Goal: Communication & Community: Participate in discussion

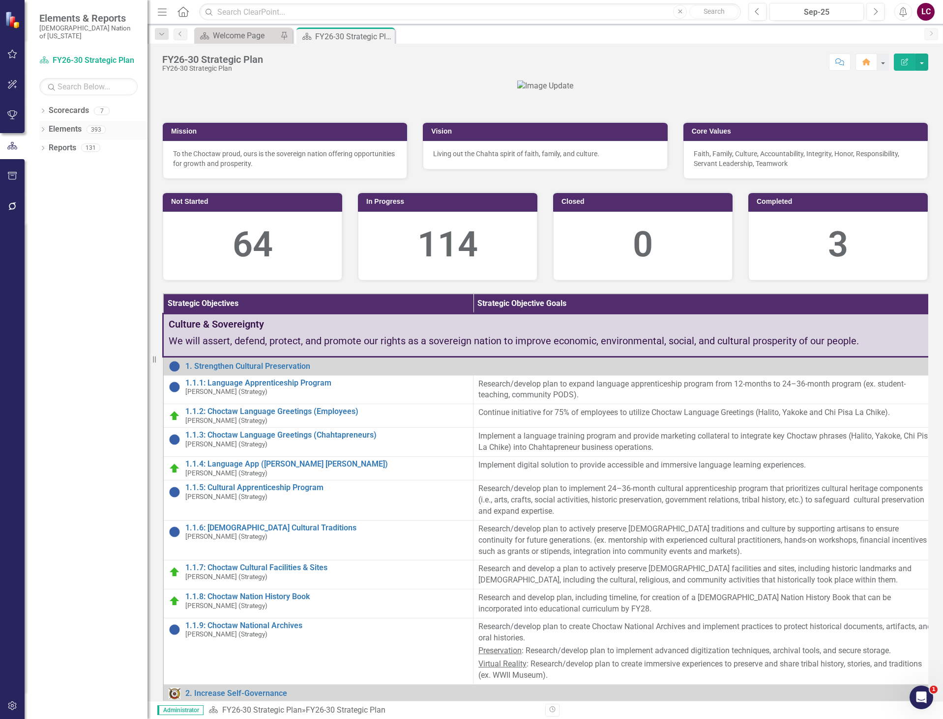
click at [65, 124] on link "Elements" at bounding box center [65, 129] width 33 height 11
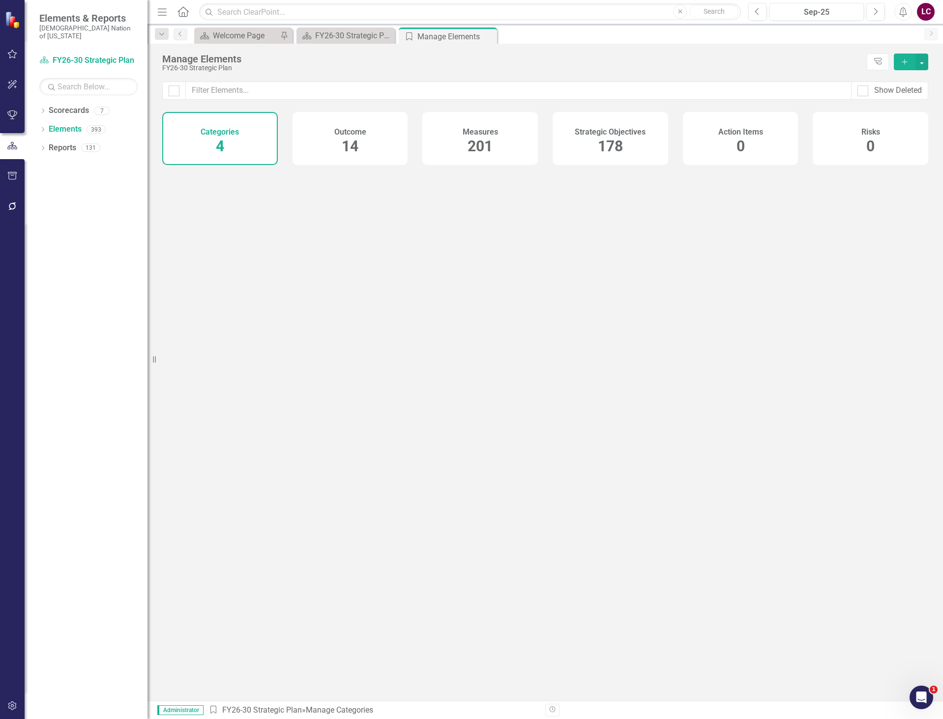
click at [616, 149] on span "178" at bounding box center [610, 146] width 25 height 17
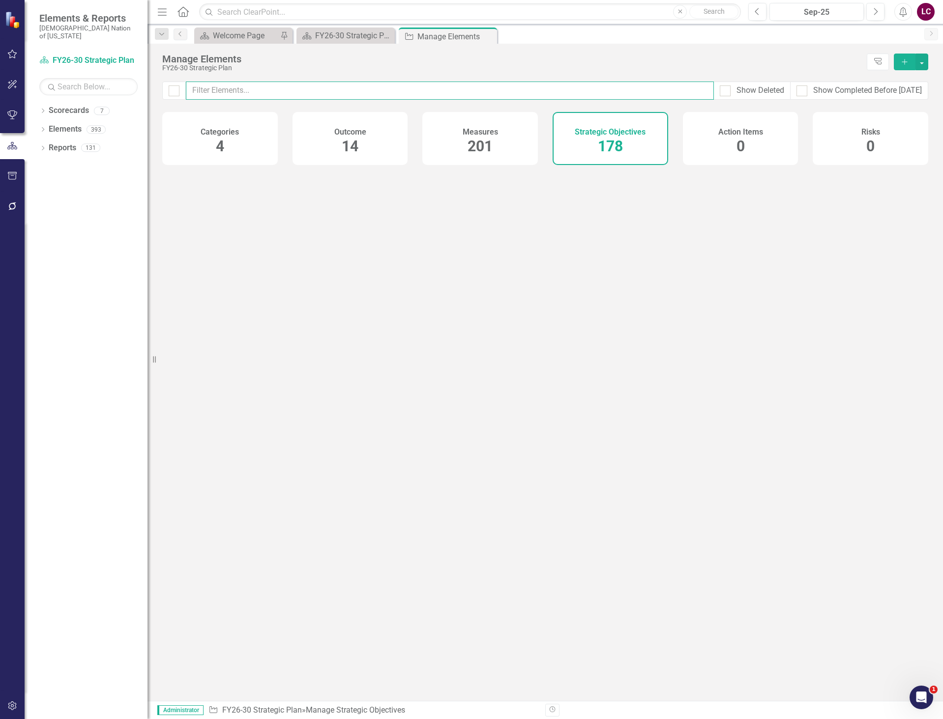
click at [568, 91] on input "text" at bounding box center [450, 91] width 528 height 18
type input "s"
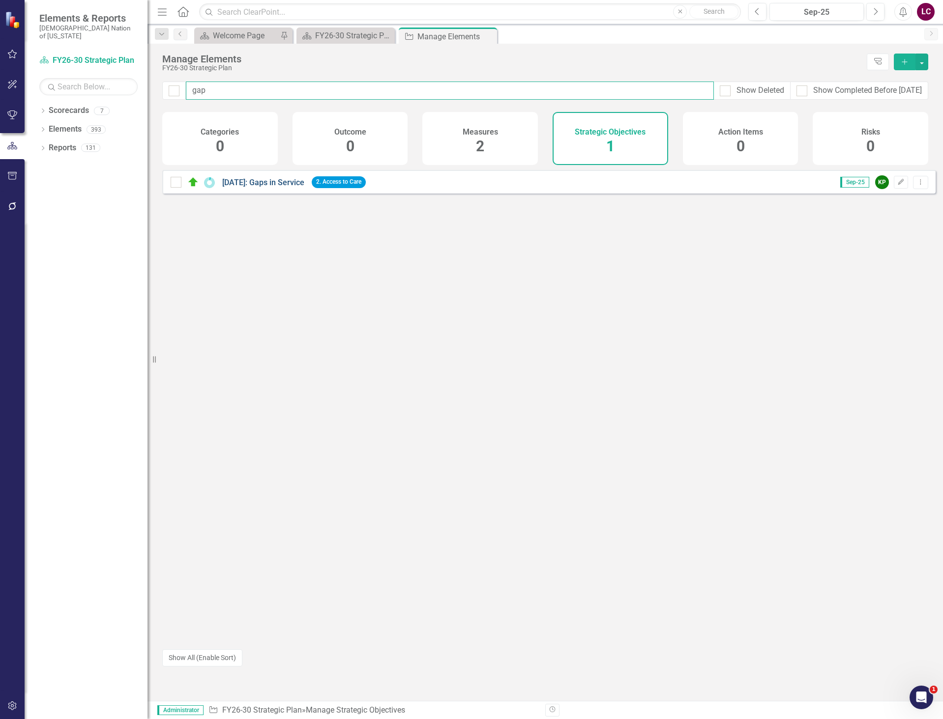
type input "gap"
click at [260, 187] on link "[DATE]: Gaps in Service" at bounding box center [263, 182] width 82 height 9
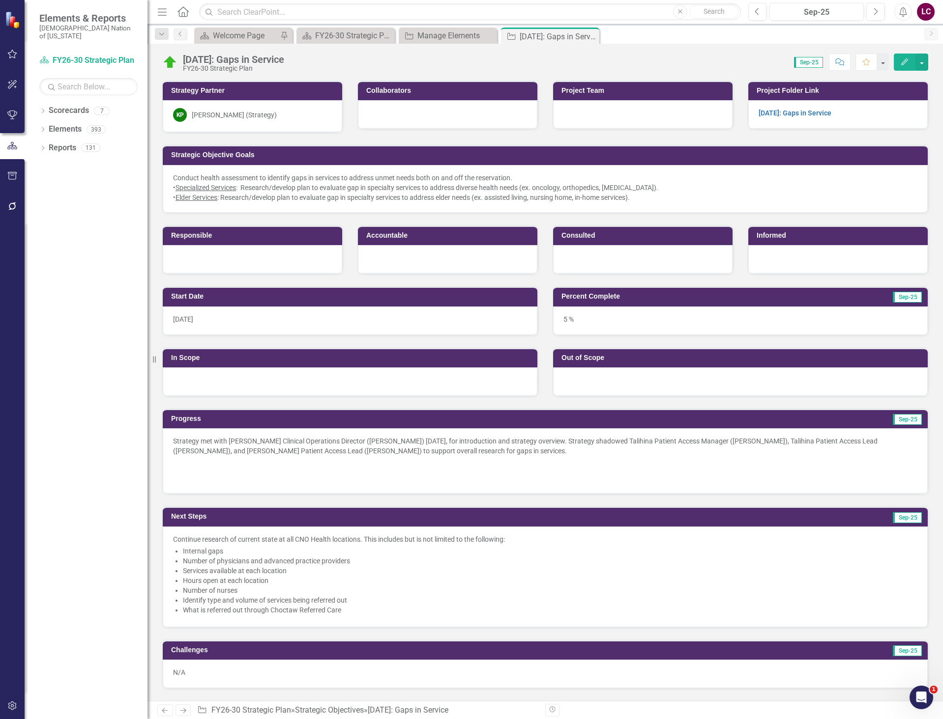
scroll to position [541, 0]
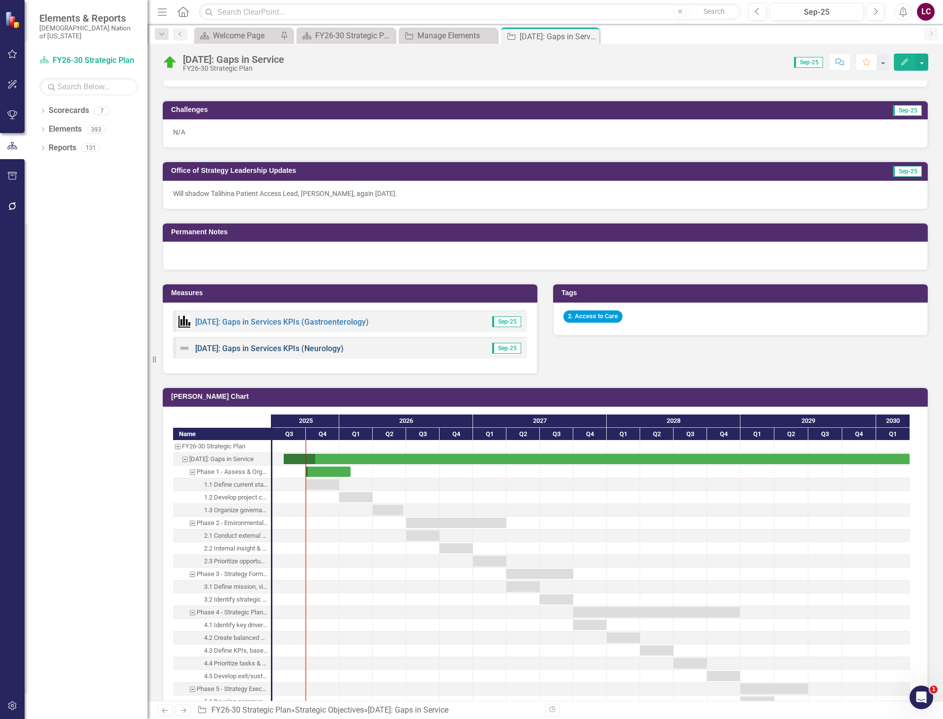
click at [294, 347] on link "[DATE]: Gaps in Services KPIs (Neurology)" at bounding box center [269, 348] width 148 height 9
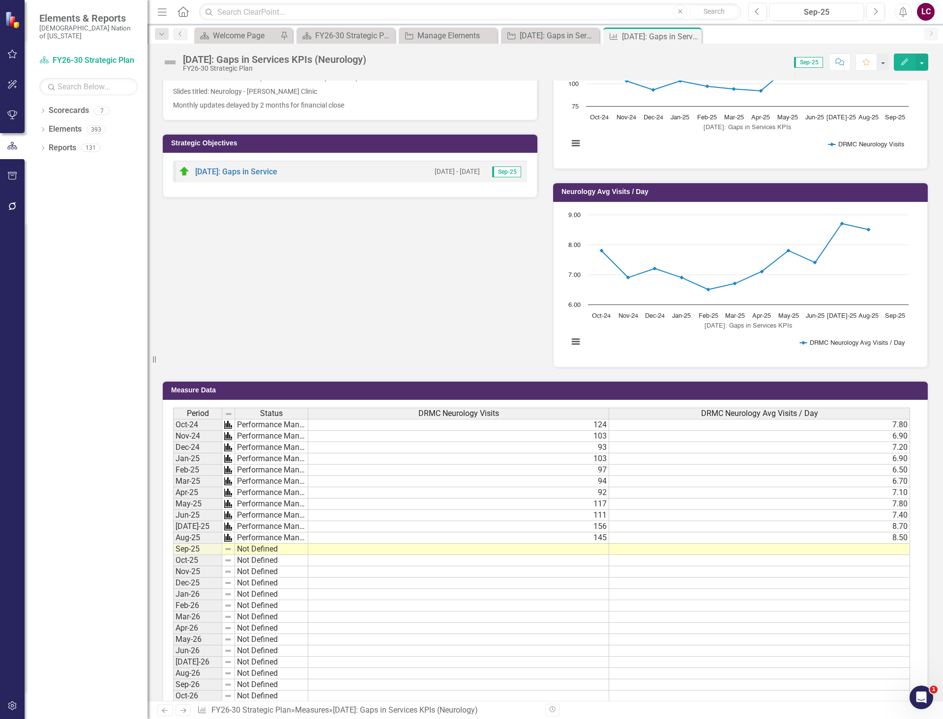
scroll to position [246, 0]
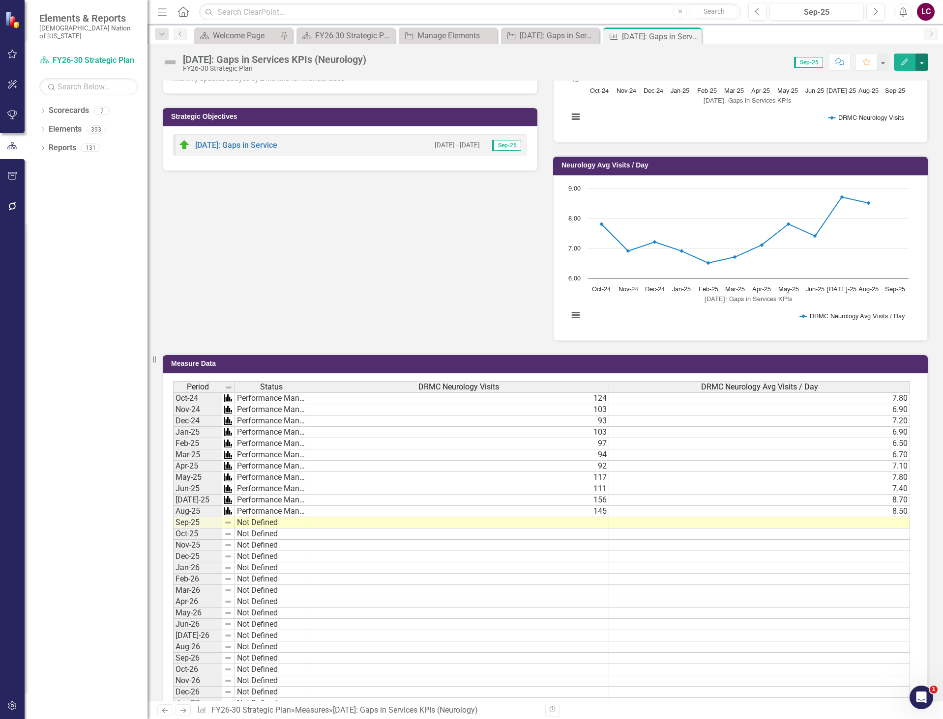
click at [926, 61] on button "button" at bounding box center [921, 62] width 13 height 17
click at [907, 75] on link "Edit Edit Measure" at bounding box center [879, 80] width 96 height 18
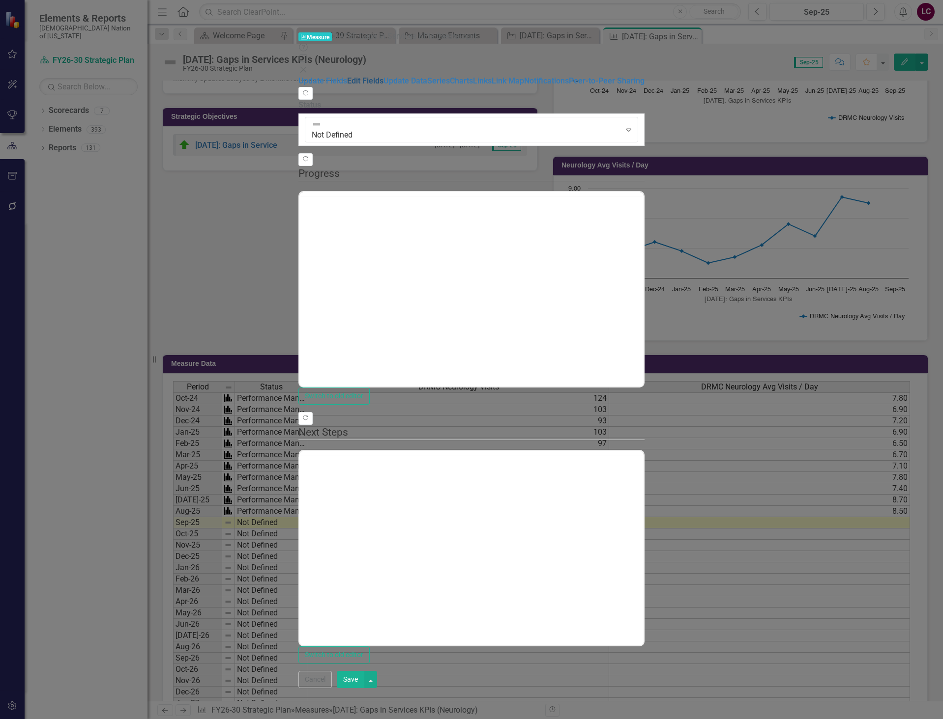
scroll to position [0, 0]
click at [347, 76] on link "Edit Fields" at bounding box center [365, 80] width 36 height 9
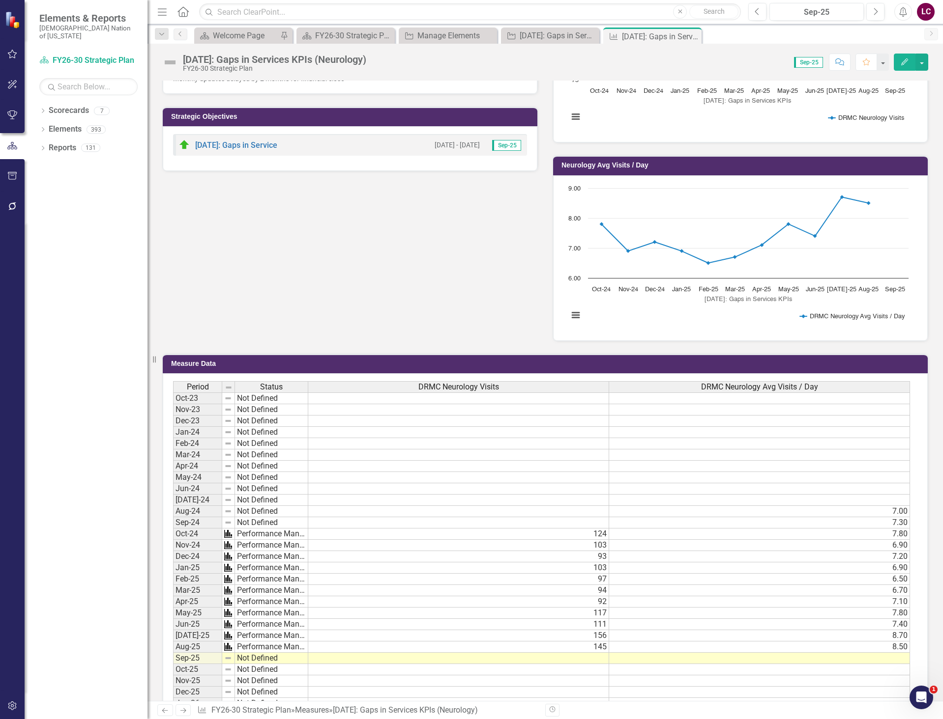
click at [295, 399] on td "Not Defined" at bounding box center [271, 399] width 73 height 12
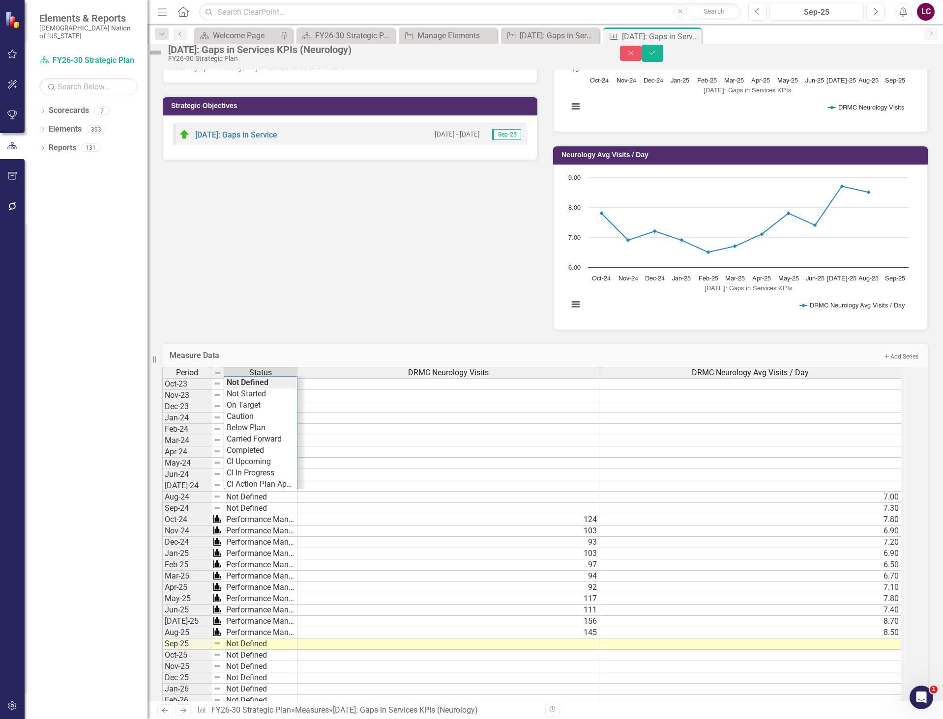
scroll to position [13, 0]
drag, startPoint x: 283, startPoint y: 497, endPoint x: 295, endPoint y: 482, distance: 19.2
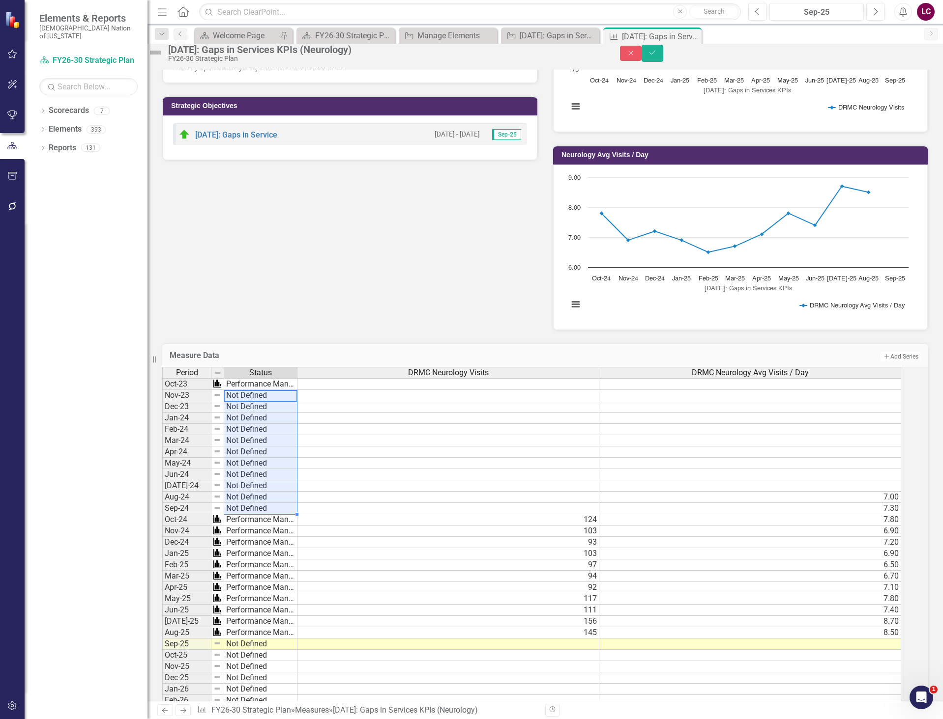
drag, startPoint x: 306, startPoint y: 411, endPoint x: 296, endPoint y: 523, distance: 112.4
click at [373, 295] on div "Outcome Data Source FY25 Health Revenue and Expense Review Monthly Status Updat…" at bounding box center [545, 132] width 780 height 397
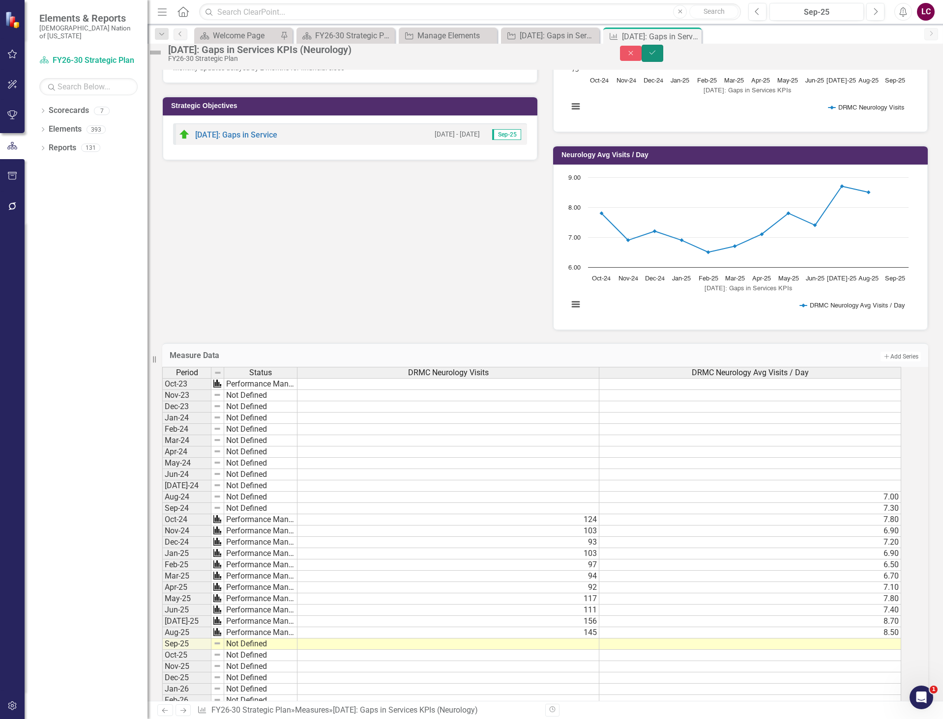
click at [657, 56] on icon "Save" at bounding box center [652, 52] width 9 height 7
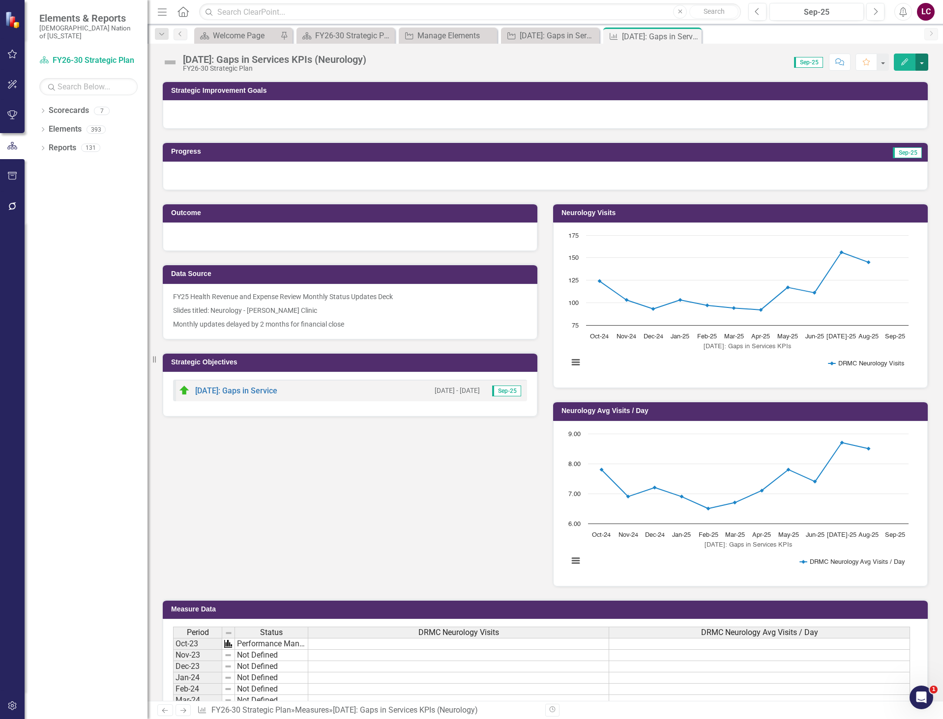
click at [921, 59] on button "button" at bounding box center [921, 62] width 13 height 17
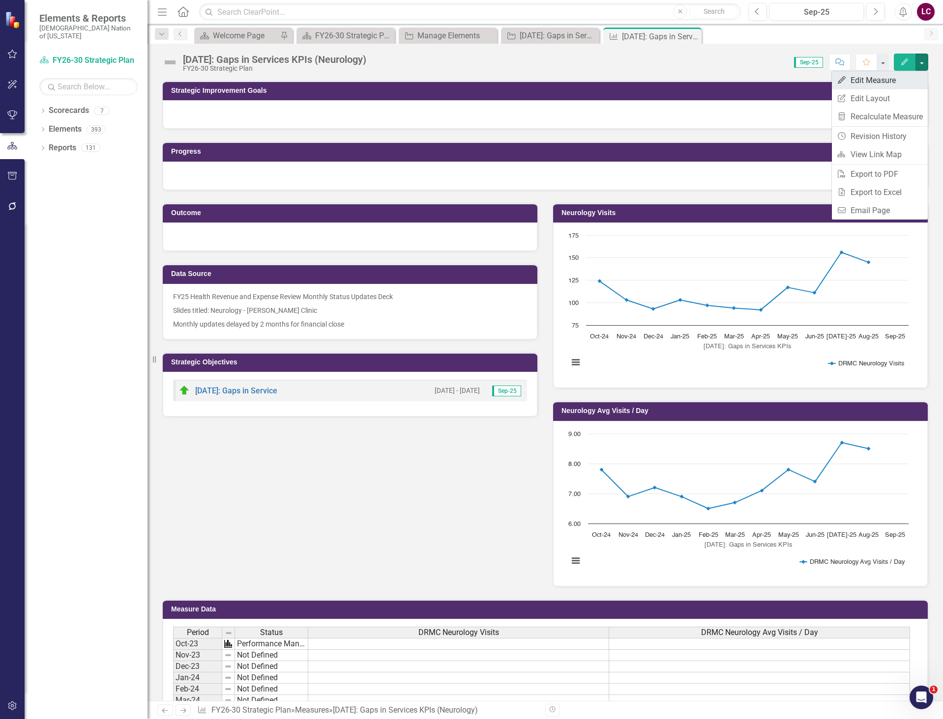
click at [876, 81] on link "Edit Edit Measure" at bounding box center [879, 80] width 96 height 18
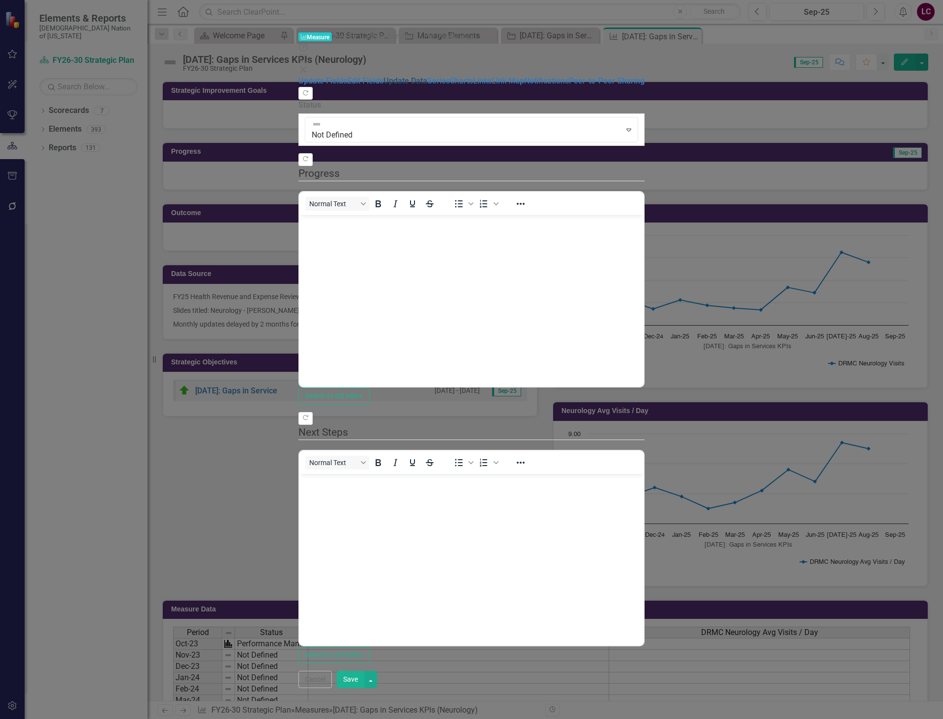
scroll to position [0, 0]
click at [383, 76] on link "Update Data" at bounding box center [405, 80] width 44 height 9
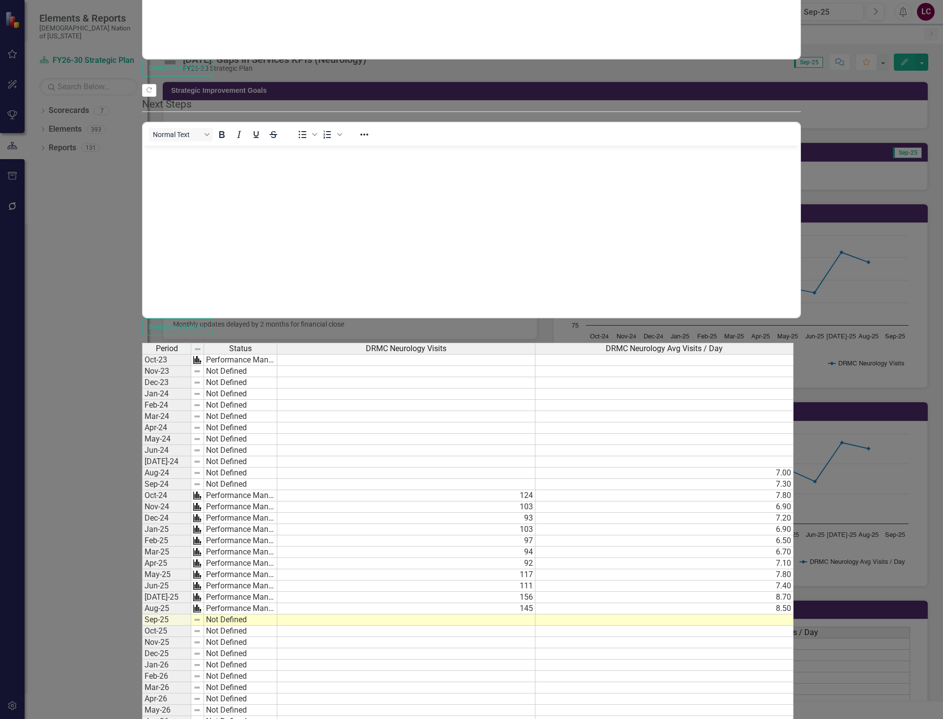
click at [277, 366] on td "Not Defined" at bounding box center [240, 371] width 73 height 11
click at [277, 354] on td "Performance Management" at bounding box center [240, 360] width 73 height 12
click at [390, 343] on div "Period Status DRMC Neurology Visits DRMC Neurology Avg Visits / Day Oct-23 Perf…" at bounding box center [471, 671] width 658 height 656
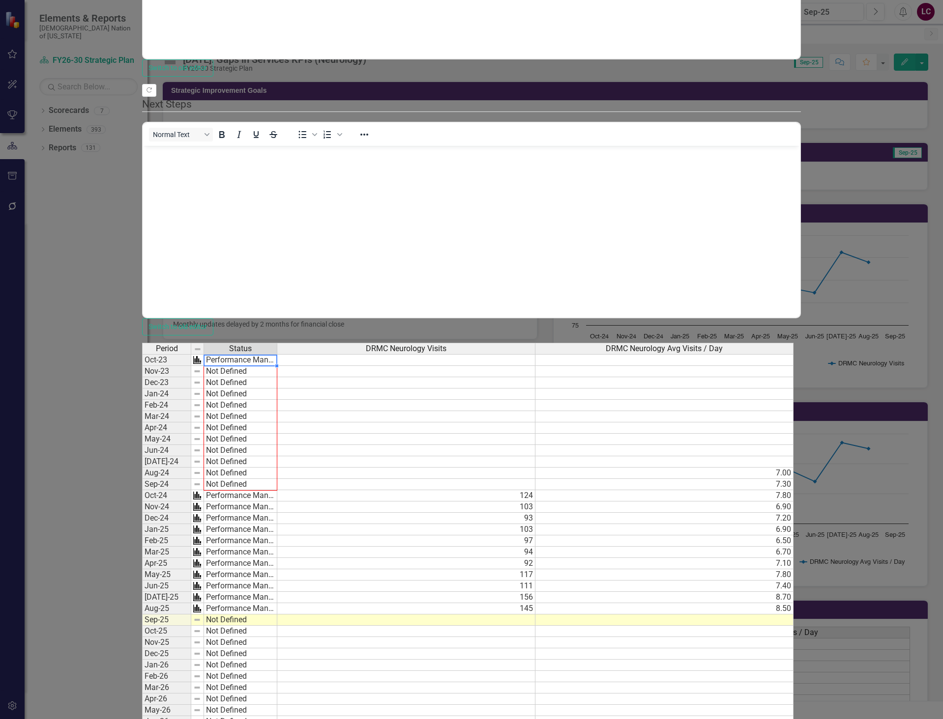
drag, startPoint x: 409, startPoint y: 56, endPoint x: 401, endPoint y: 171, distance: 115.3
click at [142, 343] on div "Period Status Oct-23 Performance Management Nov-23 Not Defined Dec-23 Not Defin…" at bounding box center [142, 716] width 0 height 746
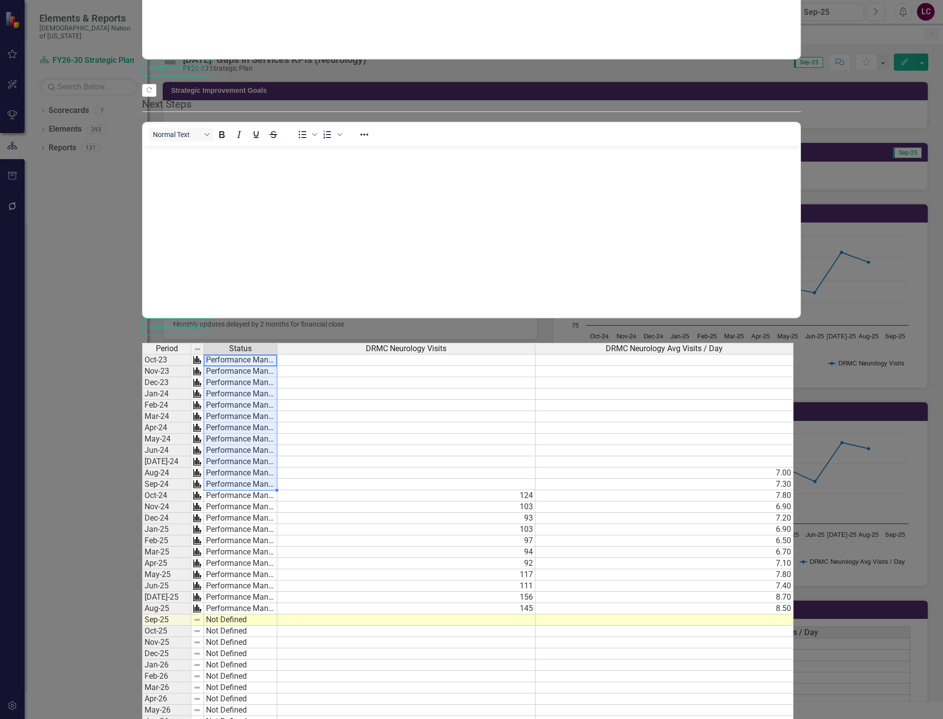
click at [535, 354] on td at bounding box center [406, 360] width 258 height 12
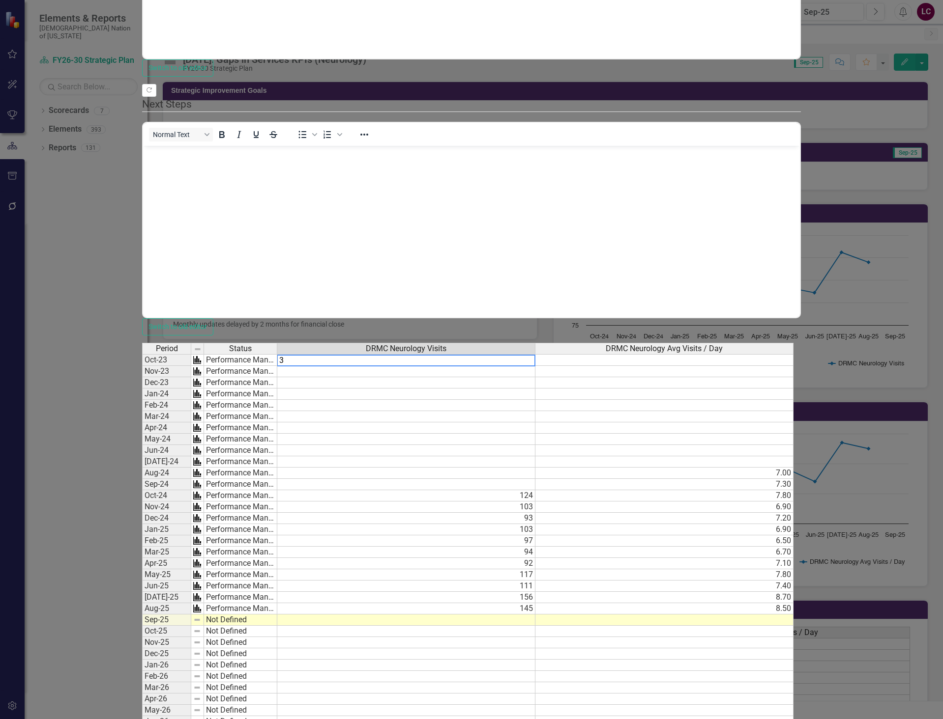
type textarea "34"
type textarea "24"
type textarea "28"
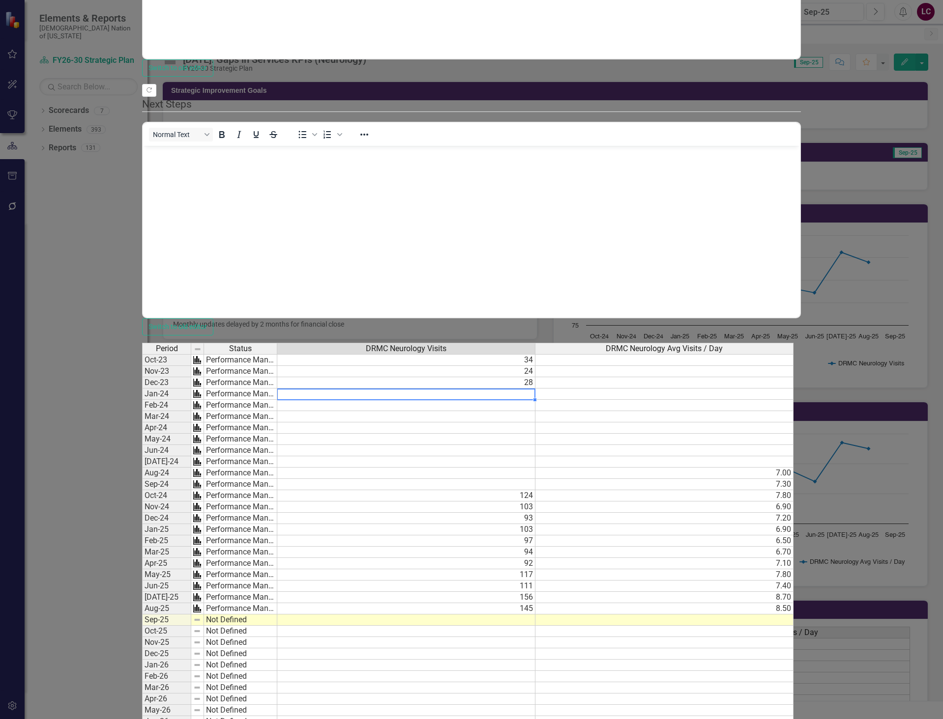
type textarea "48"
type textarea "35"
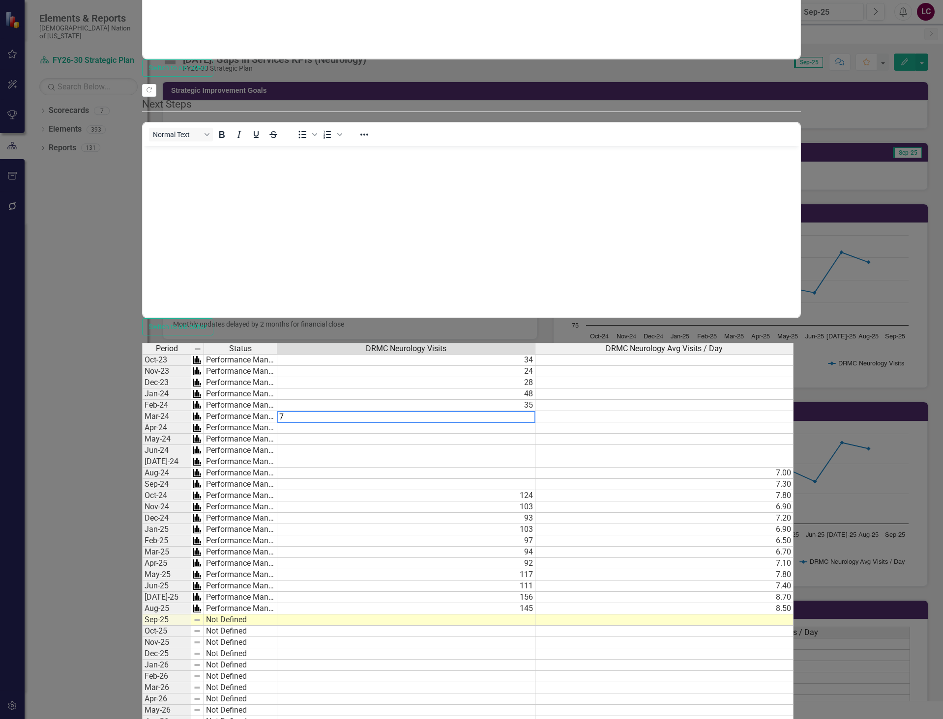
type textarea "70"
type textarea "78"
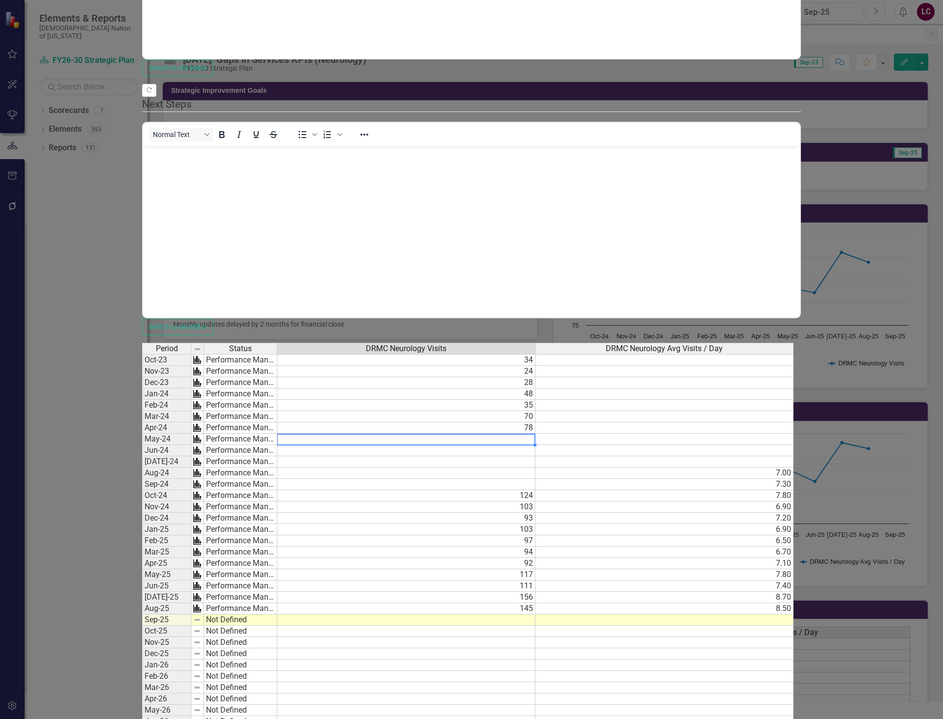
type textarea "89"
type textarea "73"
type textarea "104"
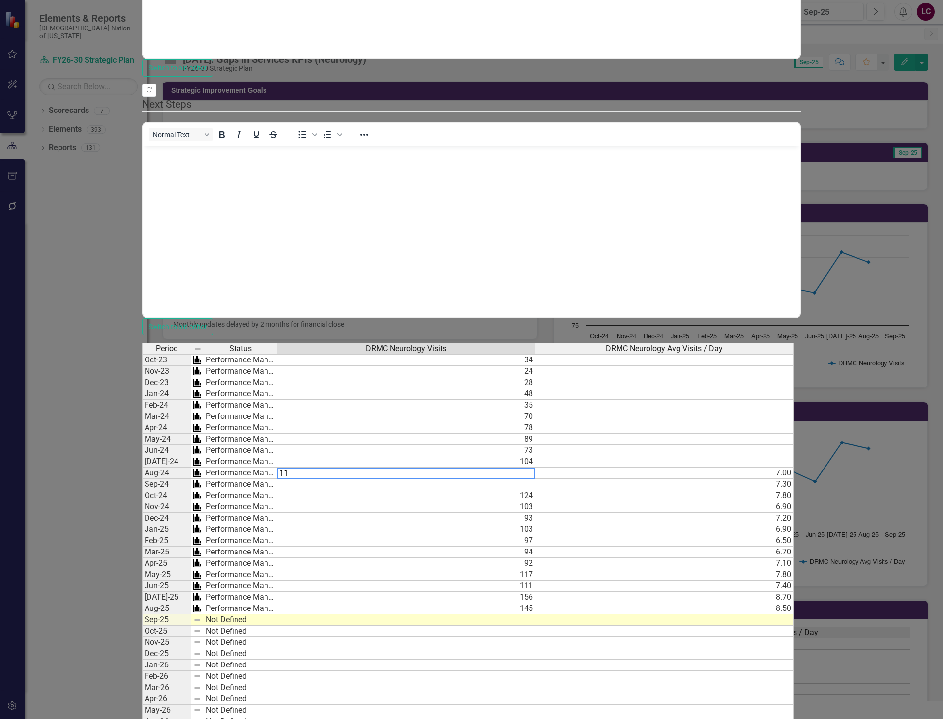
type textarea "119"
type textarea "66"
drag, startPoint x: 201, startPoint y: 286, endPoint x: 268, endPoint y: 323, distance: 76.1
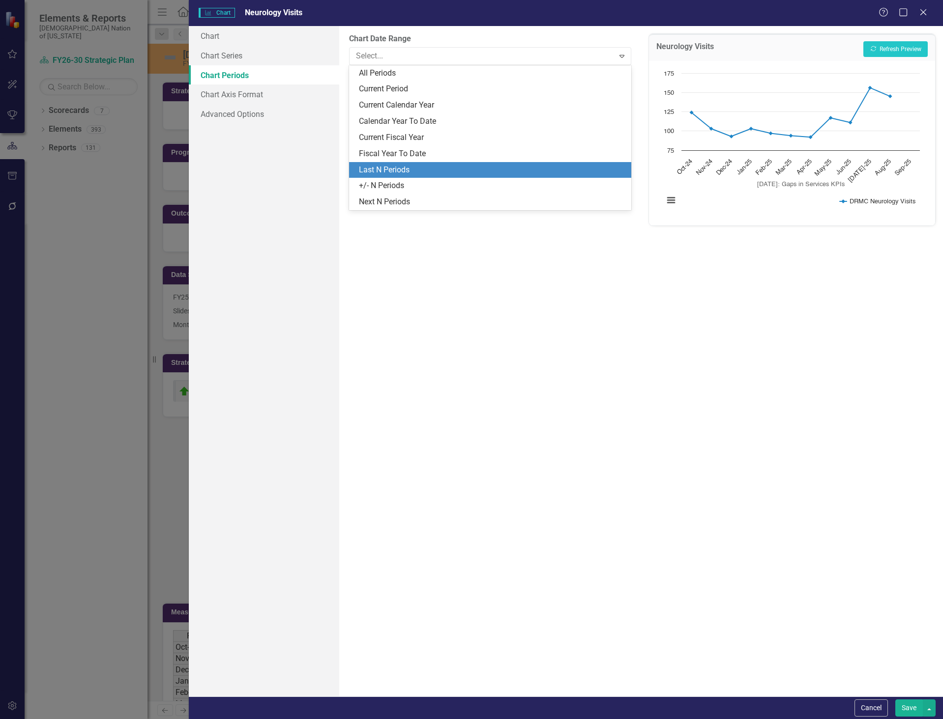
click at [444, 170] on div "Last N Periods" at bounding box center [492, 170] width 266 height 11
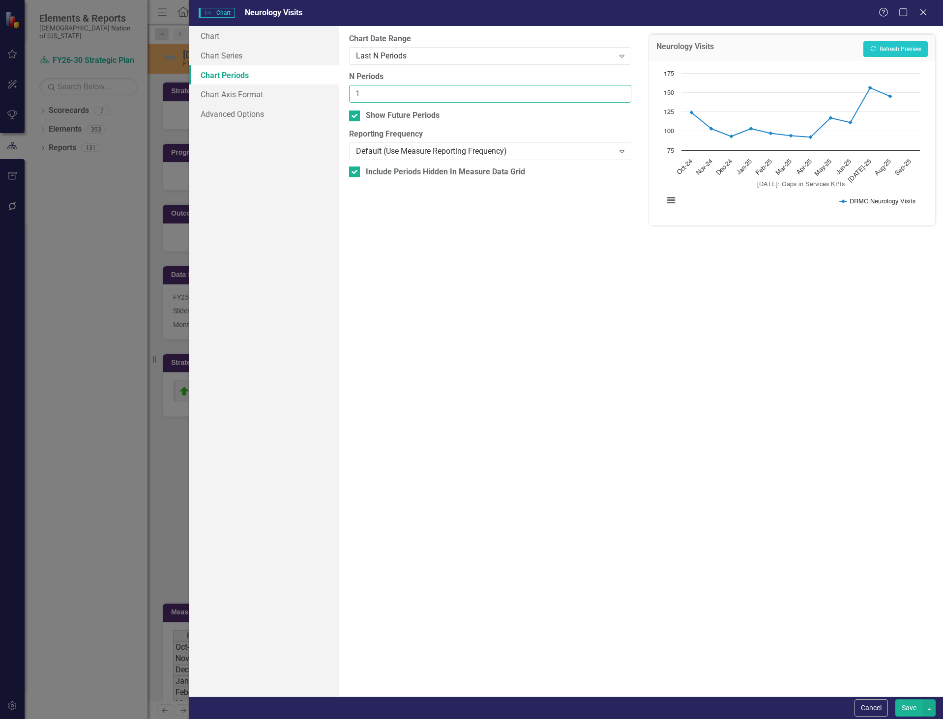
click at [363, 89] on input "1" at bounding box center [490, 94] width 282 height 18
type input "12"
click at [355, 115] on input "Show Future Periods" at bounding box center [352, 114] width 6 height 6
click at [900, 48] on button "Recalculate Refresh Preview" at bounding box center [895, 49] width 64 height 16
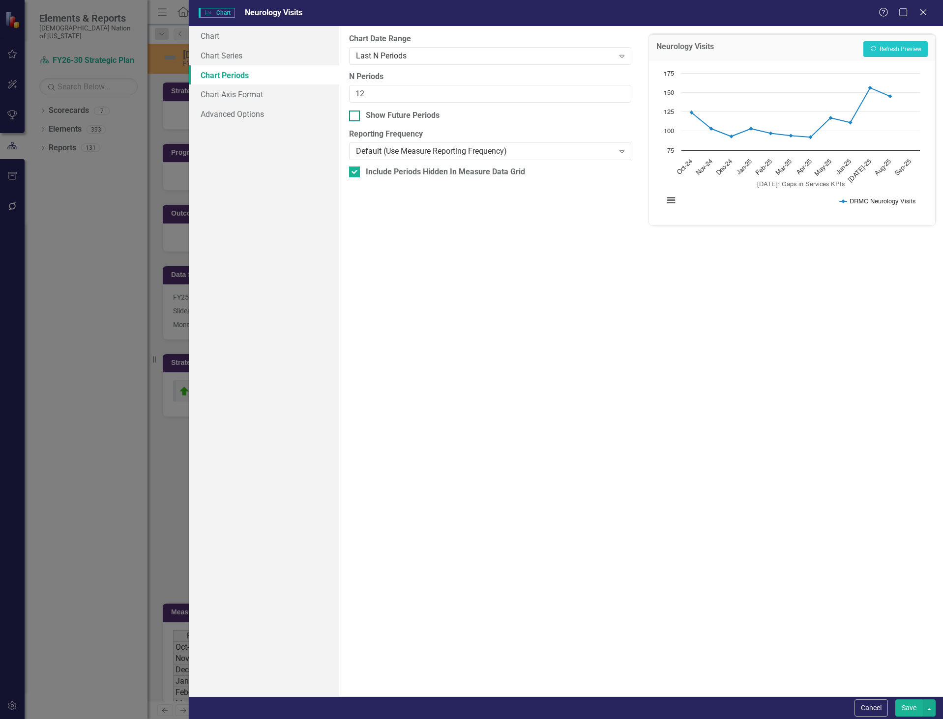
click at [360, 112] on div "Show Future Periods" at bounding box center [490, 115] width 282 height 11
click at [355, 112] on input "Show Future Periods" at bounding box center [352, 114] width 6 height 6
checkbox input "true"
click at [910, 47] on button "Recalculate Refresh Preview" at bounding box center [895, 49] width 64 height 16
click at [353, 170] on input "Include Periods Hidden In Measure Data Grid" at bounding box center [352, 170] width 6 height 6
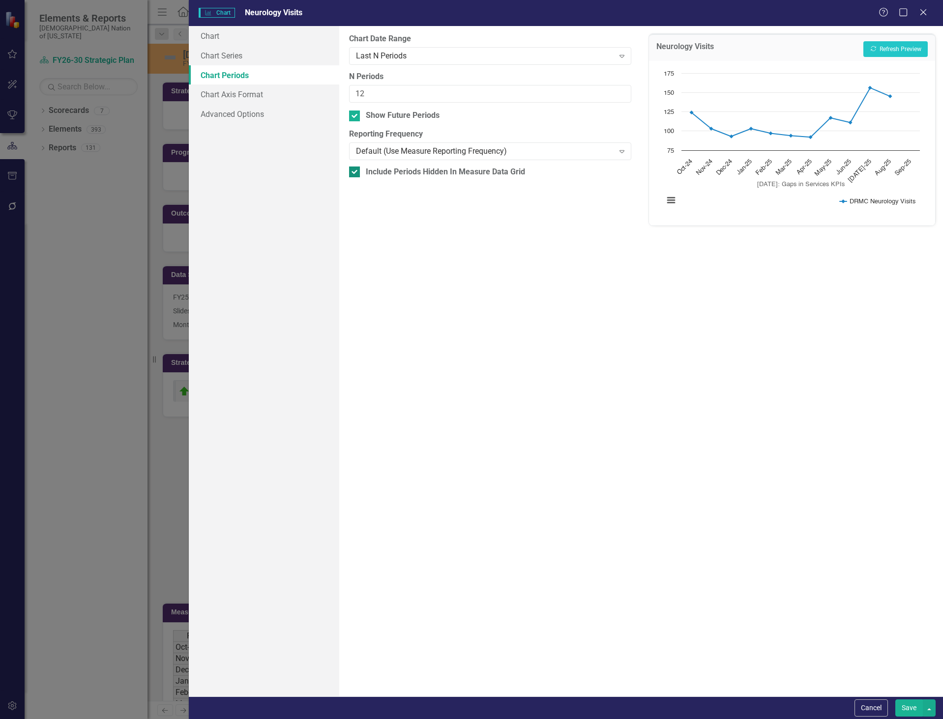
checkbox input "false"
click at [902, 50] on button "Recalculate Refresh Preview" at bounding box center [895, 49] width 64 height 16
click at [487, 153] on div "Default (Use Measure Reporting Frequency)" at bounding box center [484, 151] width 257 height 11
click at [902, 48] on button "Recalculate Refresh Preview" at bounding box center [895, 49] width 64 height 16
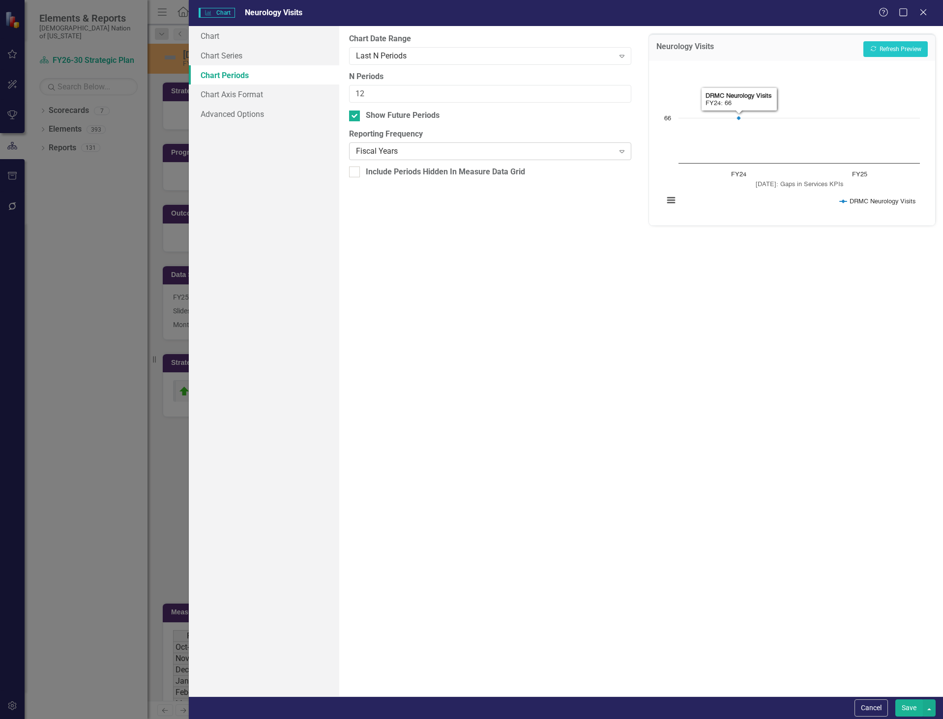
click at [486, 153] on div "Fiscal Years" at bounding box center [484, 151] width 257 height 11
click at [880, 48] on button "Recalculate Refresh Preview" at bounding box center [895, 49] width 64 height 16
click at [489, 55] on div "Last N Periods" at bounding box center [484, 55] width 257 height 11
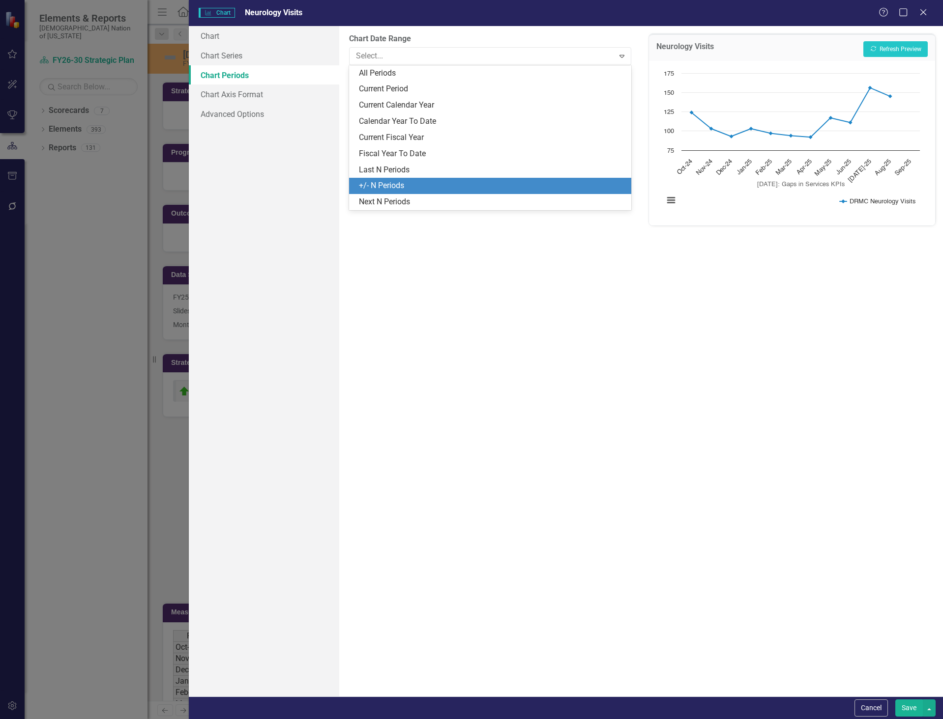
click at [441, 186] on div "+/- N Periods" at bounding box center [492, 185] width 266 height 11
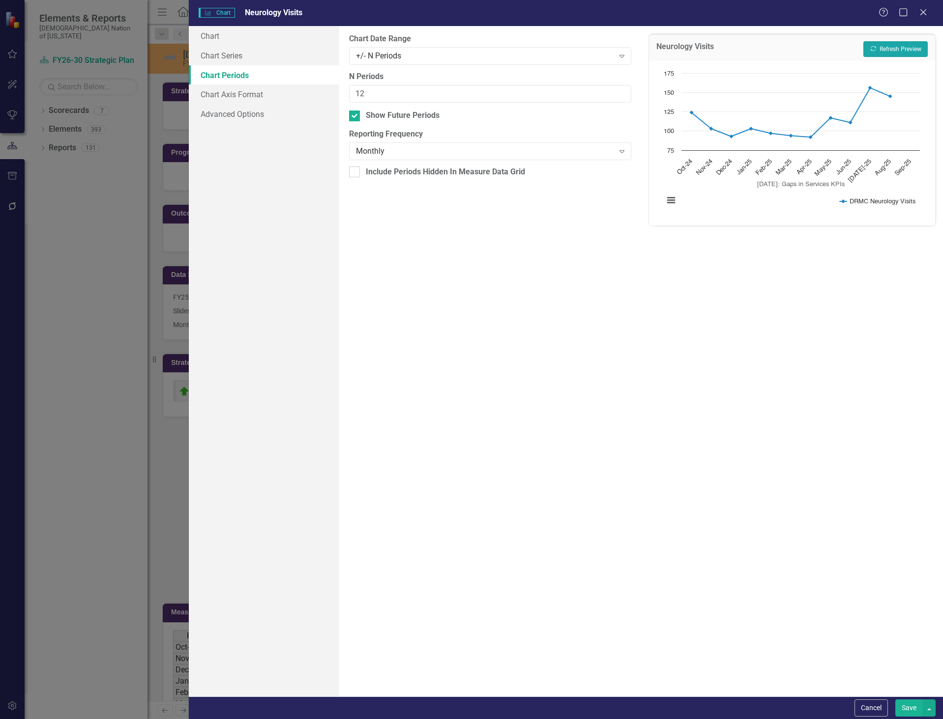
click at [894, 45] on button "Recalculate Refresh Preview" at bounding box center [895, 49] width 64 height 16
click at [560, 55] on div "+/- N Periods" at bounding box center [484, 55] width 257 height 11
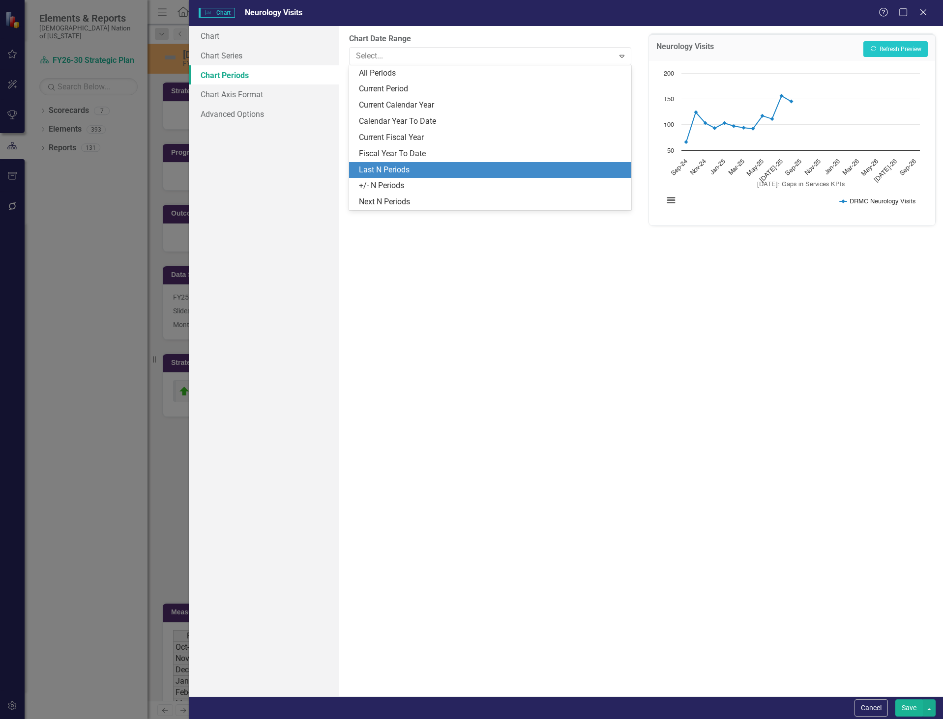
click at [497, 165] on div "Last N Periods" at bounding box center [492, 170] width 266 height 11
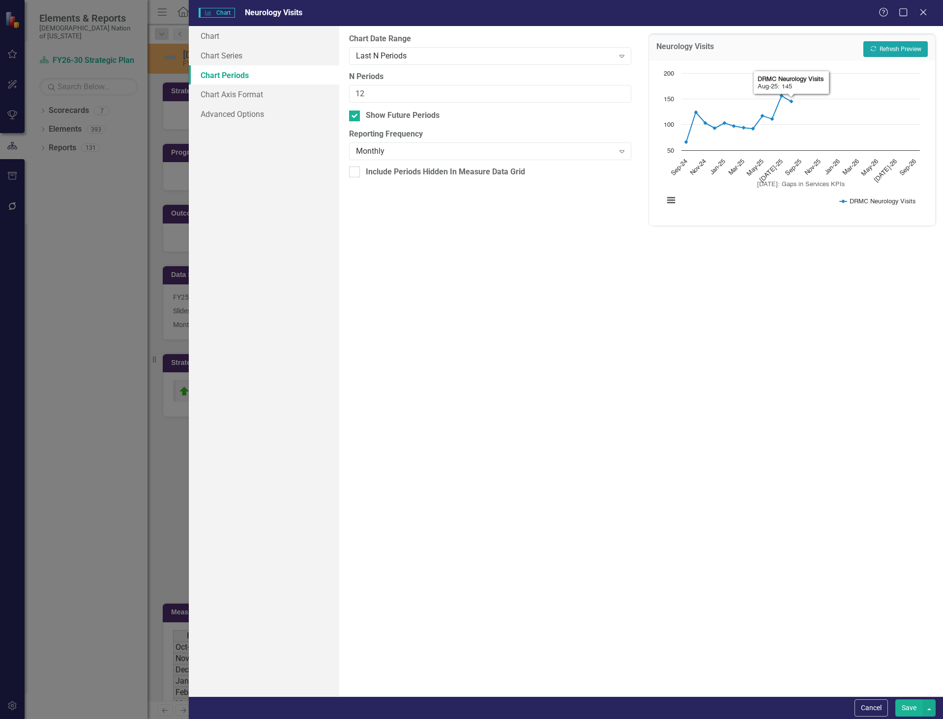
click at [897, 46] on button "Recalculate Refresh Preview" at bounding box center [895, 49] width 64 height 16
drag, startPoint x: 375, startPoint y: 91, endPoint x: 345, endPoint y: 86, distance: 30.5
click at [345, 86] on div "From this tab, you define the periods you want included in the chart. For examp…" at bounding box center [490, 361] width 302 height 671
type input "24"
click at [897, 43] on button "Recalculate Refresh Preview" at bounding box center [895, 49] width 64 height 16
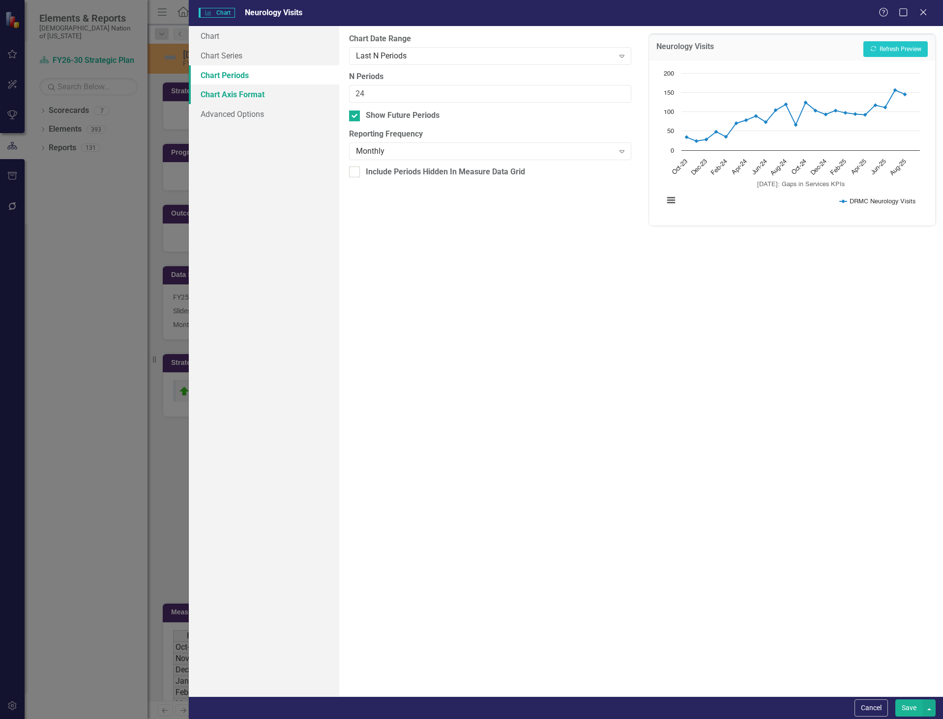
click at [235, 93] on link "Chart Axis Format" at bounding box center [264, 95] width 151 height 20
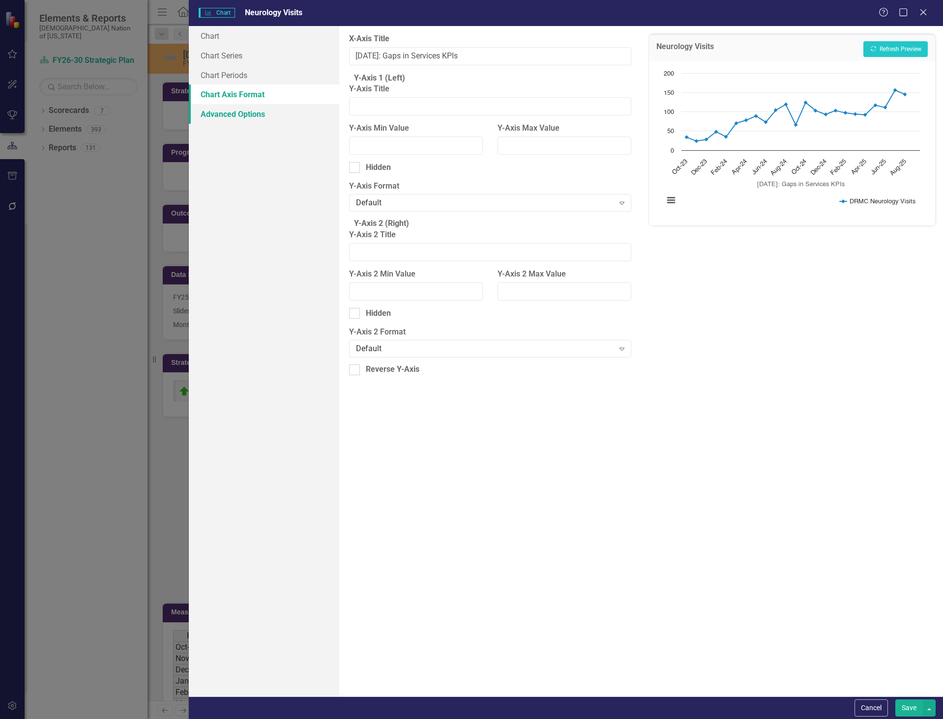
click at [241, 112] on link "Advanced Options" at bounding box center [264, 114] width 151 height 20
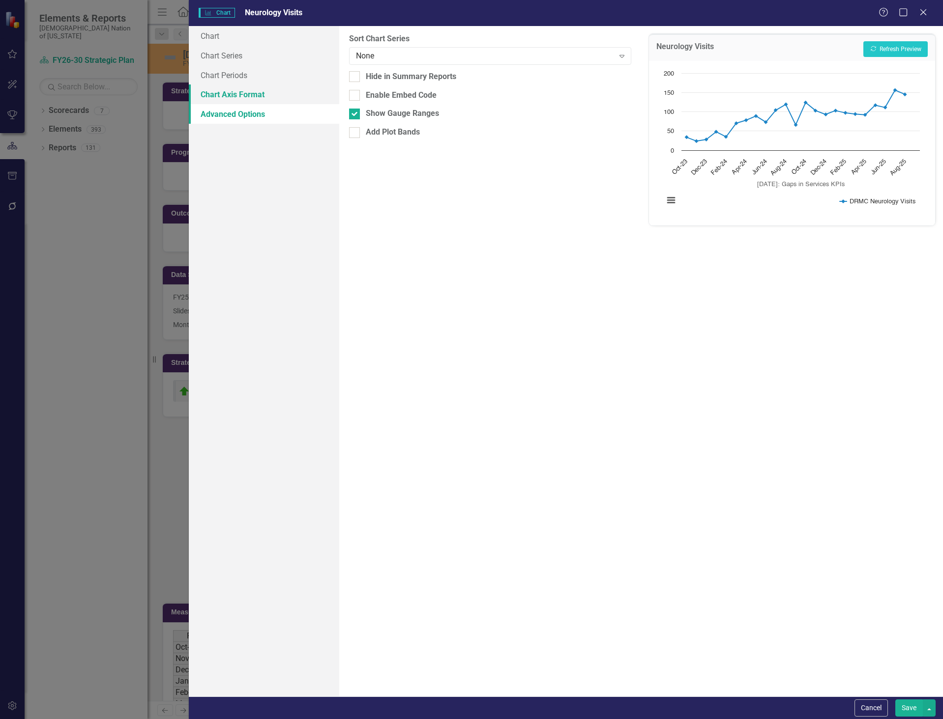
click at [236, 93] on link "Chart Axis Format" at bounding box center [264, 95] width 151 height 20
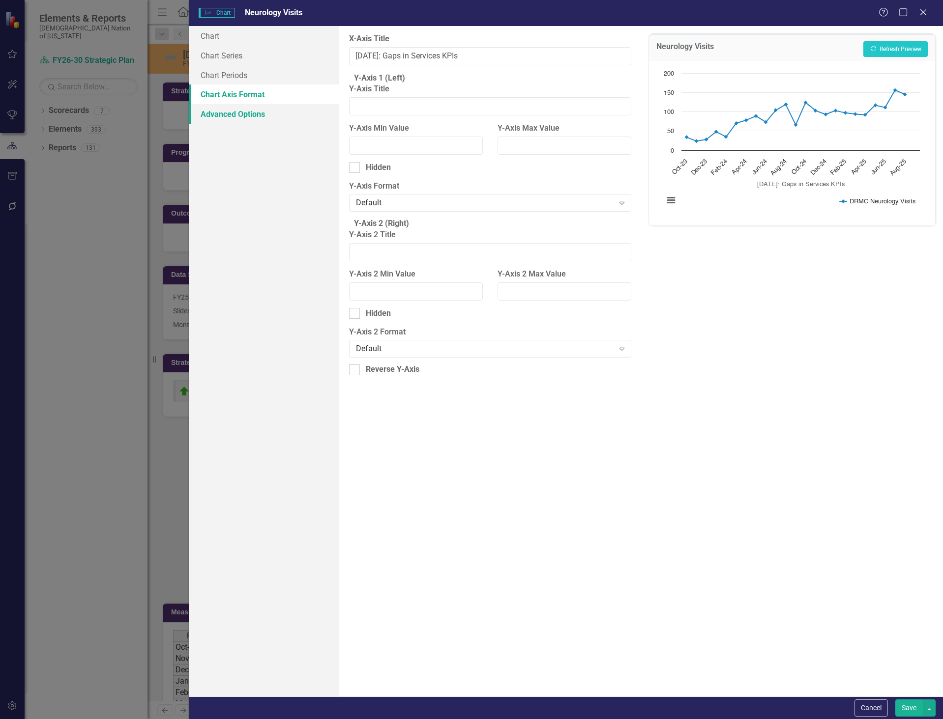
click at [234, 116] on link "Advanced Options" at bounding box center [264, 114] width 151 height 20
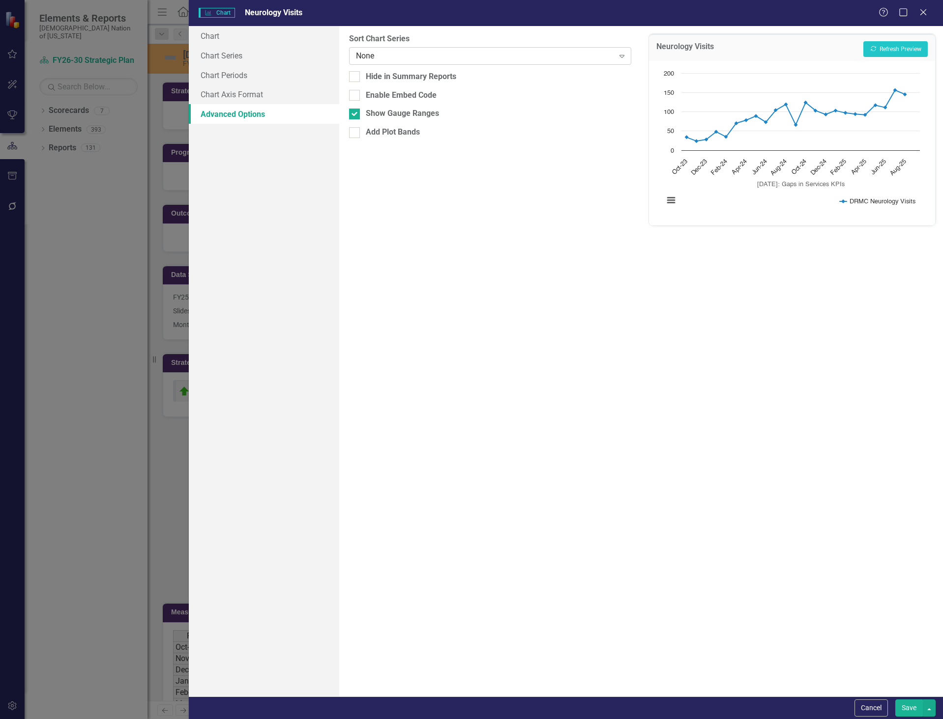
click at [396, 55] on div "None" at bounding box center [484, 55] width 257 height 11
click at [234, 38] on link "Chart" at bounding box center [264, 36] width 151 height 20
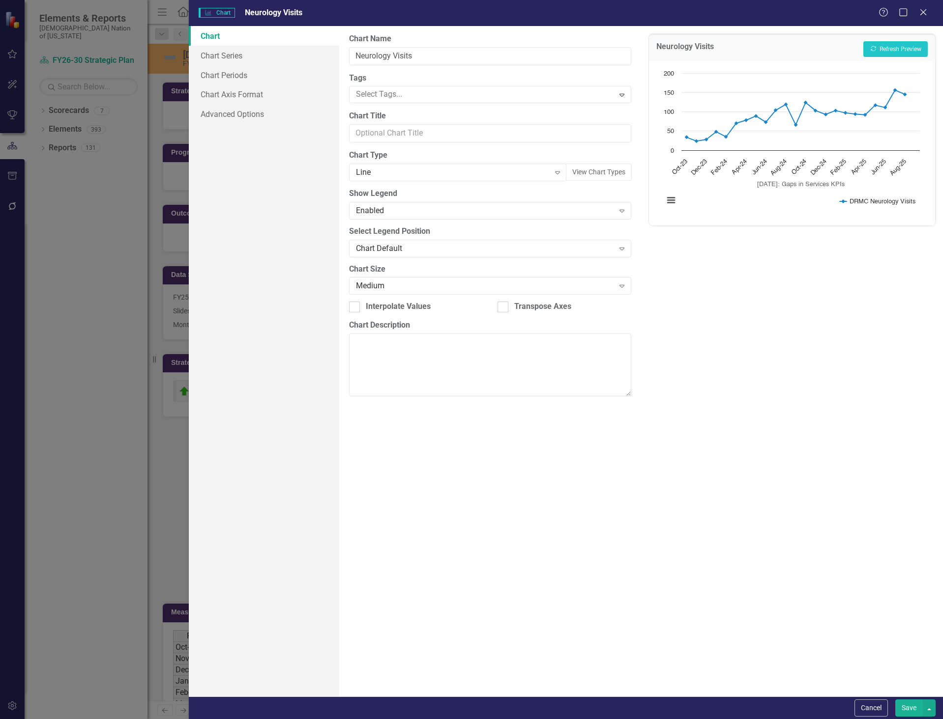
click at [898, 705] on button "Save" at bounding box center [909, 708] width 28 height 17
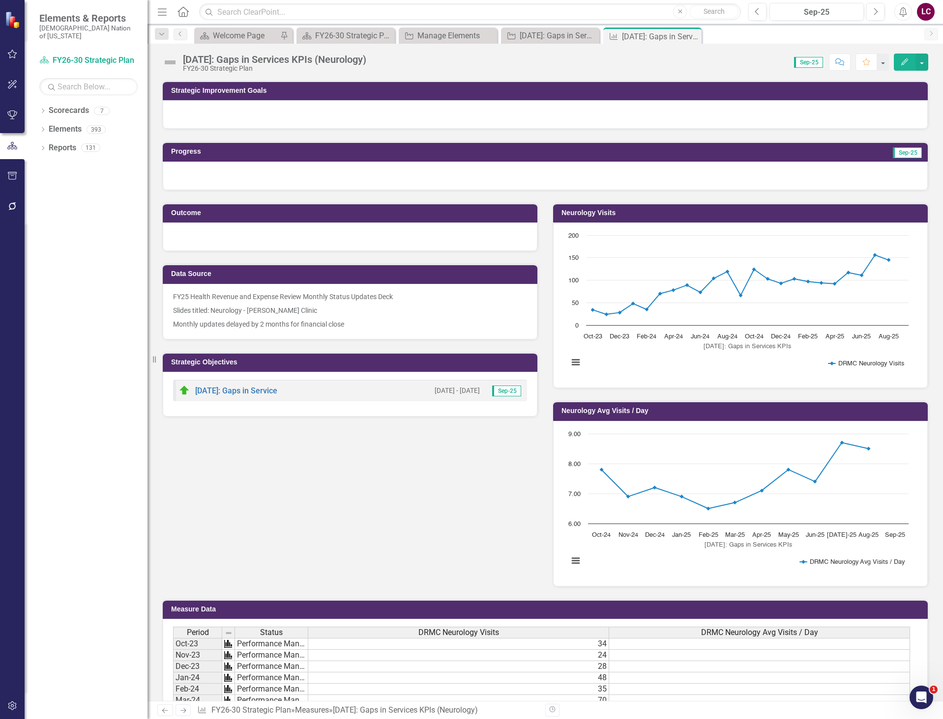
click at [249, 435] on div "Outcome Data Source FY25 Health Revenue and Expense Review Monthly Status Updat…" at bounding box center [545, 389] width 780 height 397
click at [249, 388] on link "[DATE]: Gaps in Service" at bounding box center [236, 390] width 82 height 9
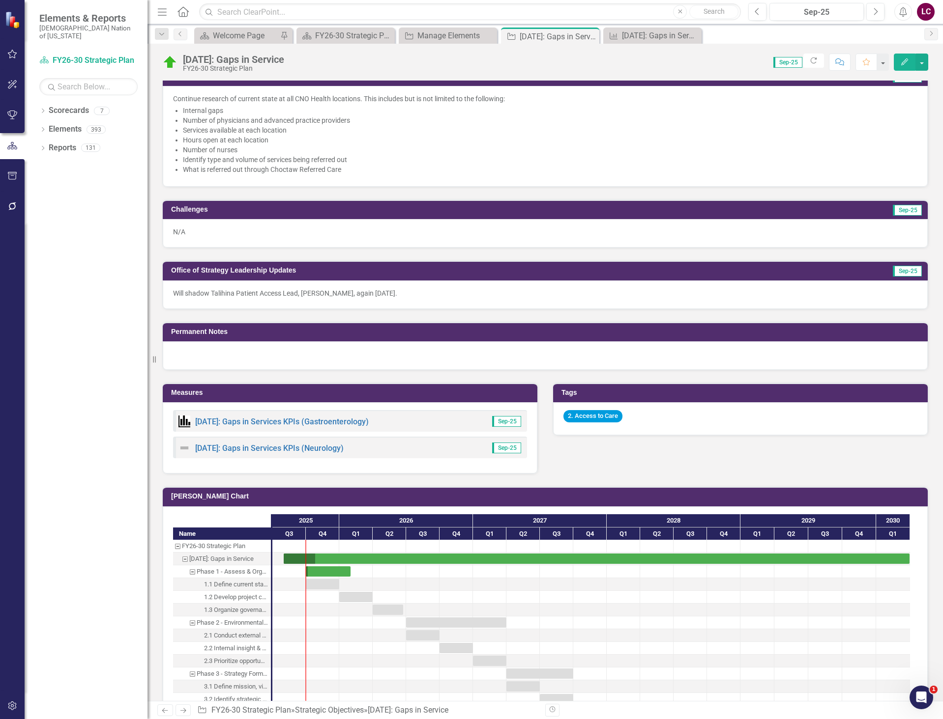
scroll to position [442, 0]
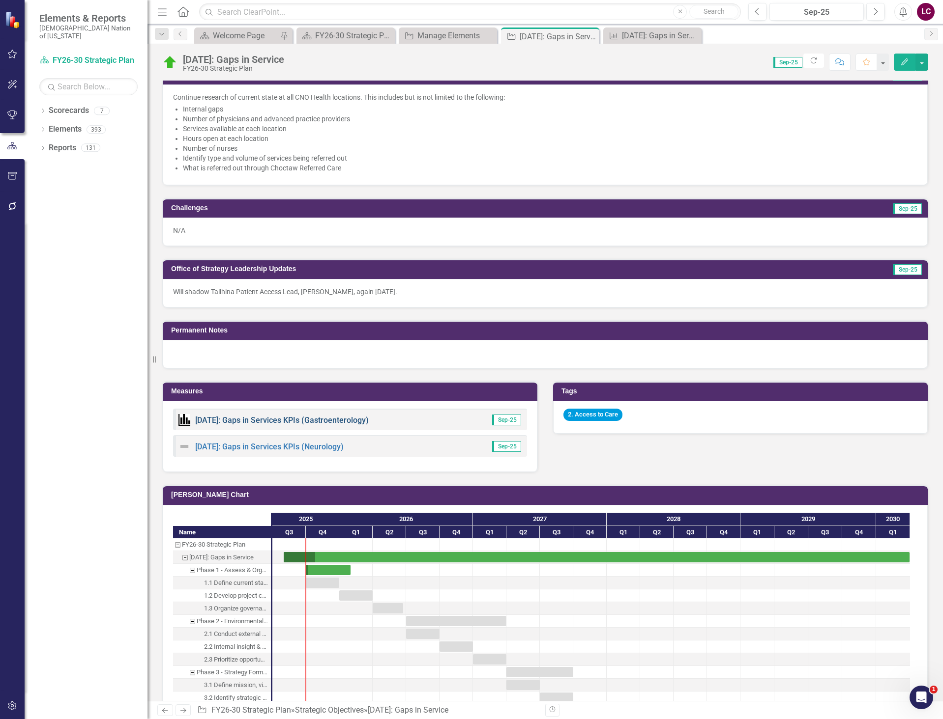
click at [261, 417] on link "[DATE]: Gaps in Services KPIs (Gastroenterology)" at bounding box center [281, 420] width 173 height 9
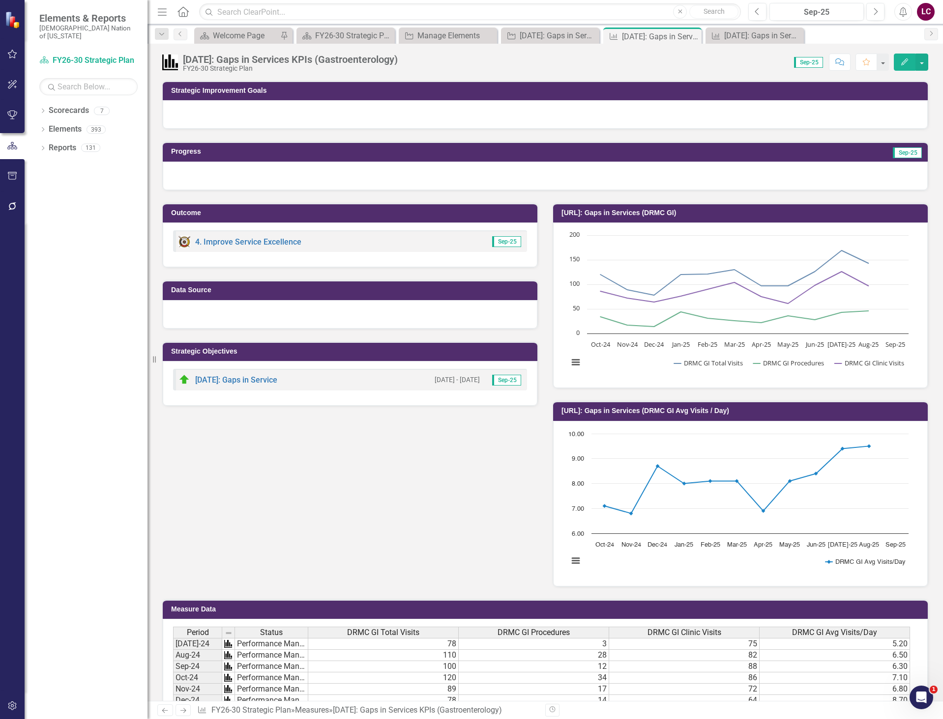
click at [287, 452] on div "Outcome 4. Improve Service Excellence Sep-25 Data Source Strategic Objectives 4…" at bounding box center [545, 389] width 780 height 397
click at [226, 321] on div at bounding box center [350, 314] width 374 height 29
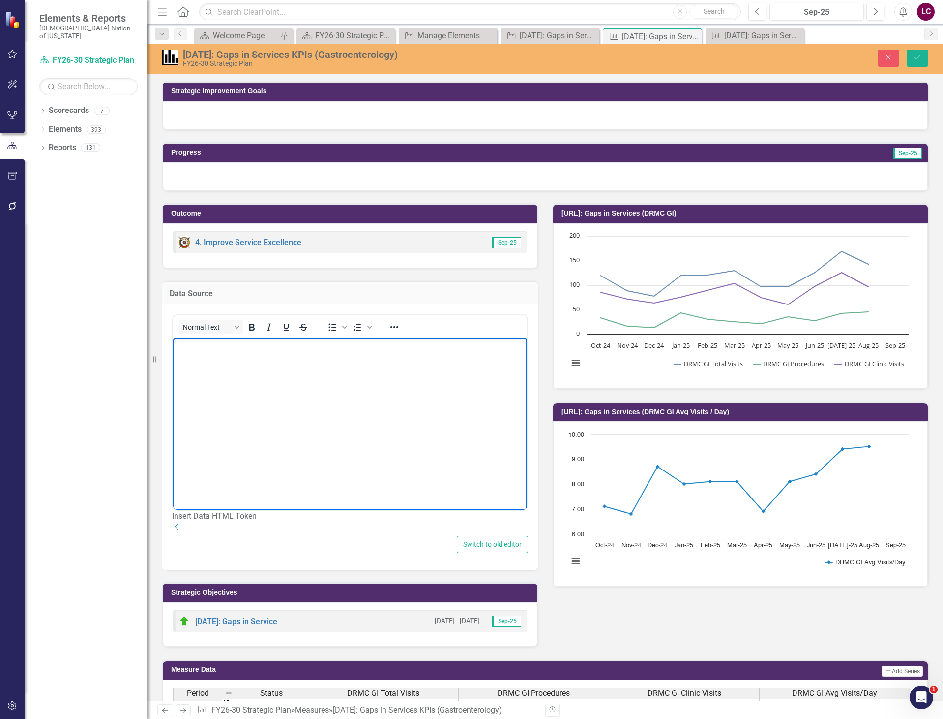
click at [216, 351] on p "Rich Text Area. Press ALT-0 for help." at bounding box center [349, 347] width 349 height 12
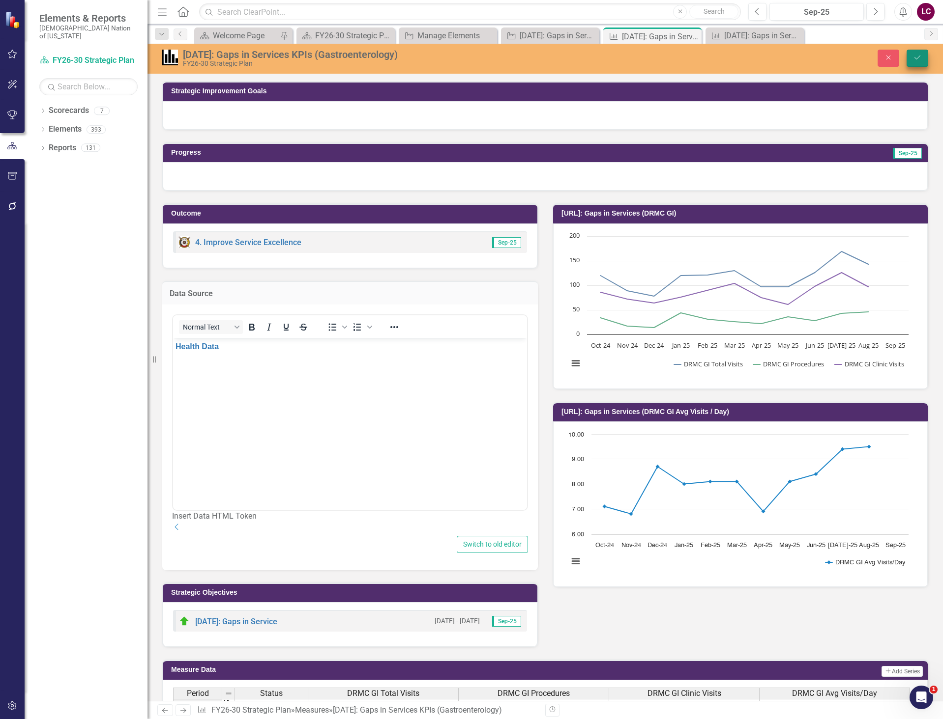
click at [917, 56] on icon "Save" at bounding box center [917, 57] width 9 height 7
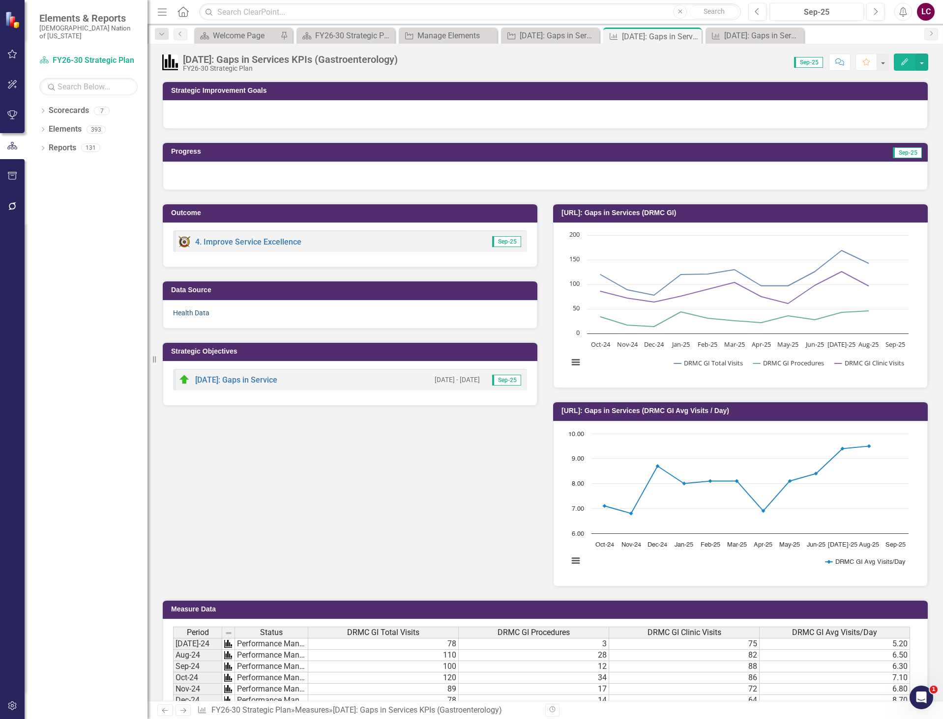
click at [203, 313] on link "Health Data" at bounding box center [191, 313] width 36 height 8
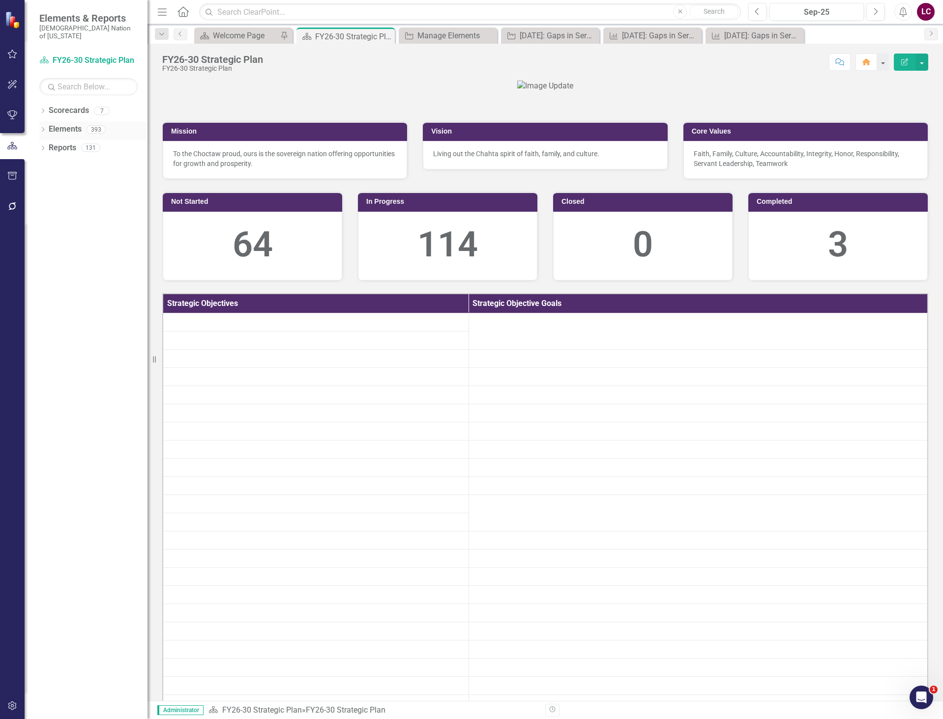
click at [66, 124] on link "Elements" at bounding box center [65, 129] width 33 height 11
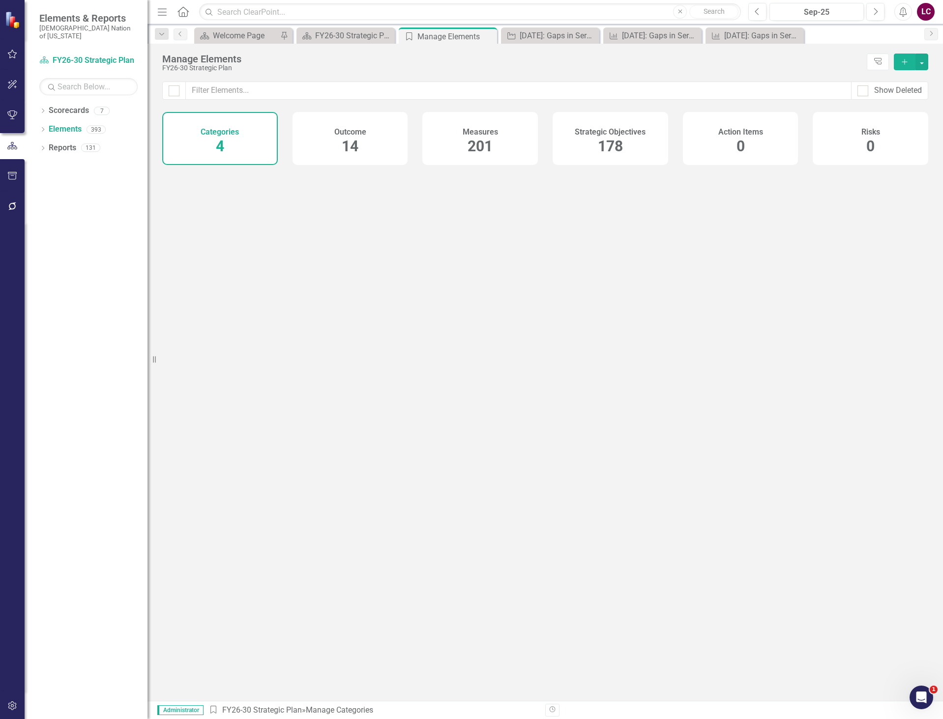
click at [614, 144] on span "178" at bounding box center [610, 146] width 25 height 17
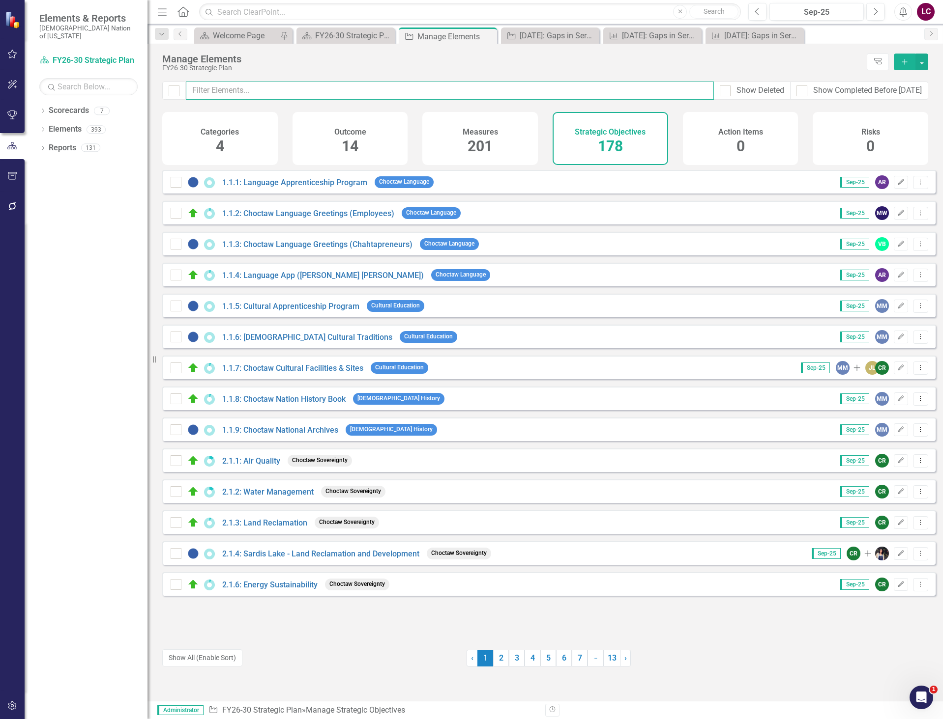
click at [381, 97] on input "text" at bounding box center [450, 91] width 528 height 18
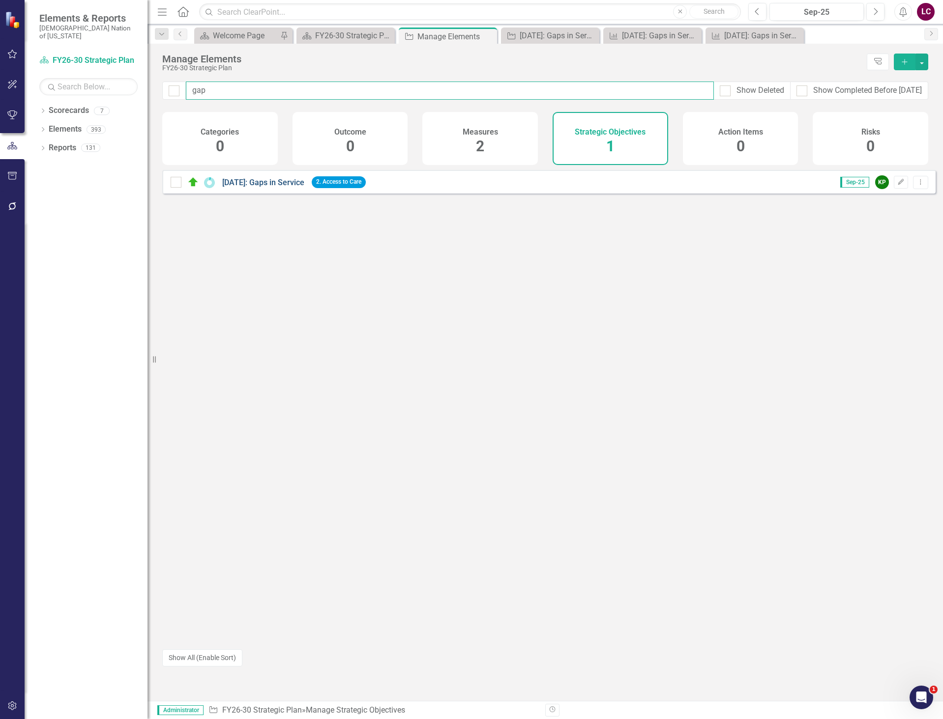
type input "gap"
click at [291, 187] on link "[DATE]: Gaps in Service" at bounding box center [263, 182] width 82 height 9
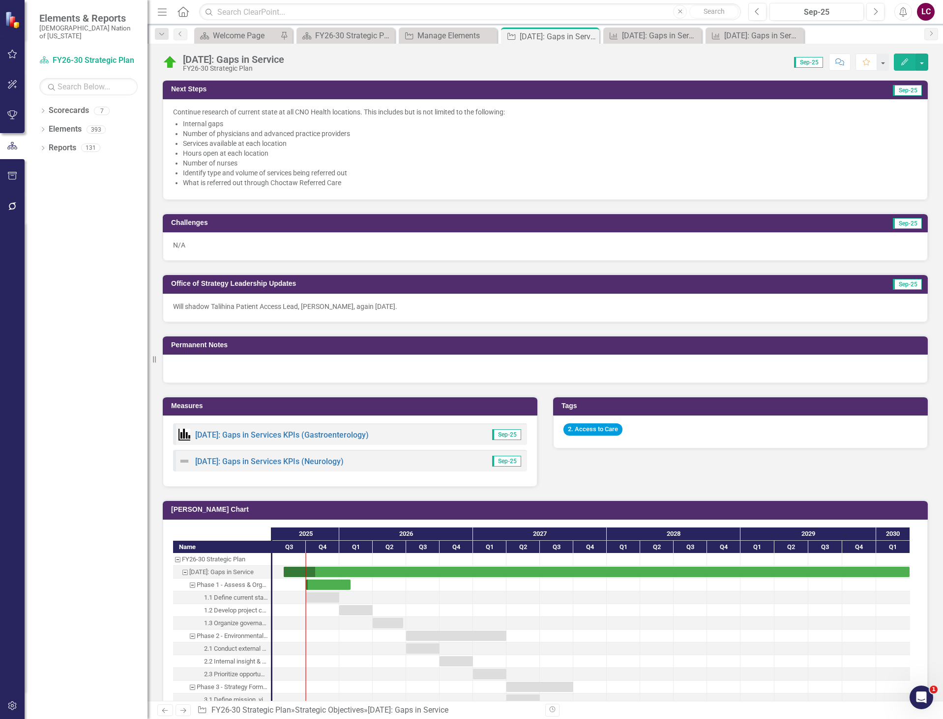
scroll to position [442, 0]
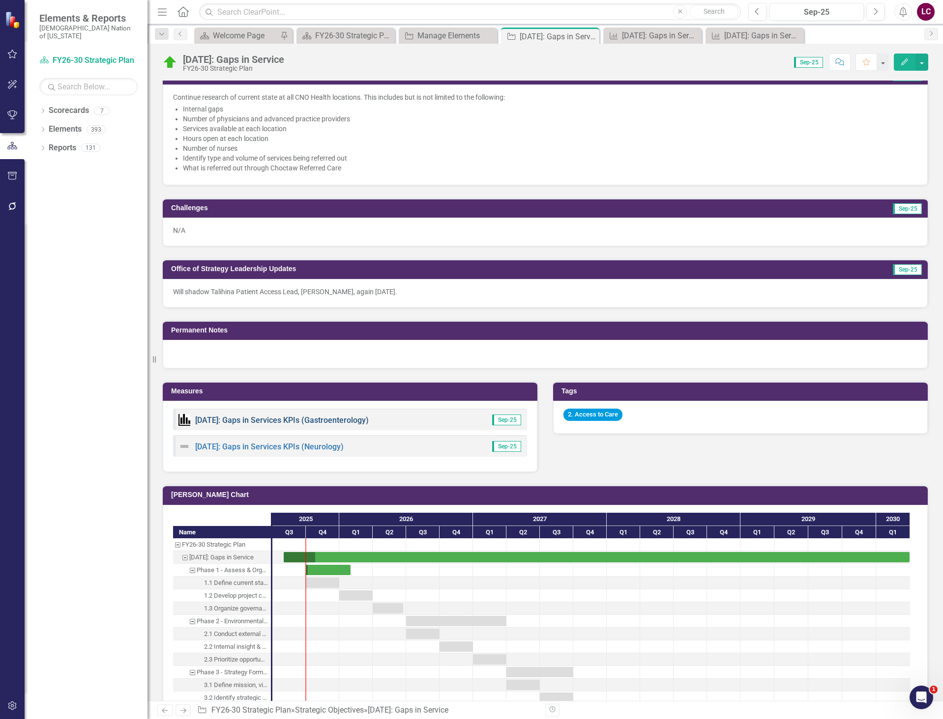
click at [275, 421] on link "[DATE]: Gaps in Services KPIs (Gastroenterology)" at bounding box center [281, 420] width 173 height 9
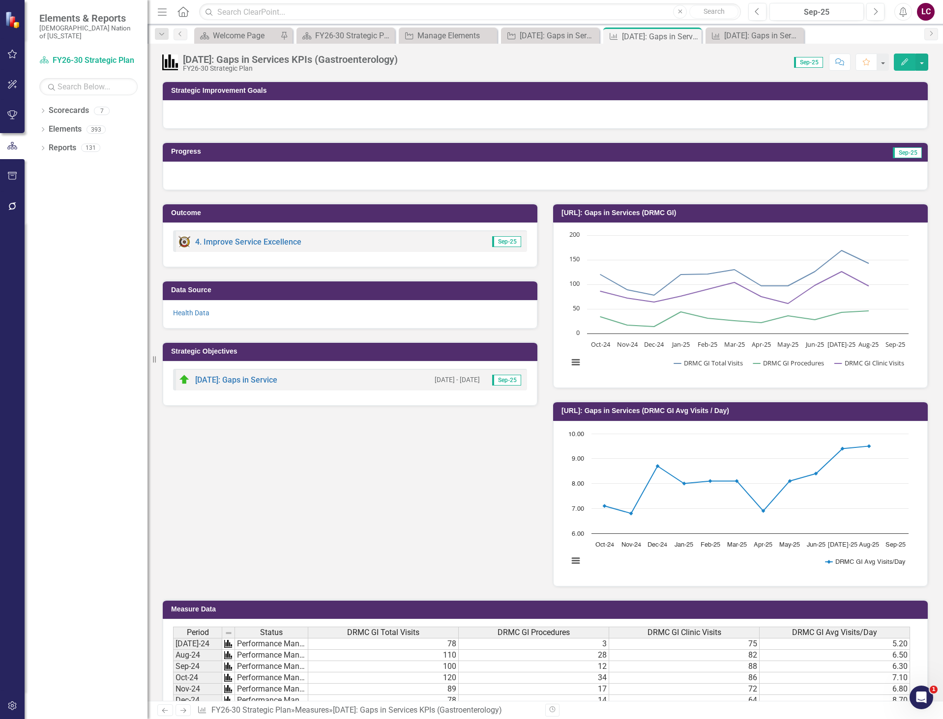
click at [321, 494] on div "Outcome 4. Improve Service Excellence Sep-25 Data Source Health Data Strategic …" at bounding box center [545, 389] width 780 height 397
click at [756, 13] on icon "button" at bounding box center [757, 11] width 4 height 7
click at [384, 172] on div at bounding box center [545, 176] width 765 height 29
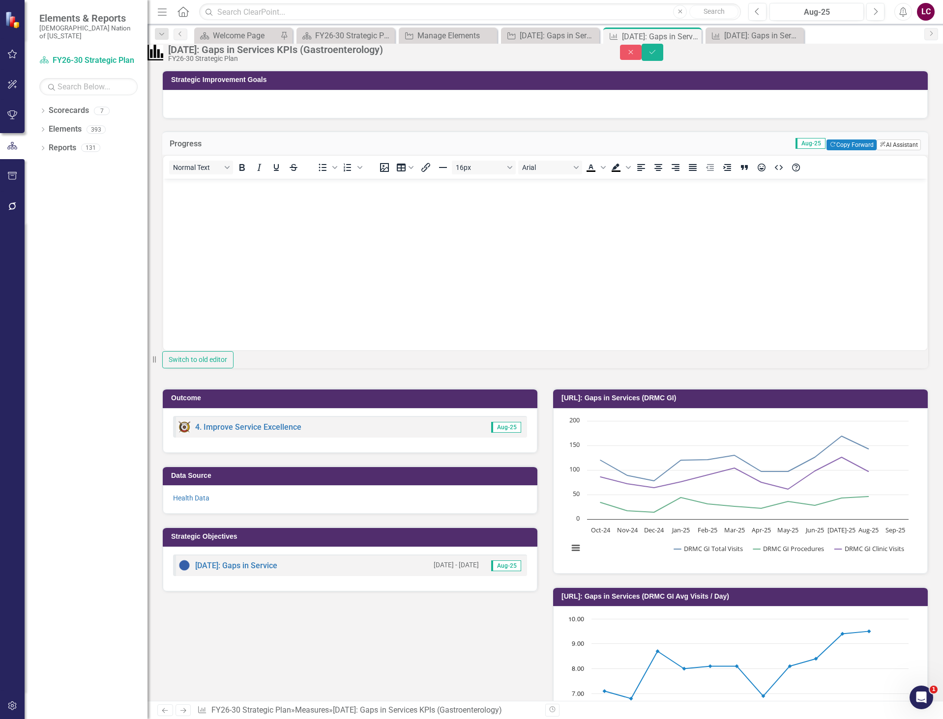
click at [876, 150] on button "ClearPoint AI AI Assistant" at bounding box center [898, 145] width 44 height 11
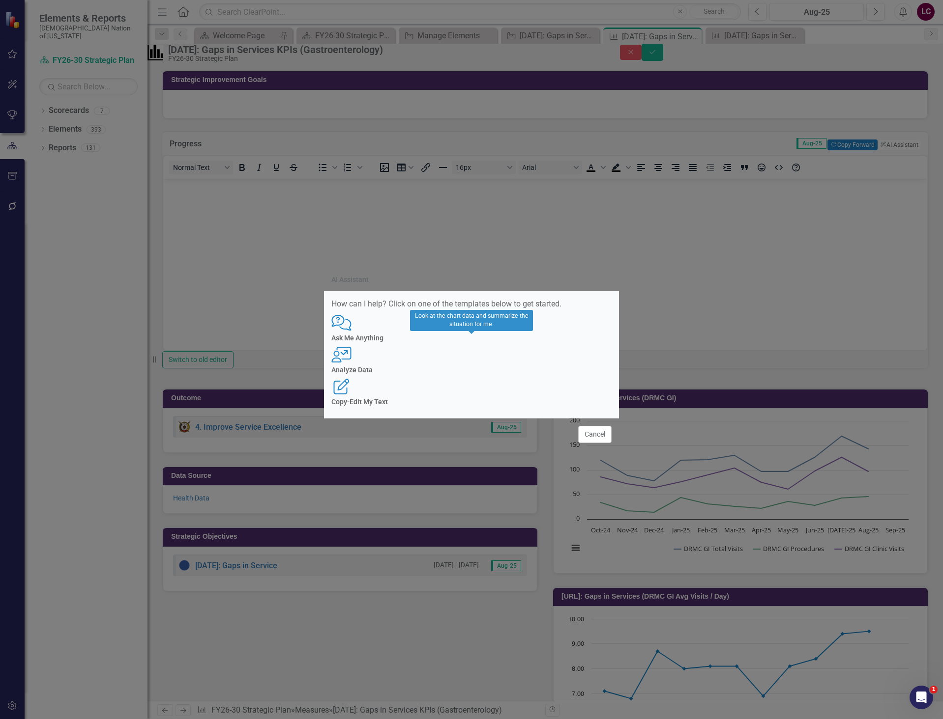
click at [351, 359] on icon "User with Chart" at bounding box center [341, 355] width 20 height 16
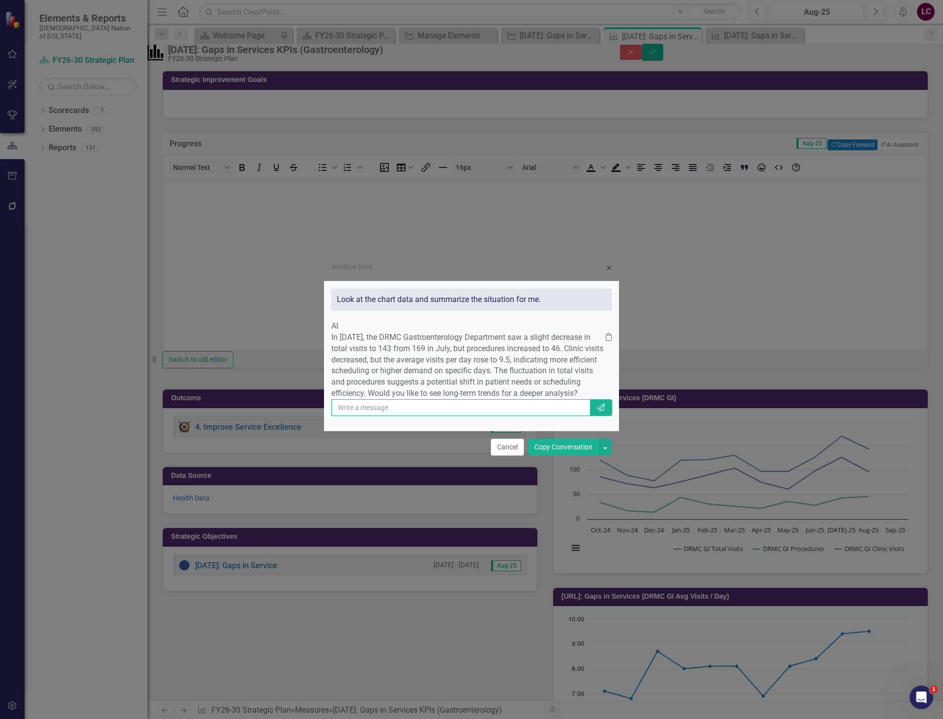
click at [439, 416] on input "text" at bounding box center [460, 408] width 259 height 17
type input "remove fluff"
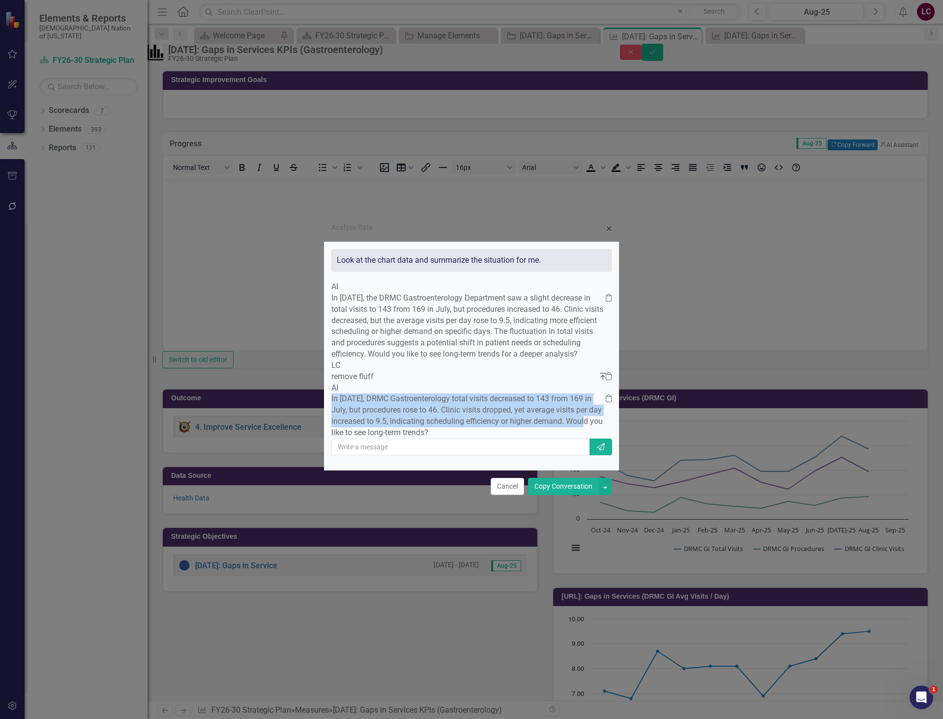
drag, startPoint x: 499, startPoint y: 436, endPoint x: 354, endPoint y: 403, distance: 148.7
click at [354, 403] on div "AI In [DATE], DRMC Gastroenterology total visits decreased to 143 from 169 in J…" at bounding box center [471, 411] width 280 height 56
copy div "In [DATE], DRMC Gastroenterology total visits decreased to 143 from 169 in July…"
click at [609, 223] on span "×" at bounding box center [608, 229] width 5 height 12
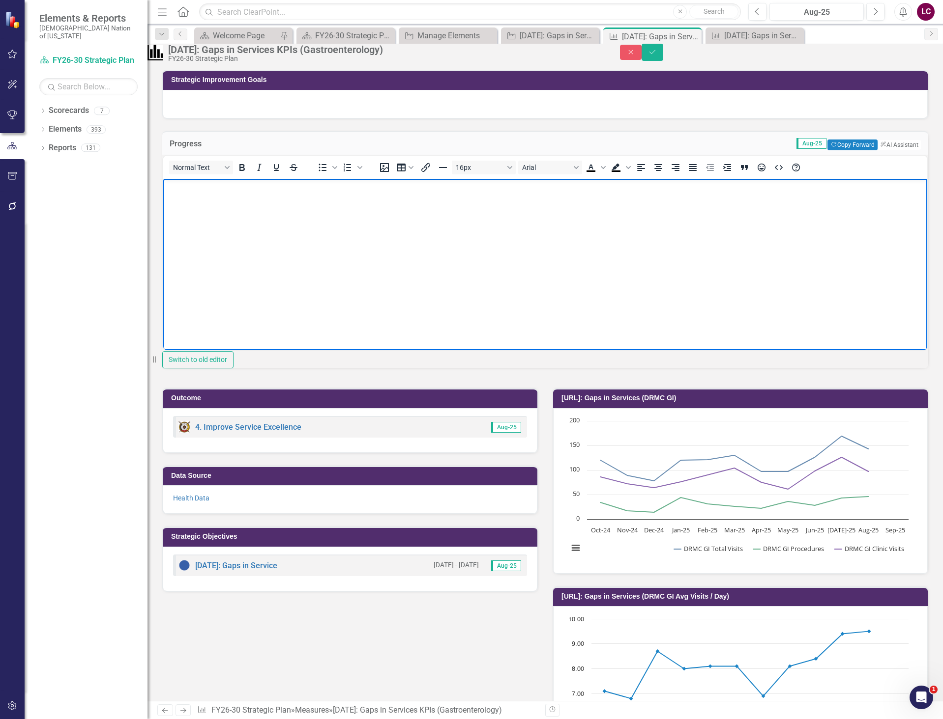
click at [287, 221] on body "Rich Text Area. Press ALT-0 for help." at bounding box center [545, 252] width 764 height 147
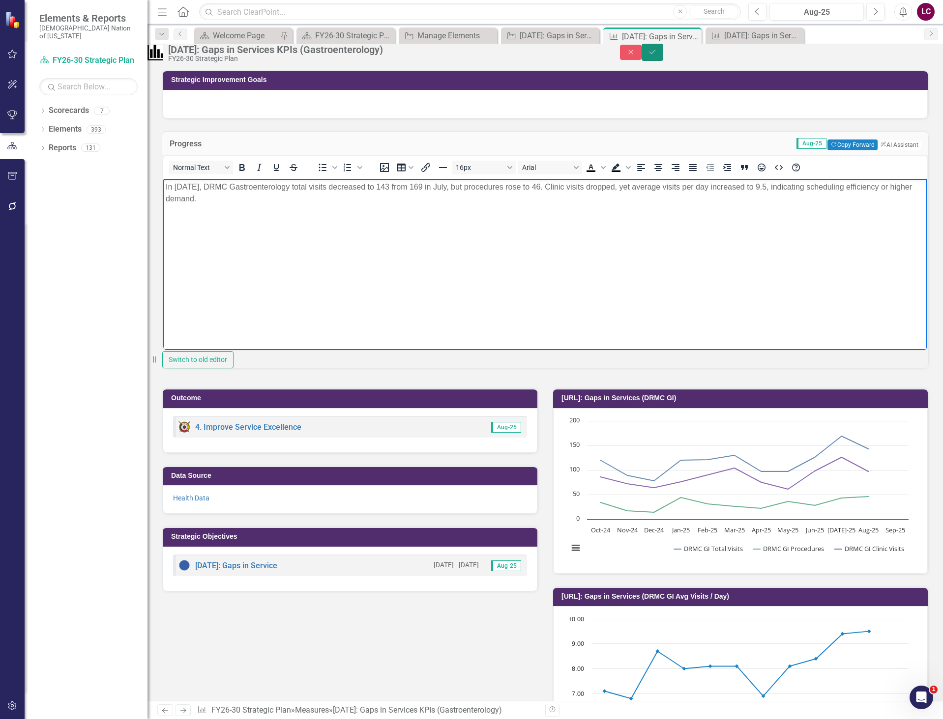
click at [657, 56] on icon "Save" at bounding box center [652, 52] width 9 height 7
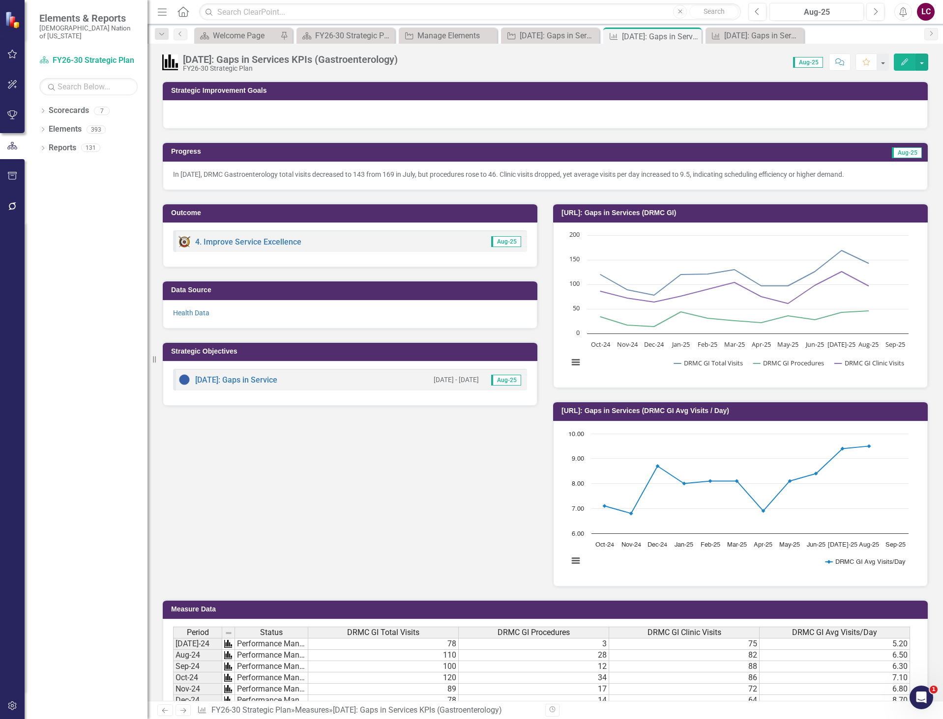
click at [846, 63] on button "Comment" at bounding box center [840, 62] width 22 height 17
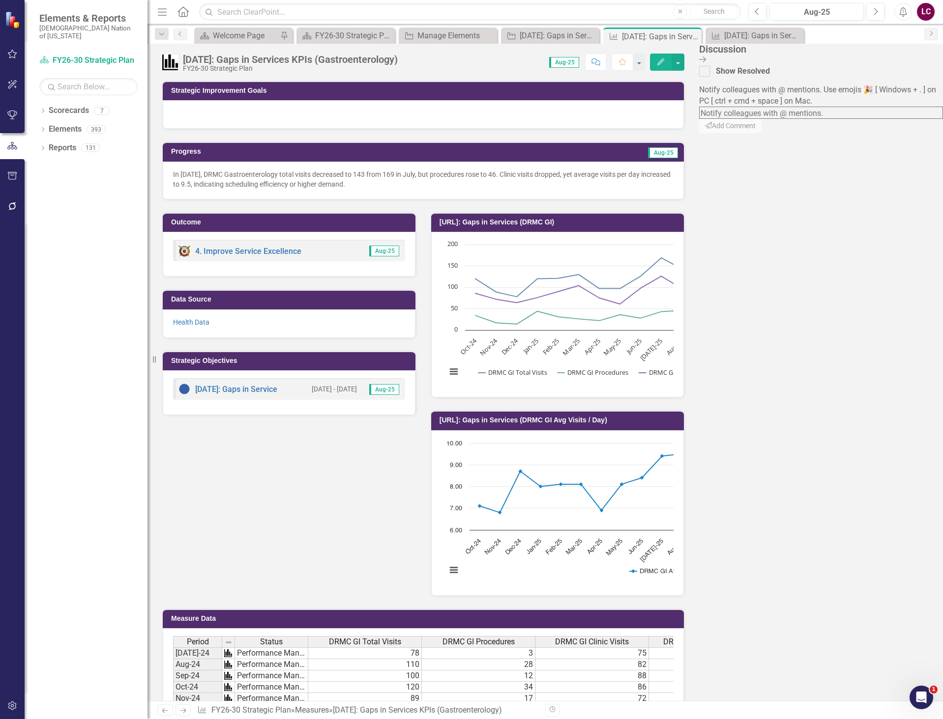
click at [842, 107] on textarea at bounding box center [821, 113] width 244 height 12
click at [122, 719] on span "Kry stal [PERSON_NAME] (Strategy)" at bounding box center [61, 724] width 122 height 9
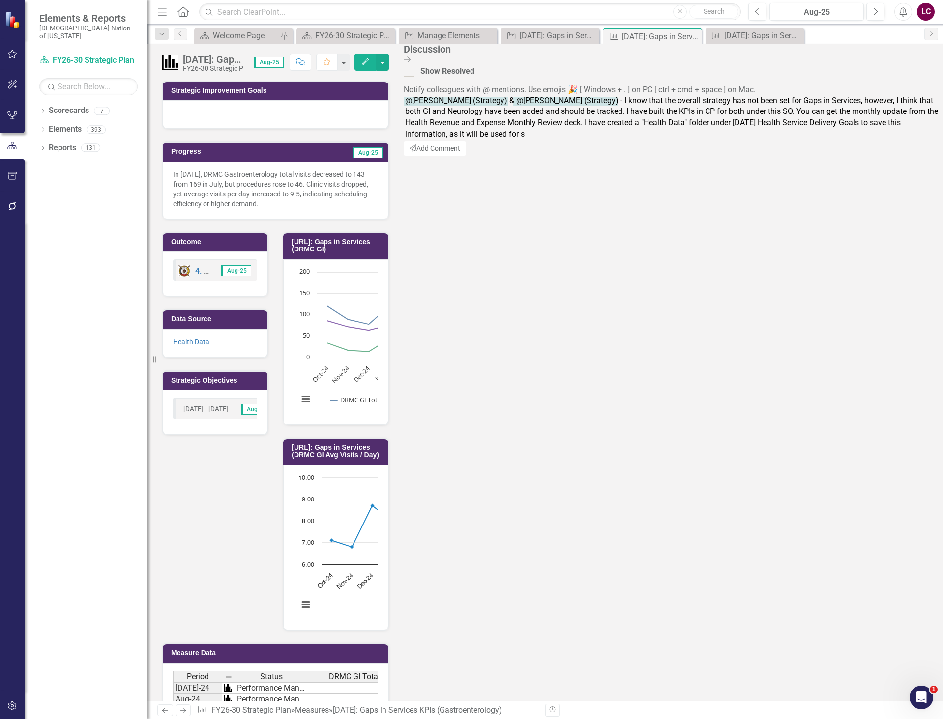
scroll to position [106, 0]
drag, startPoint x: 858, startPoint y: 163, endPoint x: 795, endPoint y: 94, distance: 93.2
click at [795, 94] on div "Discussion Close Discussion Bar Show Resolved Notify colleagues with @ mentions…" at bounding box center [671, 373] width 544 height 658
click at [870, 142] on textarea "@Kelley Polk (Strategy) & @Krystal Wilson (Strategy) - I know that the overall …" at bounding box center [671, 119] width 544 height 46
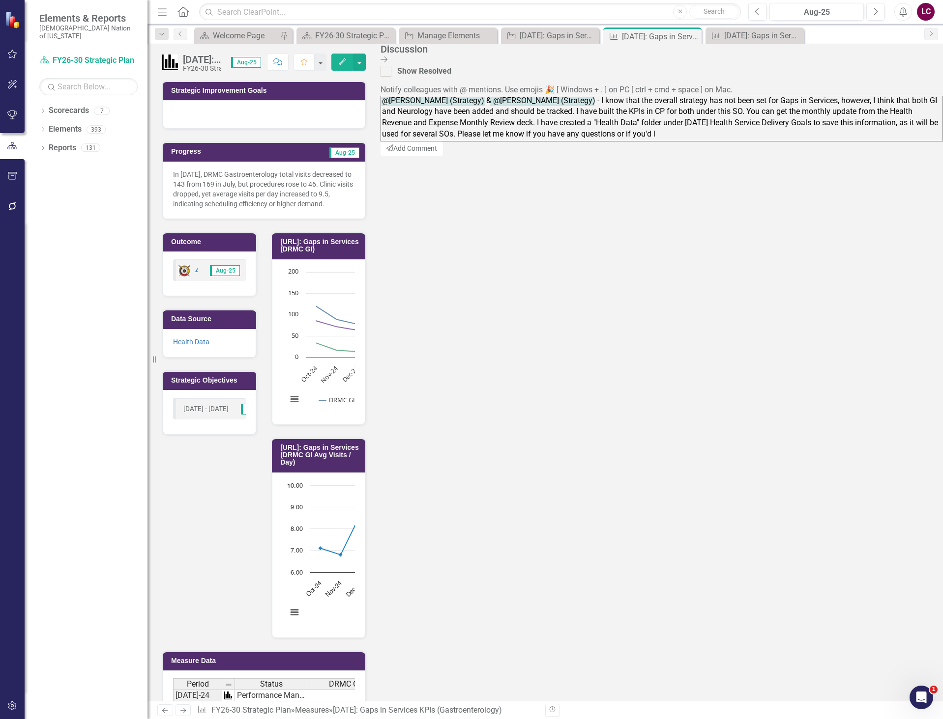
scroll to position [128, 0]
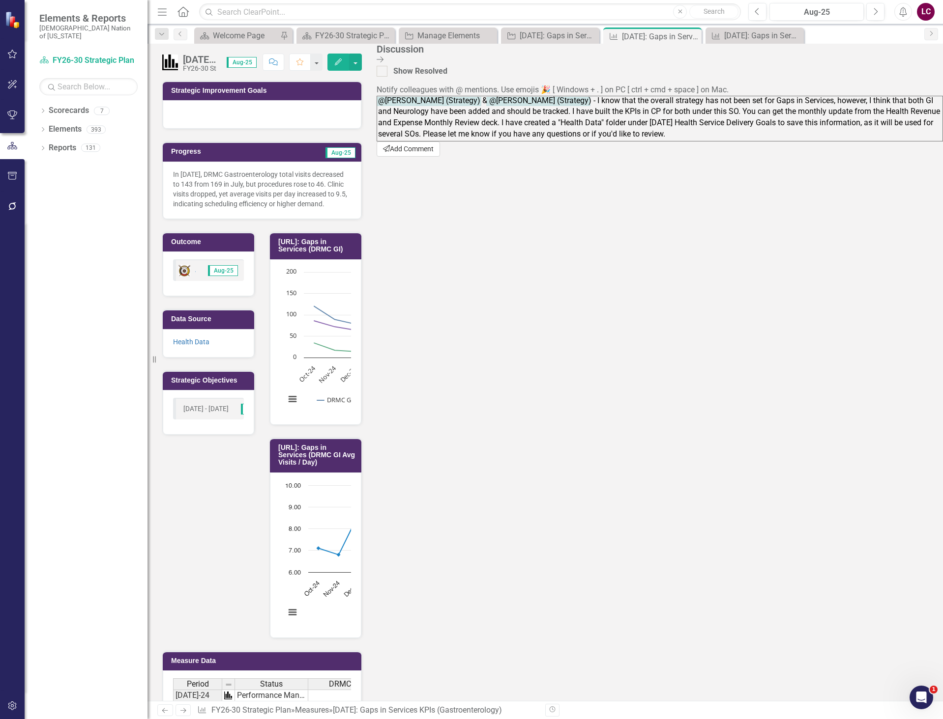
type textarea "@Kelley Polk (Strategy) & @Krystal Wilson (Strategy) - I know that the overall …"
click at [440, 157] on button "Send Add Comment" at bounding box center [407, 149] width 63 height 15
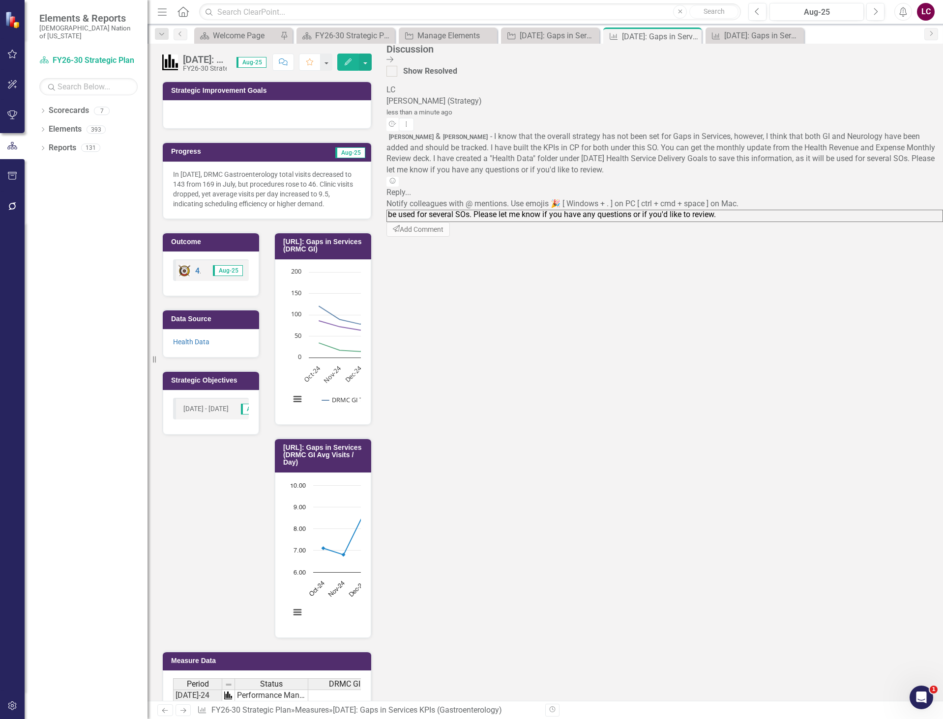
scroll to position [0, 0]
drag, startPoint x: 926, startPoint y: 117, endPoint x: 913, endPoint y: 289, distance: 172.0
click at [913, 175] on span "Kelley Polk & Krystal Wilson - I know that the overall strategy has not been se…" at bounding box center [660, 153] width 548 height 43
copy span "I know that the overall strategy has not been set for Gaps in Services, however…"
click at [242, 404] on link "[DATE]: Gaps in Service" at bounding box center [236, 408] width 82 height 9
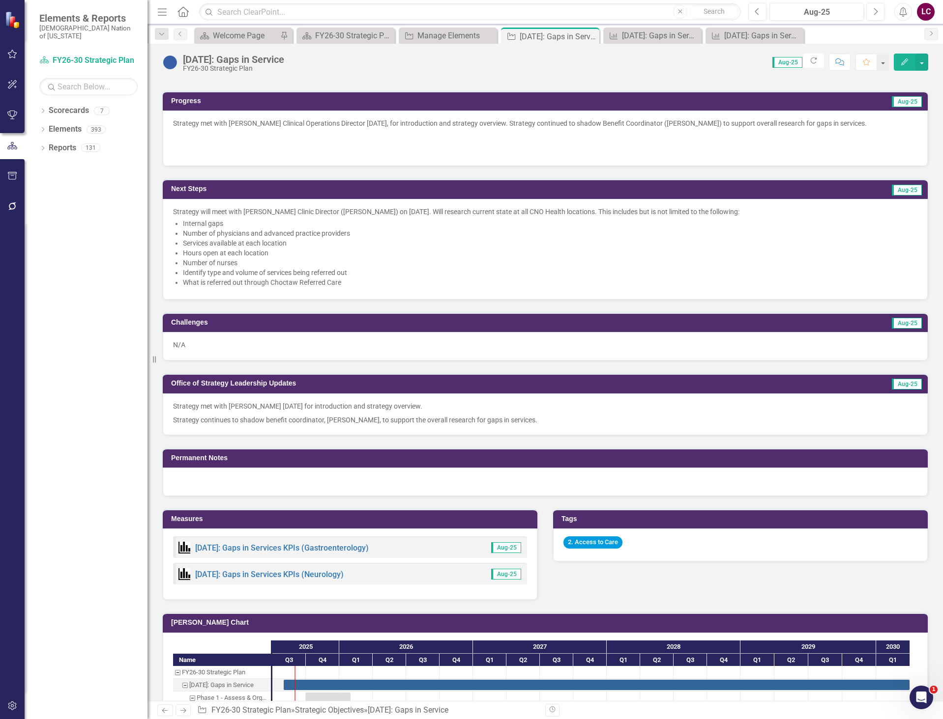
scroll to position [344, 0]
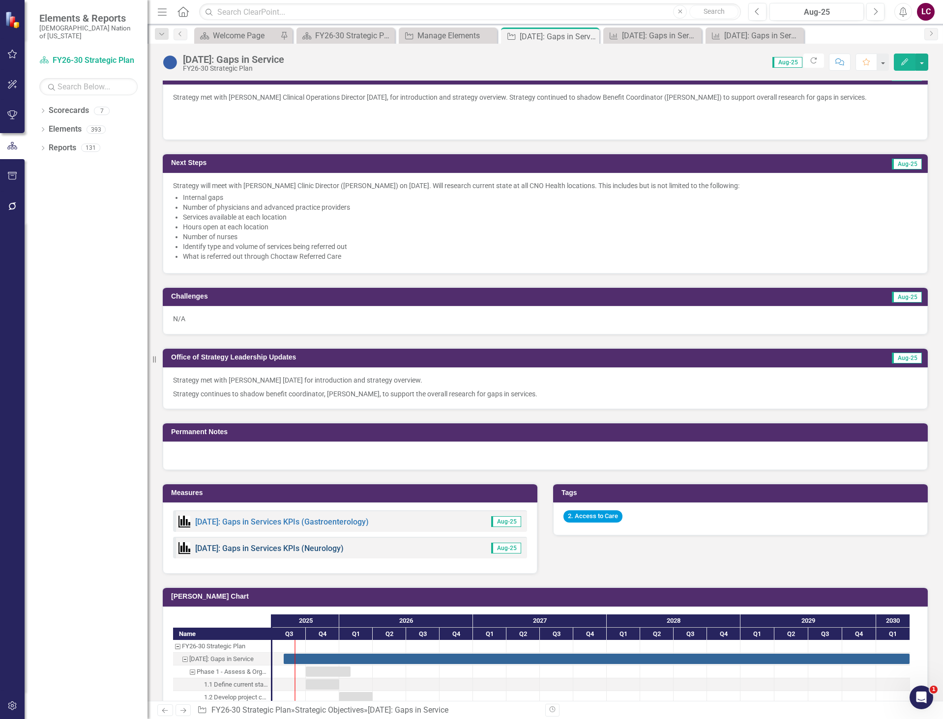
click at [269, 547] on link "[DATE]: Gaps in Services KPIs (Neurology)" at bounding box center [269, 548] width 148 height 9
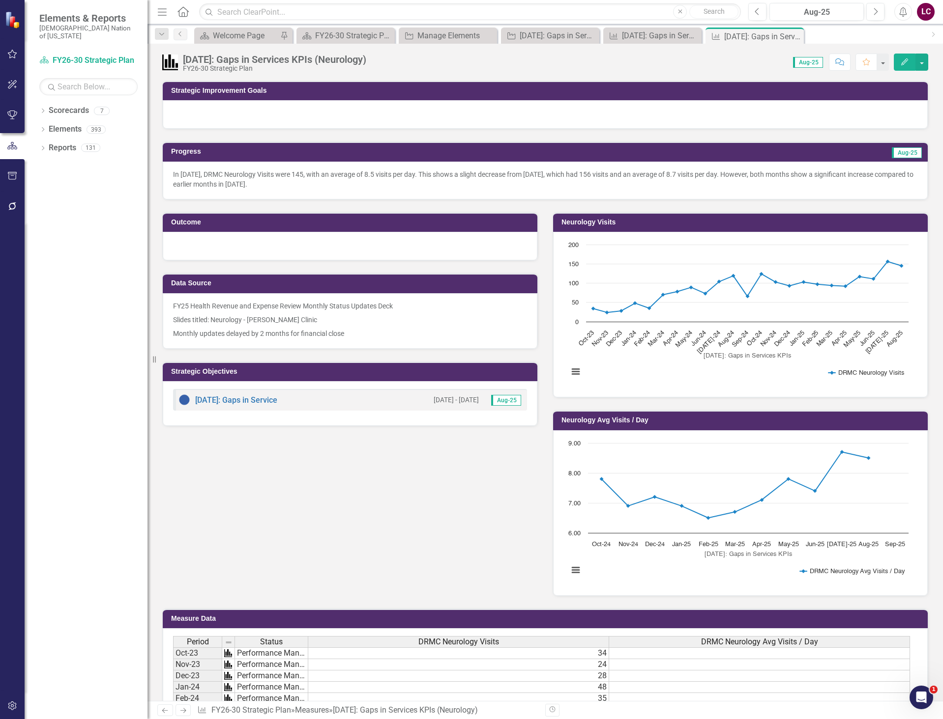
click at [836, 63] on icon "Comment" at bounding box center [839, 61] width 9 height 7
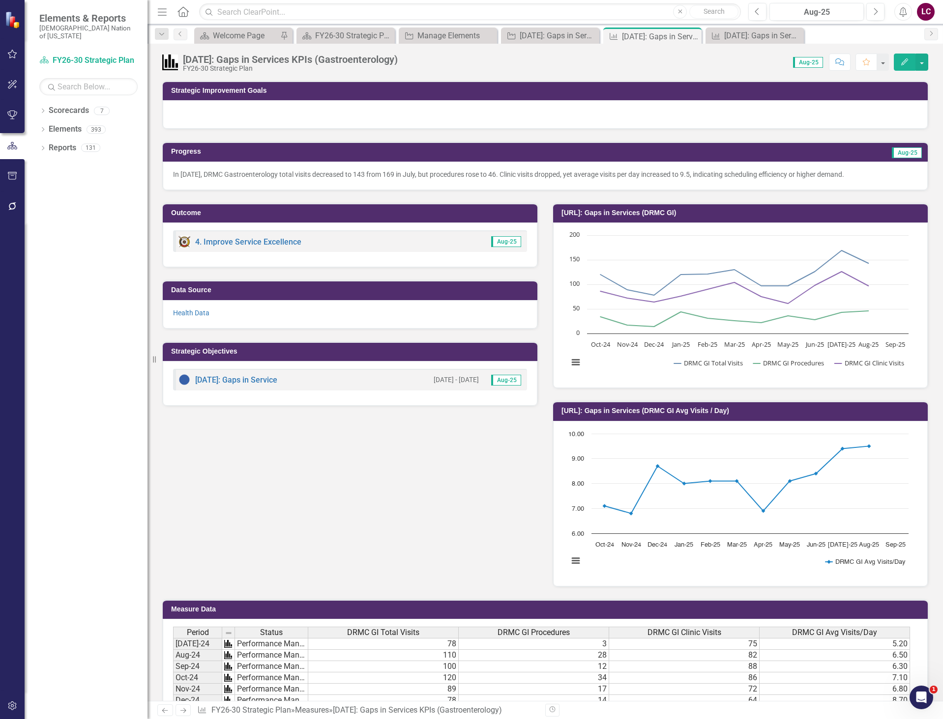
click at [838, 61] on icon "Comment" at bounding box center [839, 61] width 9 height 7
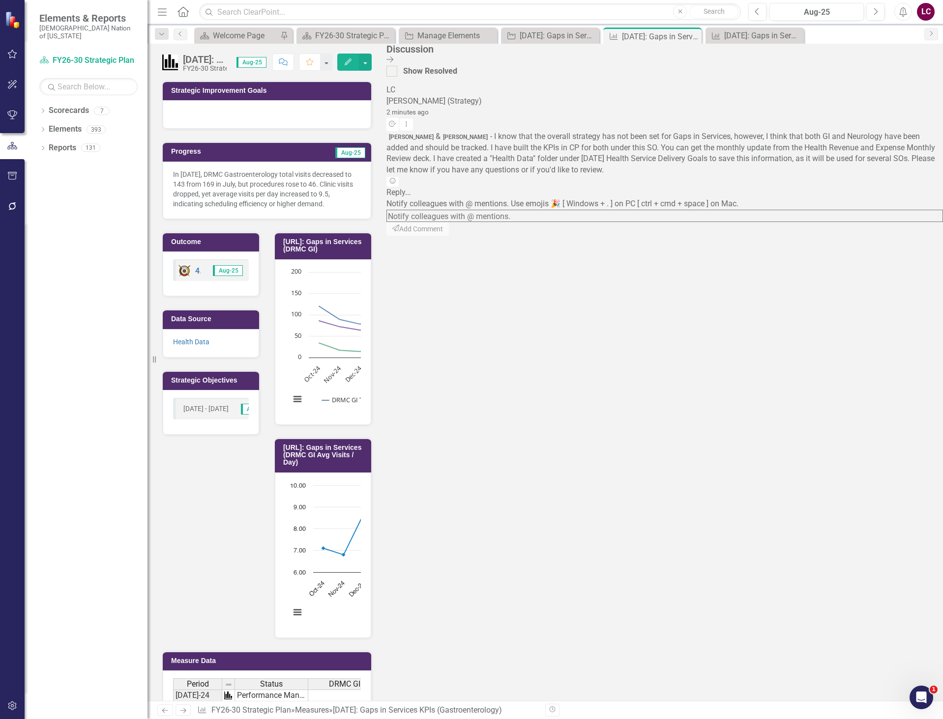
click at [226, 404] on link "[DATE]: Gaps in Service" at bounding box center [236, 408] width 82 height 9
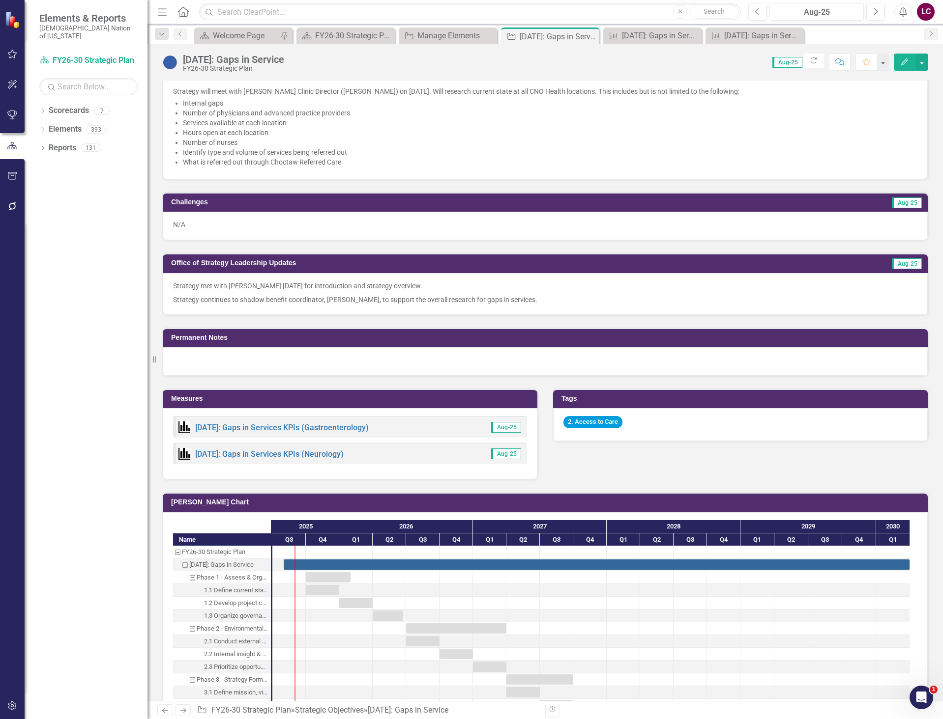
scroll to position [442, 0]
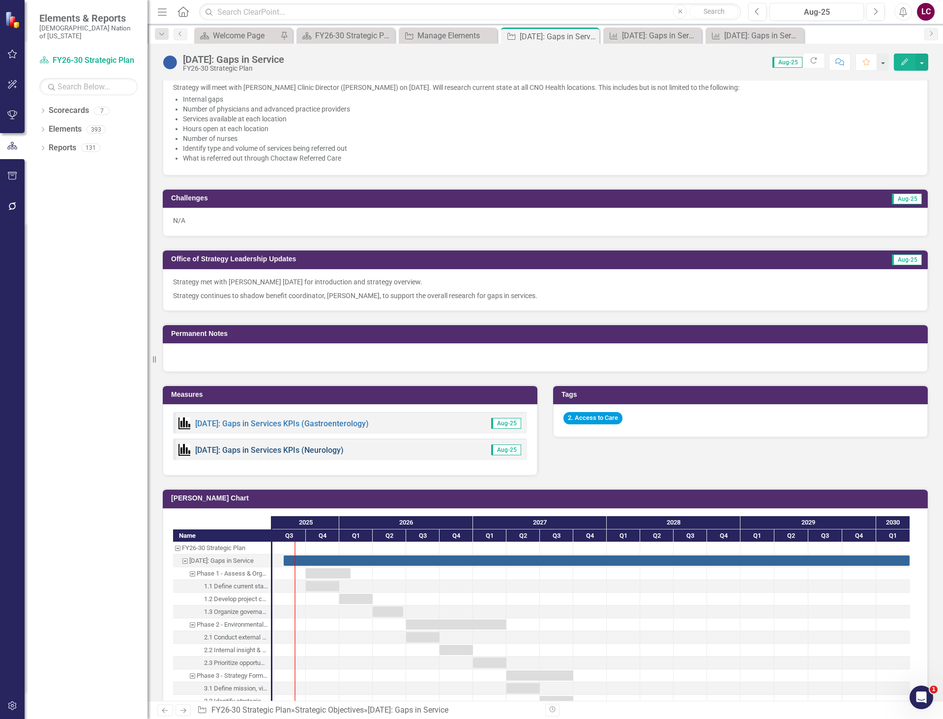
click at [272, 449] on link "[DATE]: Gaps in Services KPIs (Neurology)" at bounding box center [269, 450] width 148 height 9
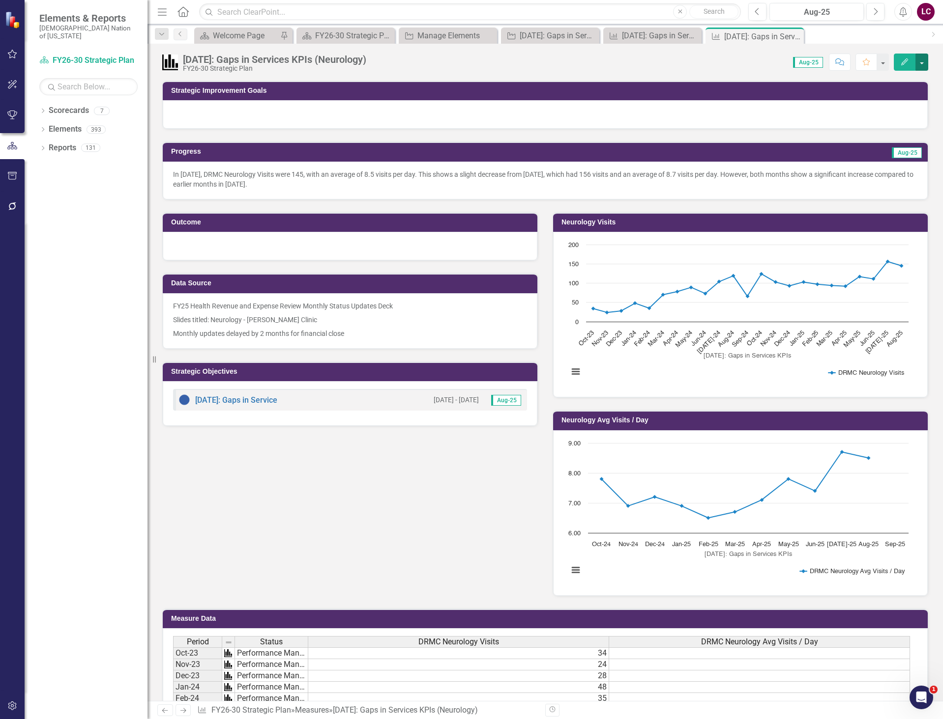
click at [924, 61] on button "button" at bounding box center [921, 62] width 13 height 17
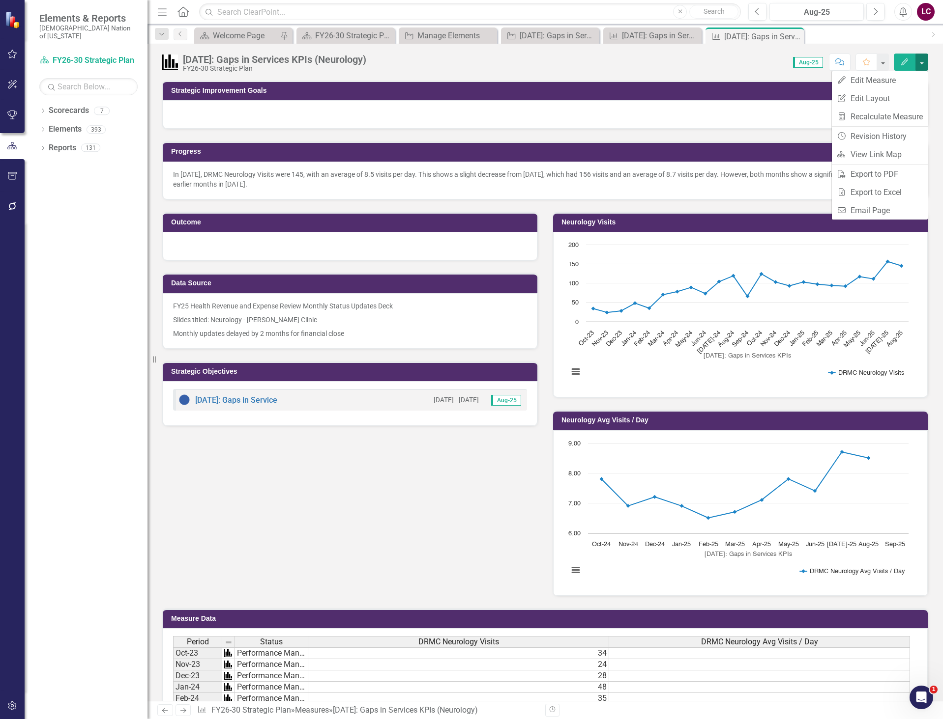
click at [924, 61] on button "button" at bounding box center [921, 62] width 13 height 17
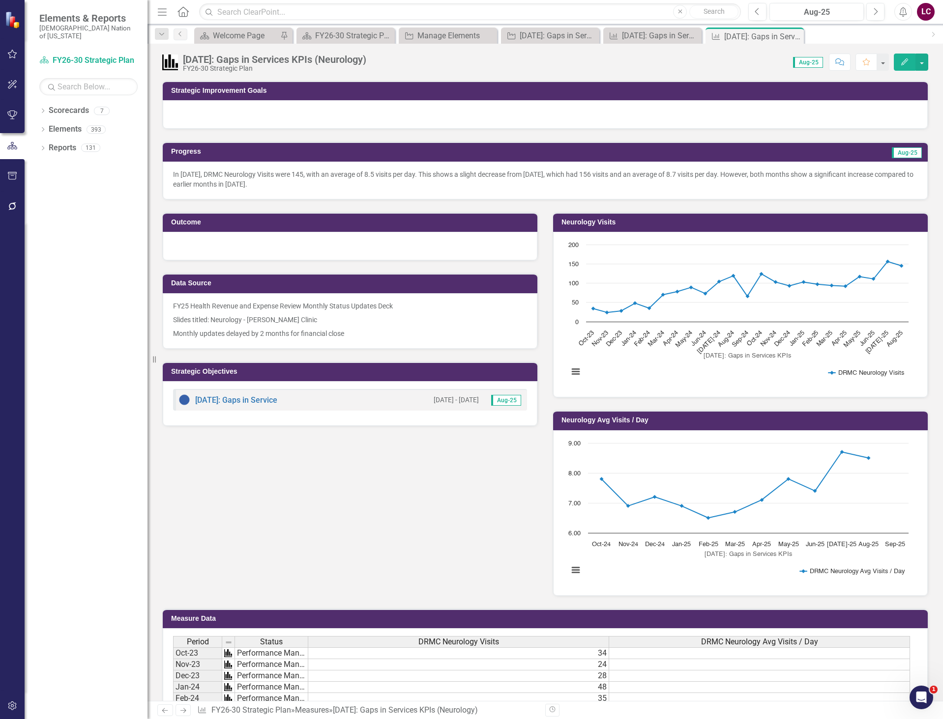
click at [838, 63] on icon "button" at bounding box center [839, 61] width 9 height 7
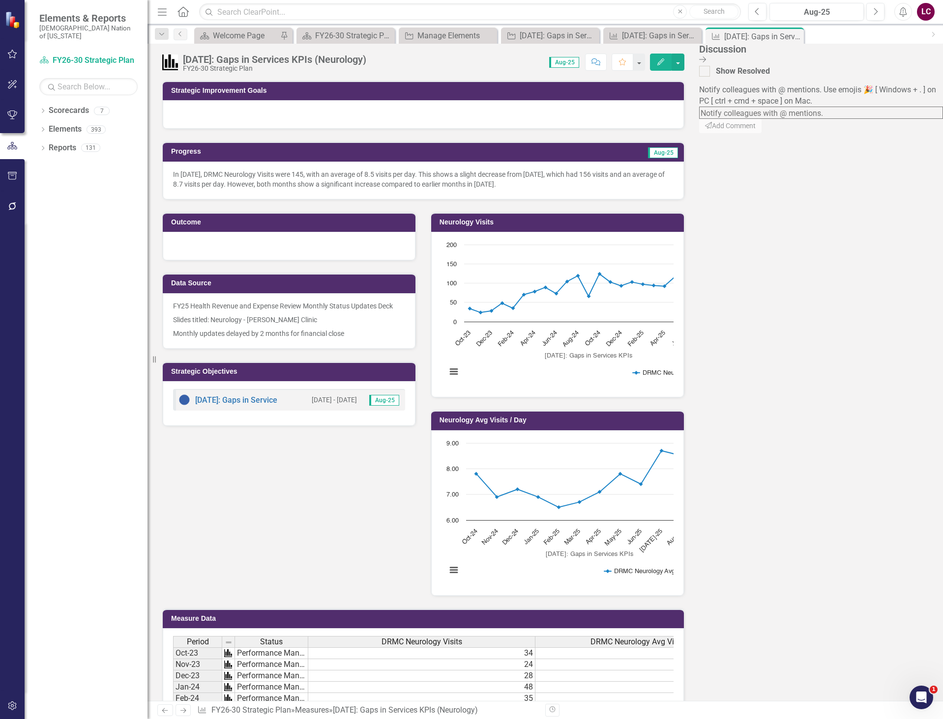
click at [842, 107] on textarea at bounding box center [821, 113] width 244 height 12
type textarea "@[PERSON_NAME] (Strategy)"
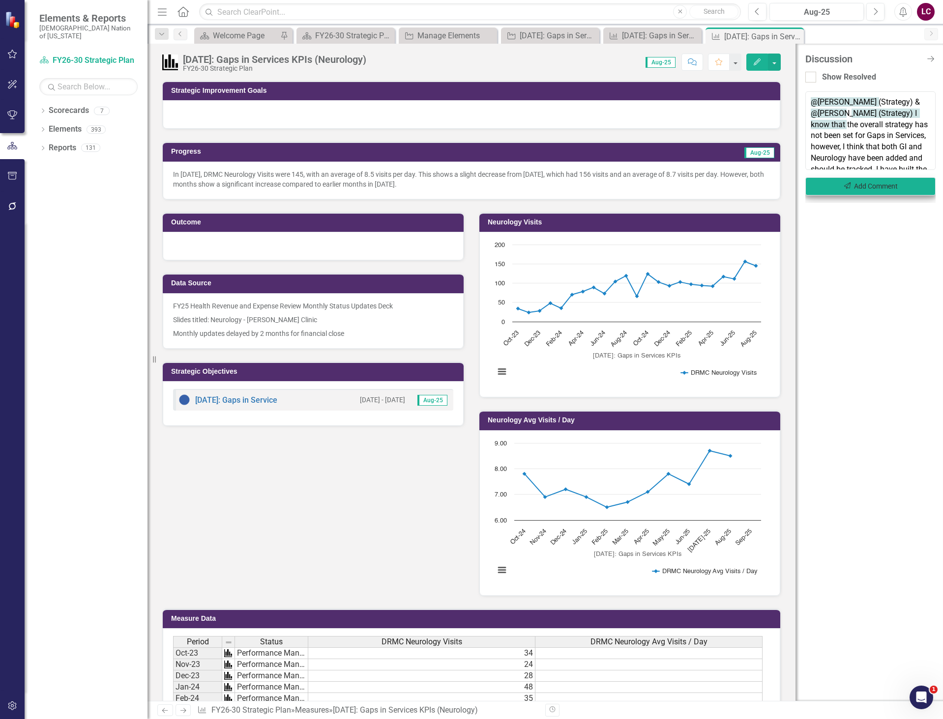
type textarea "@Kelley Polk (Strategy) & @Krystal Wilson (Strategy) I know that the overall st…"
click at [883, 181] on button "Send Add Comment" at bounding box center [870, 186] width 130 height 18
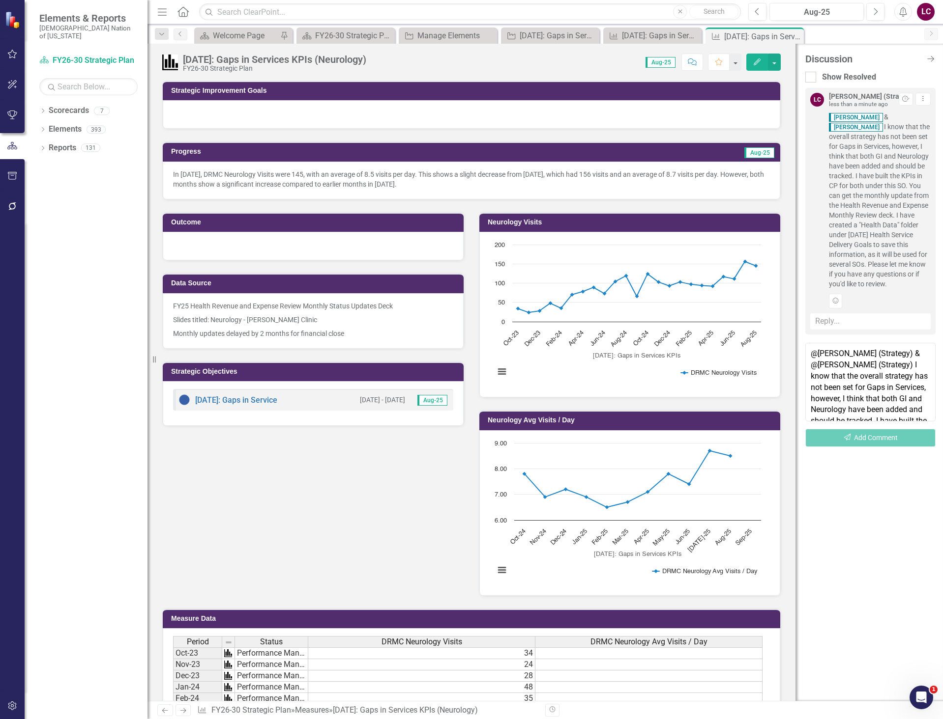
click at [379, 325] on p "Slides titled: Neurology - [PERSON_NAME] Clinic" at bounding box center [313, 320] width 280 height 14
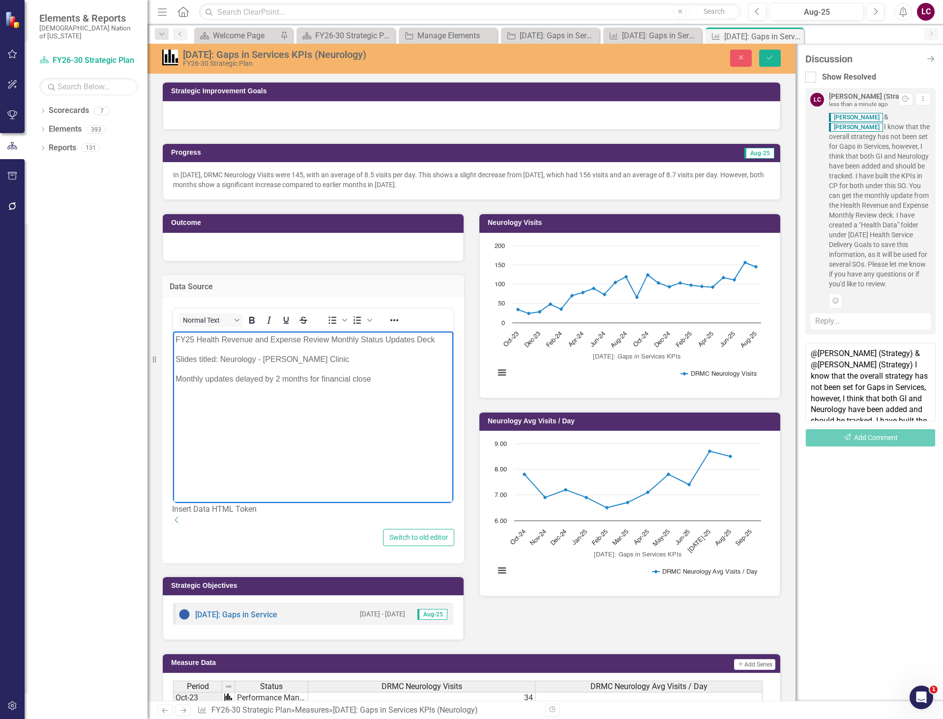
click at [177, 341] on p "FY25 Health Revenue and Expense Review Monthly Status Updates Deck" at bounding box center [312, 340] width 275 height 12
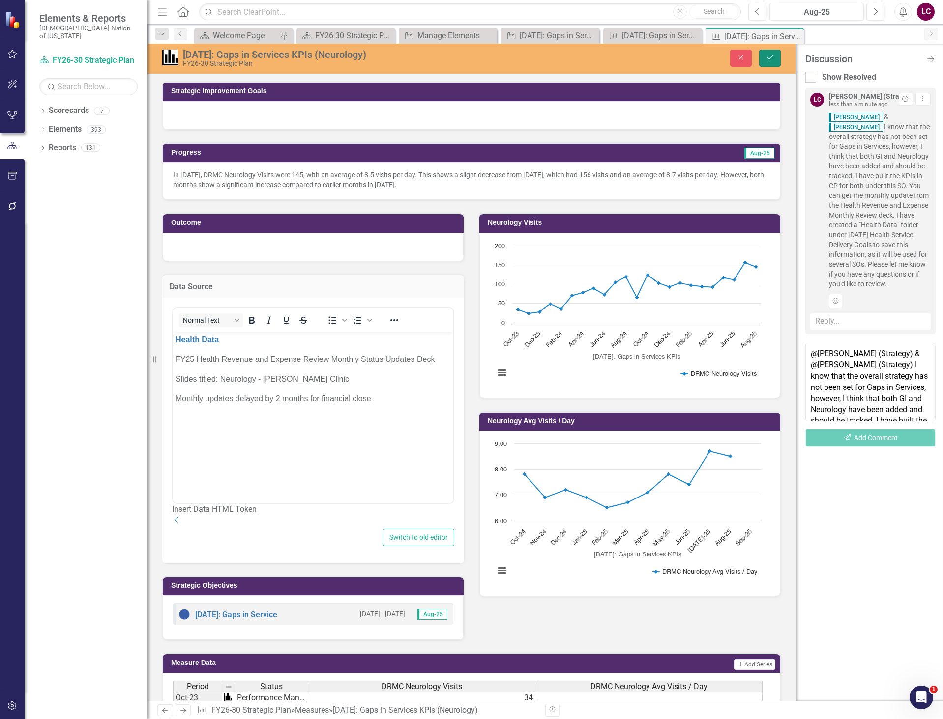
click at [774, 57] on button "Save" at bounding box center [770, 58] width 22 height 17
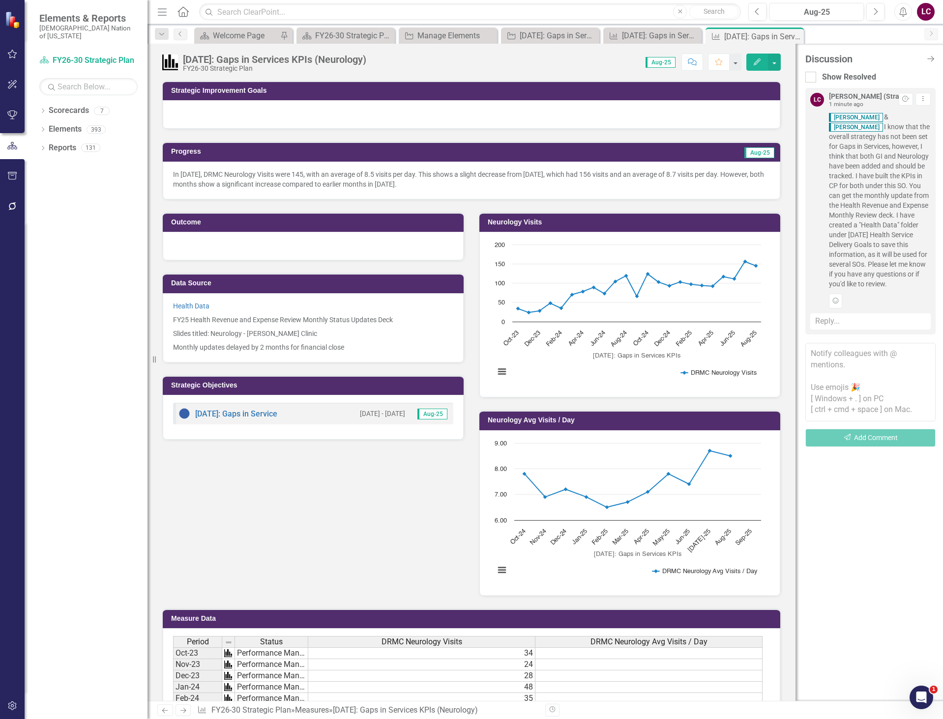
click at [353, 330] on p "Slides titled: Neurology - [PERSON_NAME] Clinic" at bounding box center [313, 334] width 280 height 14
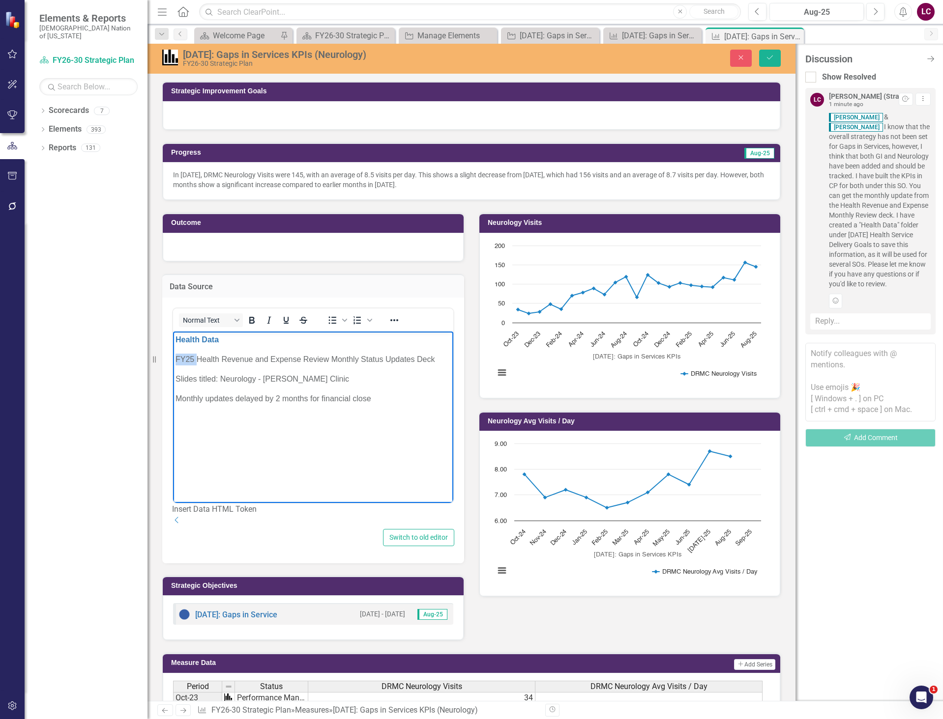
drag, startPoint x: 196, startPoint y: 359, endPoint x: 170, endPoint y: 360, distance: 25.6
click at [173, 360] on html "Health Data FY25 Health Revenue and Expense Review Monthly Status Updates Deck …" at bounding box center [313, 405] width 280 height 147
click at [768, 58] on icon "Save" at bounding box center [769, 57] width 9 height 7
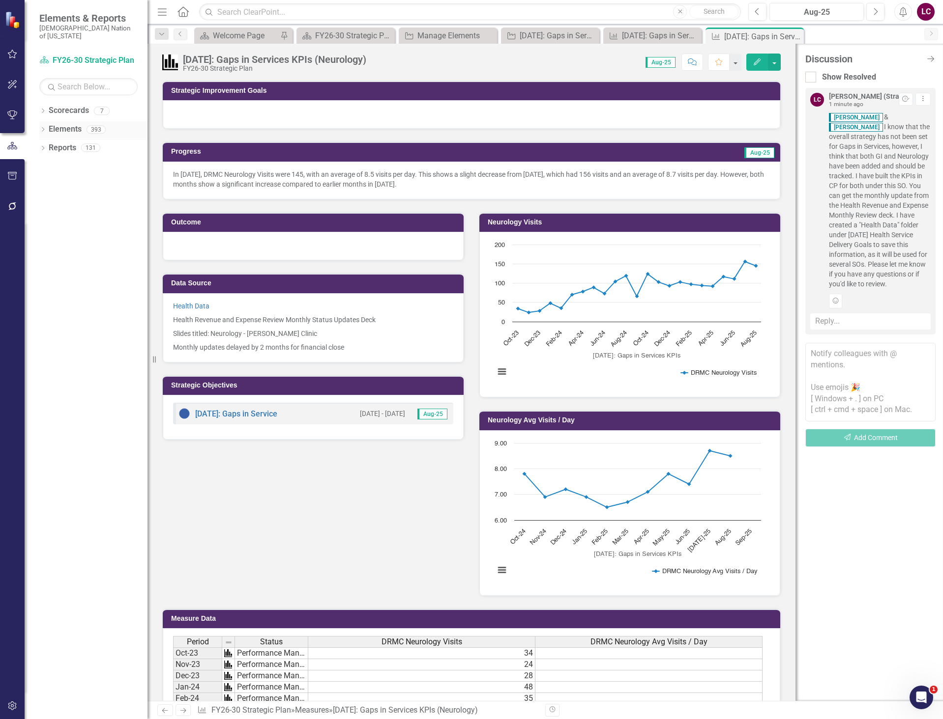
click at [43, 127] on div "Dropdown" at bounding box center [42, 131] width 7 height 8
click at [60, 124] on link "Elements" at bounding box center [50, 129] width 33 height 11
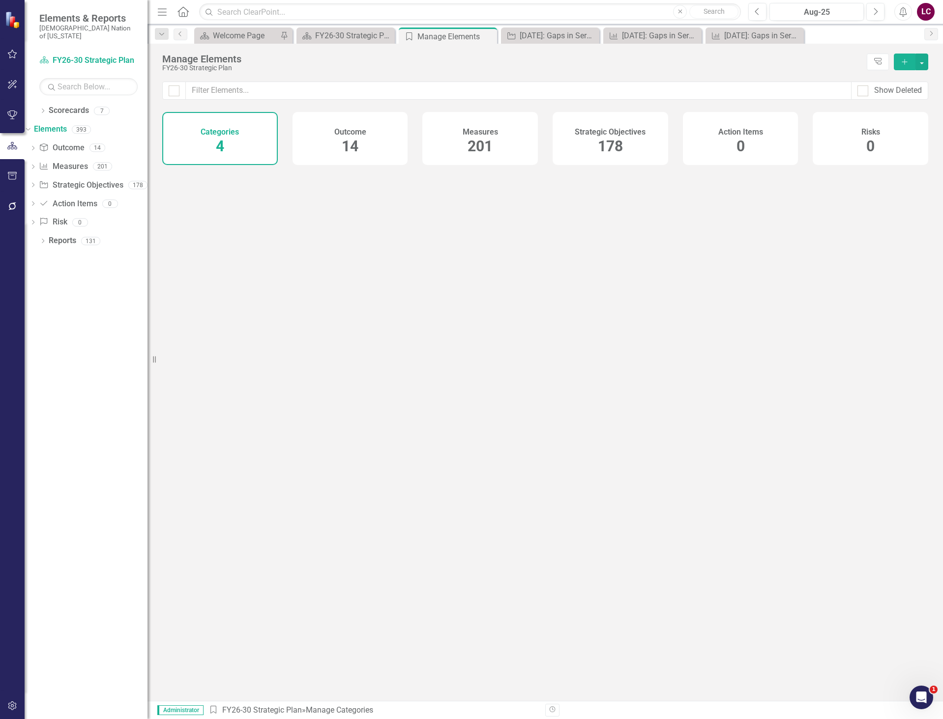
click at [599, 143] on span "178" at bounding box center [610, 146] width 25 height 17
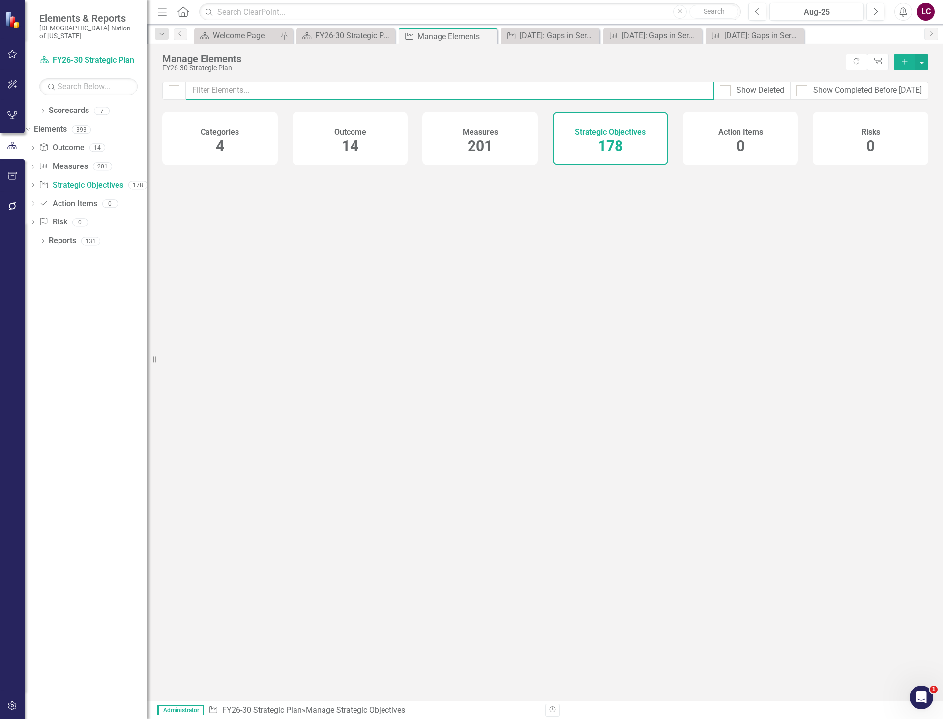
click at [561, 91] on input "text" at bounding box center [450, 91] width 528 height 18
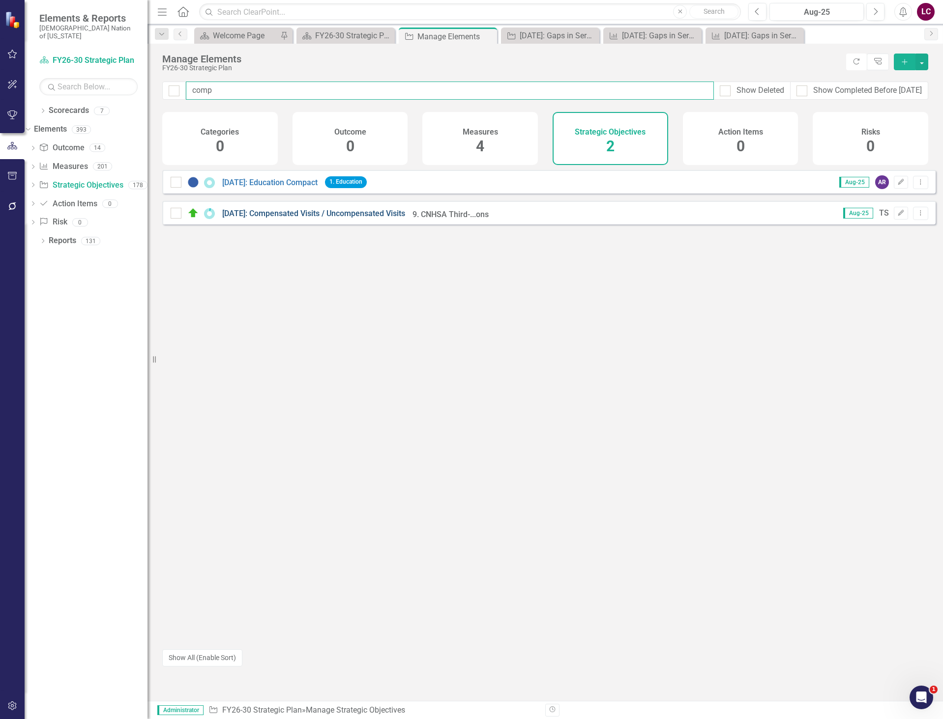
type input "comp"
click at [349, 218] on link "[DATE]: Compensated Visits / Uncompensated Visits" at bounding box center [313, 213] width 183 height 9
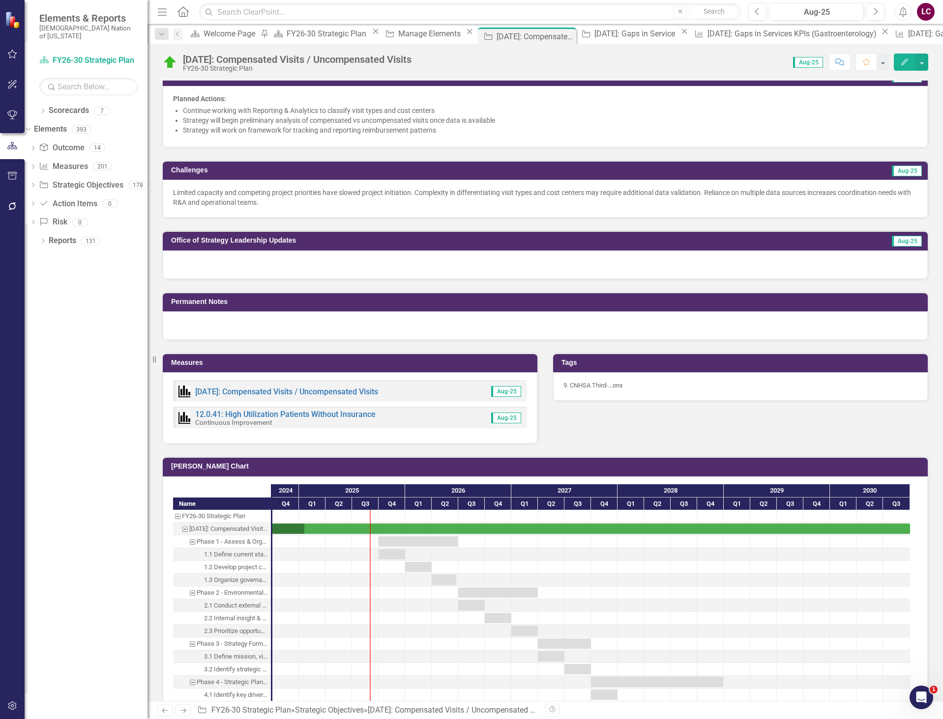
scroll to position [393, 0]
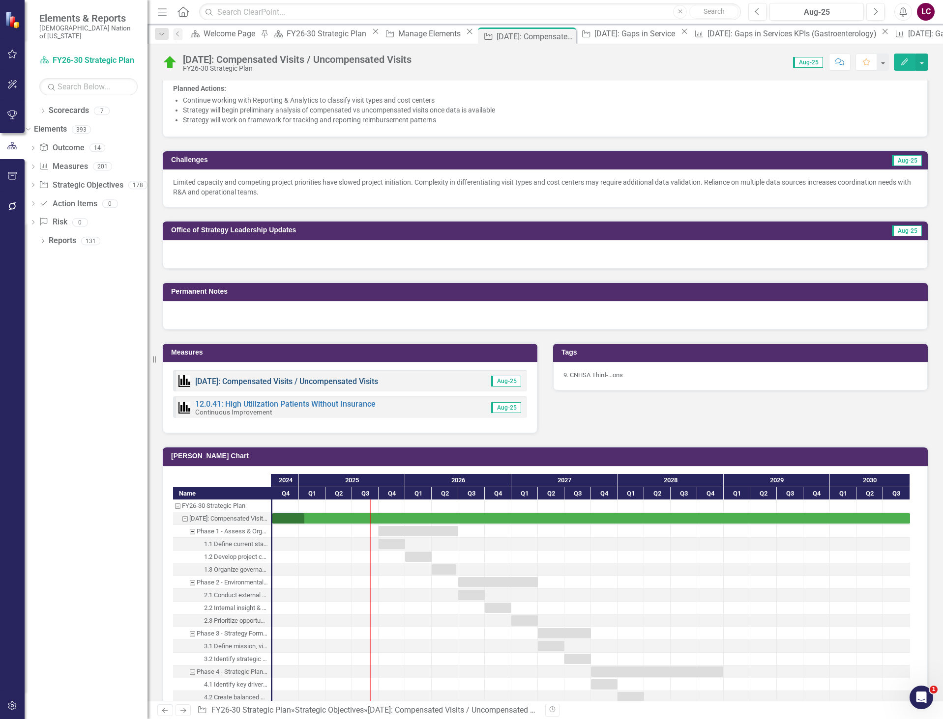
click at [295, 379] on link "[DATE]: Compensated Visits / Uncompensated Visits" at bounding box center [286, 381] width 183 height 9
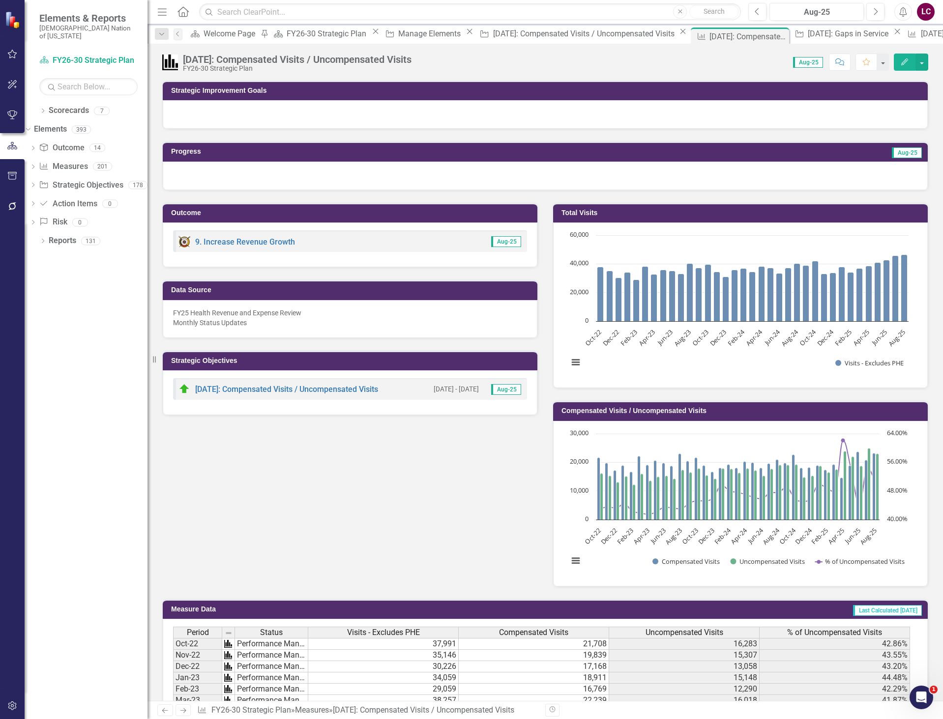
click at [403, 321] on p "FY25 Health Revenue and Expense Review Monthly Status Updates" at bounding box center [350, 318] width 354 height 20
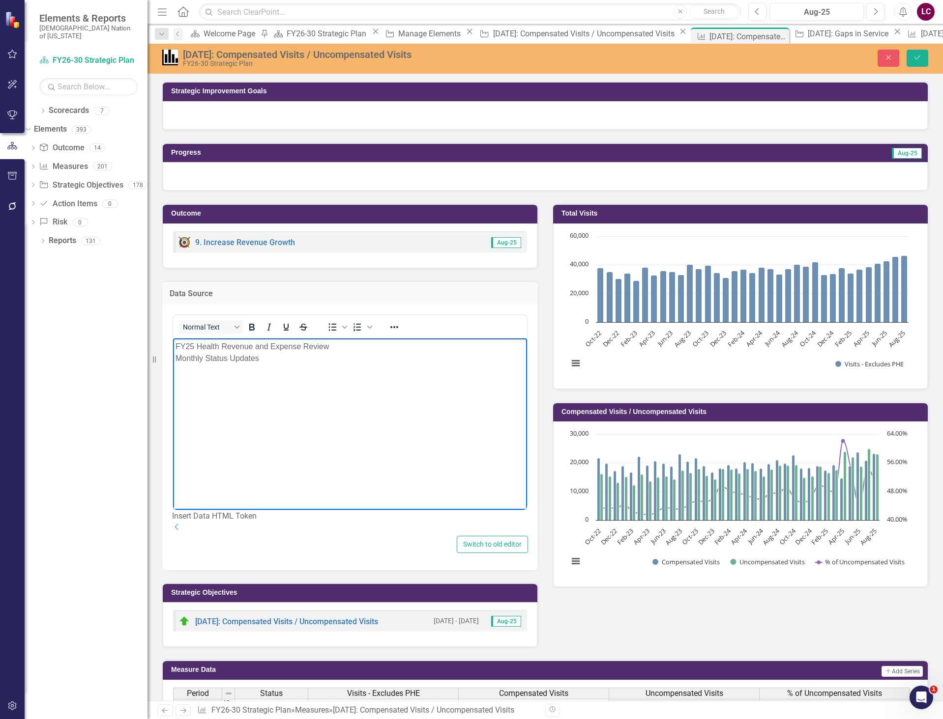
click at [176, 345] on p "FY25 Health Revenue and Expense Review Monthly Status Updates" at bounding box center [349, 353] width 349 height 24
click at [197, 366] on p "FY25 Health Revenue and Expense Review Monthly Status Updates" at bounding box center [349, 373] width 349 height 24
click at [330, 359] on body "Health Data Health Revenue and Expense Review Monthly Status Updates" at bounding box center [350, 412] width 354 height 147
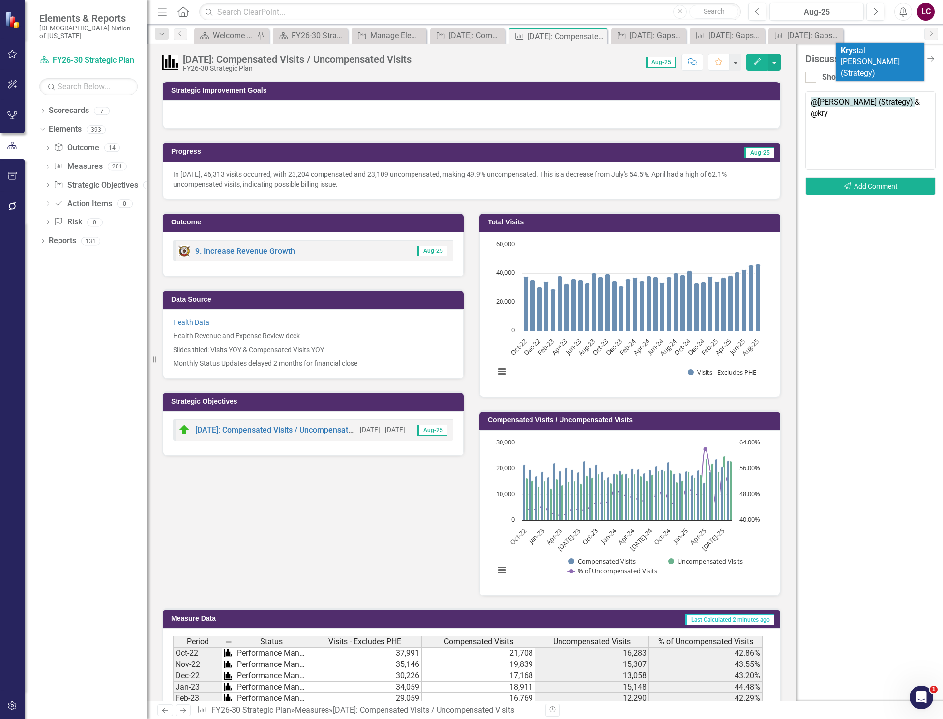
click at [895, 59] on li "Kry stal [PERSON_NAME] (Strategy)" at bounding box center [879, 62] width 88 height 39
paste textarea "In [DATE], 46,313 visits occurred, with 23,204 compensated and 23,109 uncompens…"
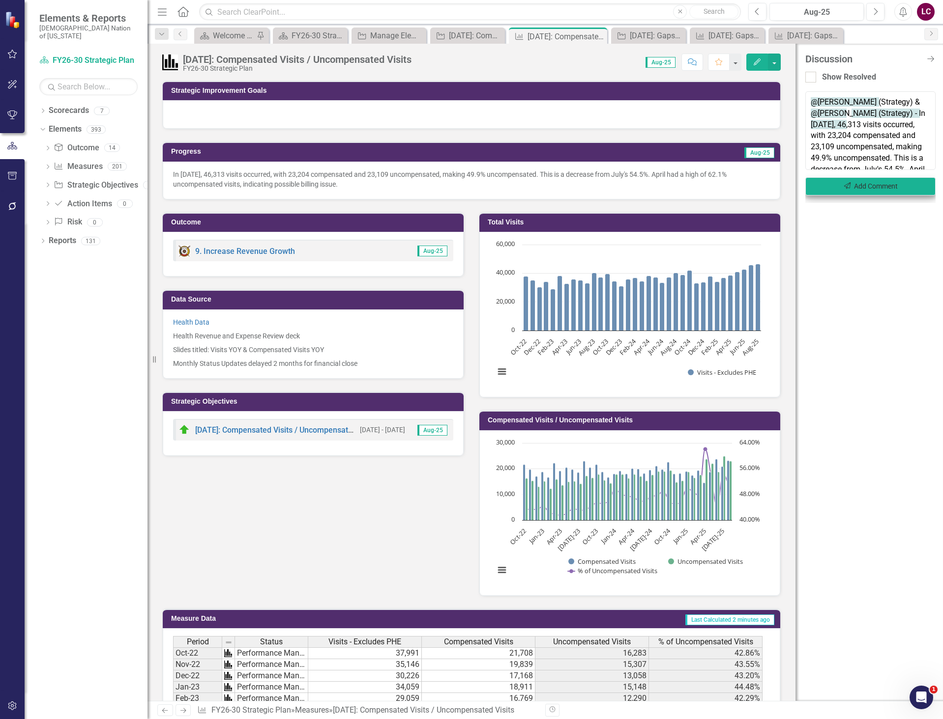
drag, startPoint x: 910, startPoint y: 110, endPoint x: 926, endPoint y: 182, distance: 73.6
click at [926, 182] on div "Notify colleagues with @ mentions. Use emojis 🎉 [ Windows + . ] on PC [ ctrl + …" at bounding box center [870, 147] width 130 height 112
drag, startPoint x: 912, startPoint y: 113, endPoint x: 929, endPoint y: 150, distance: 40.9
click at [929, 150] on textarea "@[PERSON_NAME] (Strategy) & @[PERSON_NAME] (Strategy) - had a high of 62.1% unc…" at bounding box center [870, 130] width 130 height 79
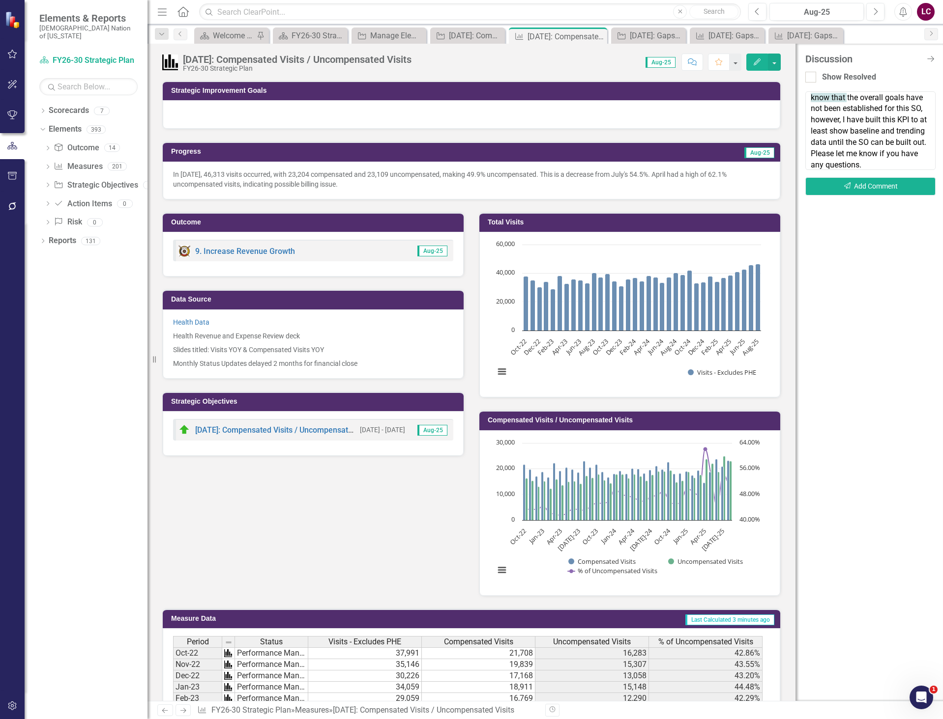
drag, startPoint x: 867, startPoint y: 166, endPoint x: 813, endPoint y: 104, distance: 81.5
click at [813, 104] on textarea "@[PERSON_NAME] (Strategy) & @[PERSON_NAME] (Strategy) : I know that the overall…" at bounding box center [870, 130] width 130 height 79
type textarea "@[PERSON_NAME] (Strategy) & @[PERSON_NAME] (Strategy) : I know that the overall…"
click at [871, 185] on button "Send Add Comment" at bounding box center [870, 186] width 130 height 18
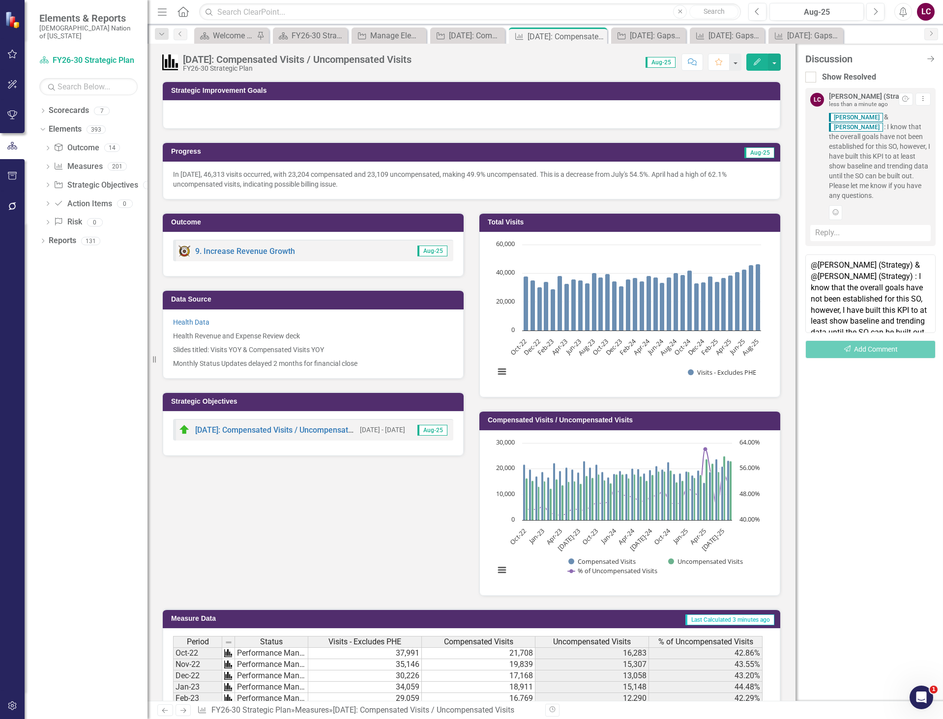
drag, startPoint x: 829, startPoint y: 125, endPoint x: 913, endPoint y: 186, distance: 103.9
click at [913, 186] on span "Truett Sweet & Krystal Wilson : I know that the overall goals have not been est…" at bounding box center [880, 156] width 102 height 88
copy span "I know that the overall goals have not been established for this SO, however, I…"
click at [851, 423] on div "Discussion Close Discussion Bar Show Resolved LC Lindsay Cavallo (Strategy) les…" at bounding box center [868, 373] width 147 height 658
click at [292, 429] on link "[DATE]: Compensated Visits / Uncompensated Visits" at bounding box center [286, 430] width 183 height 9
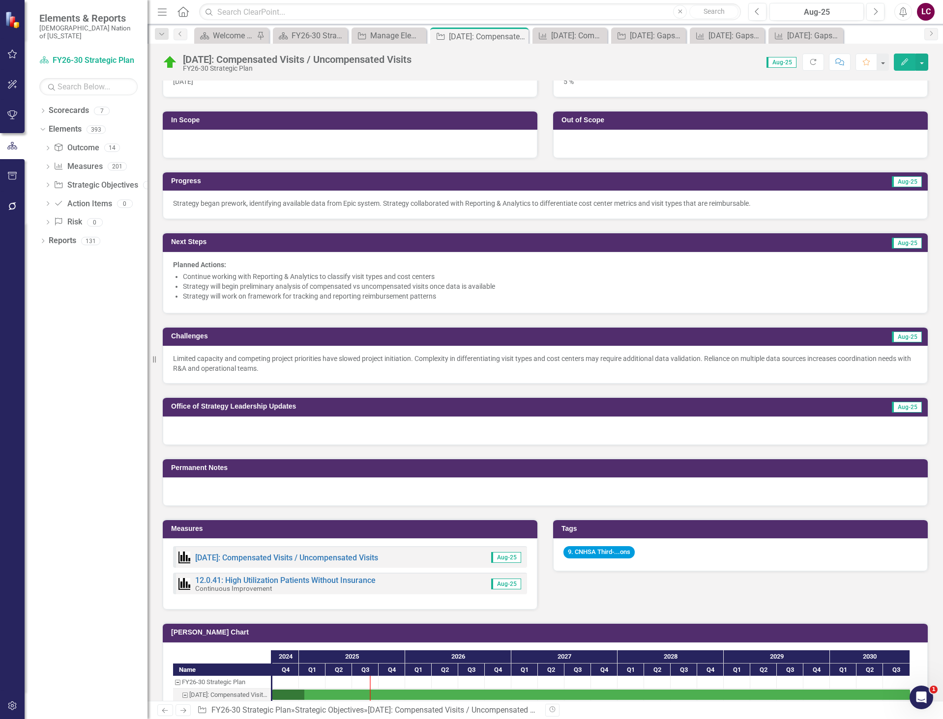
scroll to position [246, 0]
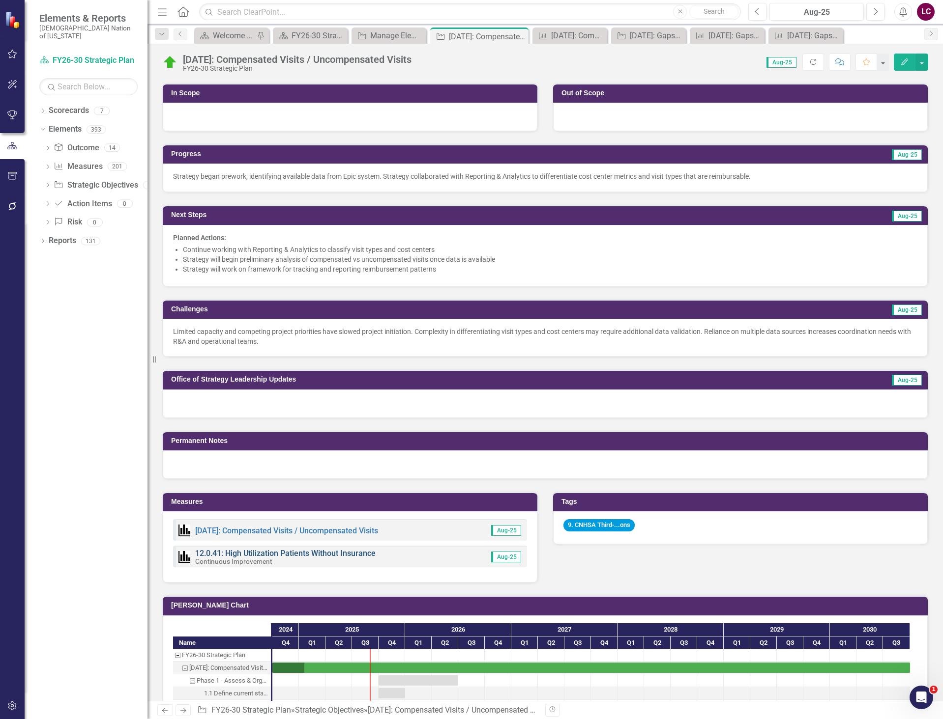
click at [286, 550] on link "12.0.41: High Utilization Patients Without Insurance" at bounding box center [285, 553] width 180 height 9
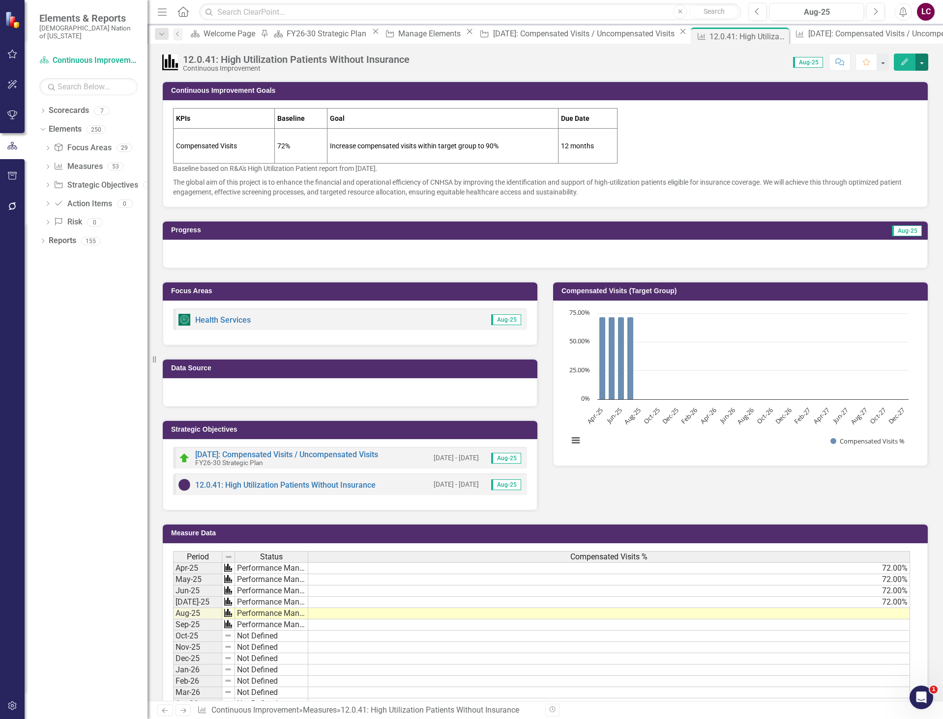
click at [923, 65] on button "button" at bounding box center [921, 62] width 13 height 17
click at [890, 84] on link "Edit Edit Measure" at bounding box center [879, 80] width 96 height 18
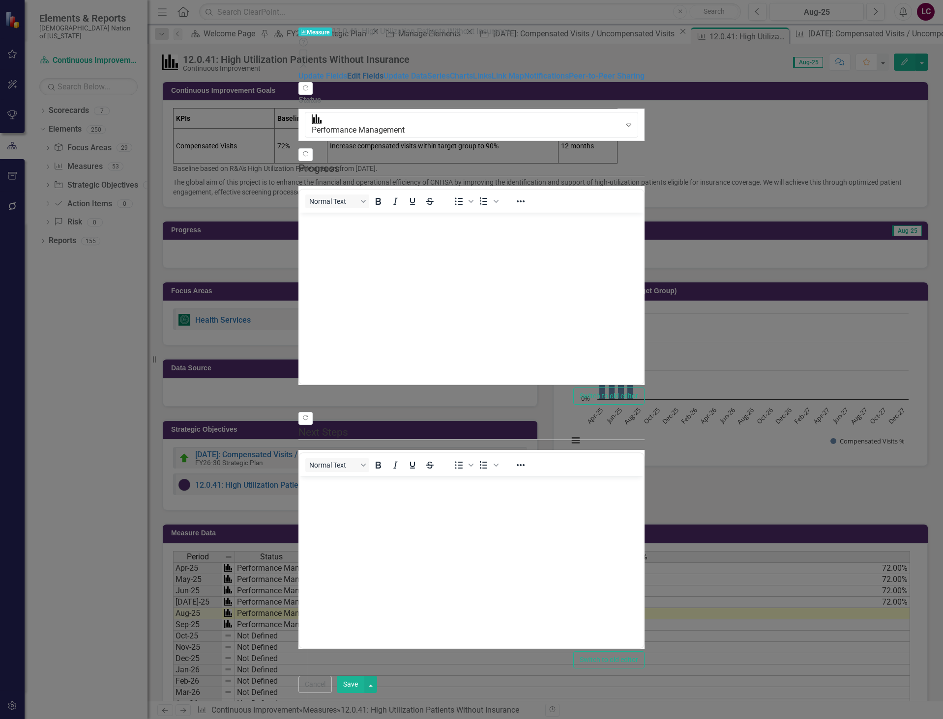
click at [347, 71] on link "Edit Fields" at bounding box center [365, 75] width 36 height 9
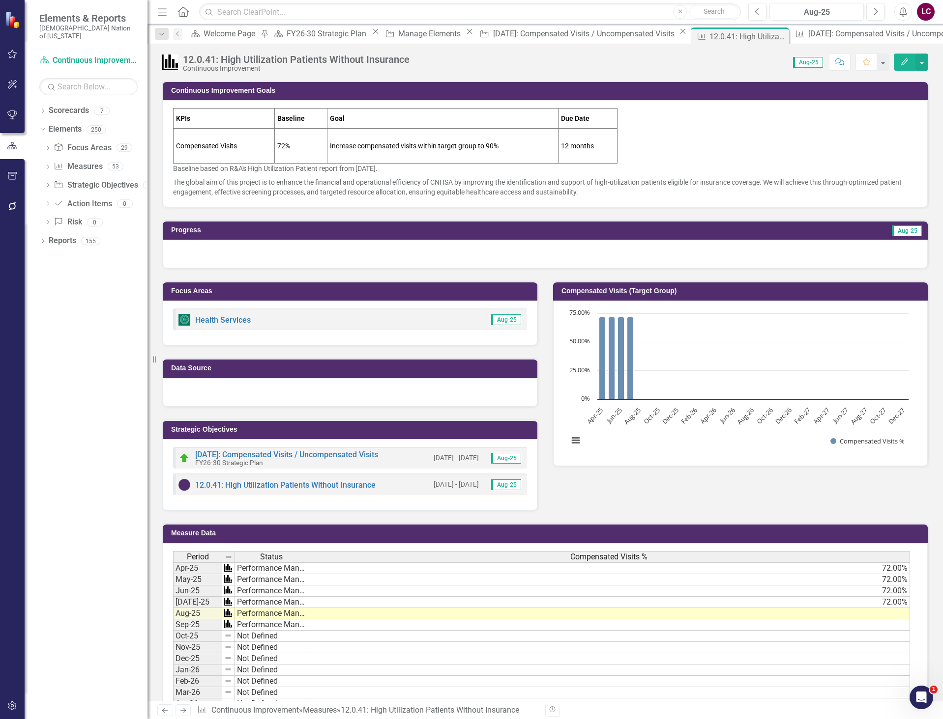
click at [908, 499] on div "Focus Areas Health Services Aug-25 Data Source Strategic Objectives 9.4.54: Com…" at bounding box center [545, 390] width 780 height 242
click at [920, 68] on button "button" at bounding box center [921, 62] width 13 height 17
click at [696, 78] on div "12.0.41: High Utilization Patients Without Insurance Continuous Improvement Sco…" at bounding box center [544, 373] width 795 height 658
click at [831, 63] on button "Comment" at bounding box center [840, 62] width 22 height 17
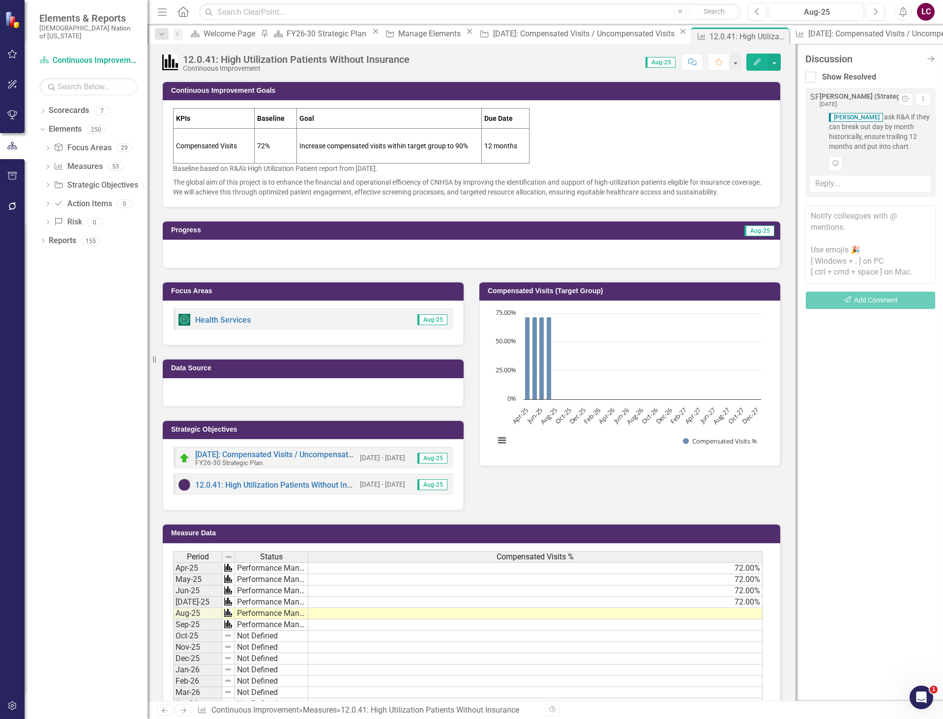
click at [860, 220] on textarea at bounding box center [870, 244] width 130 height 79
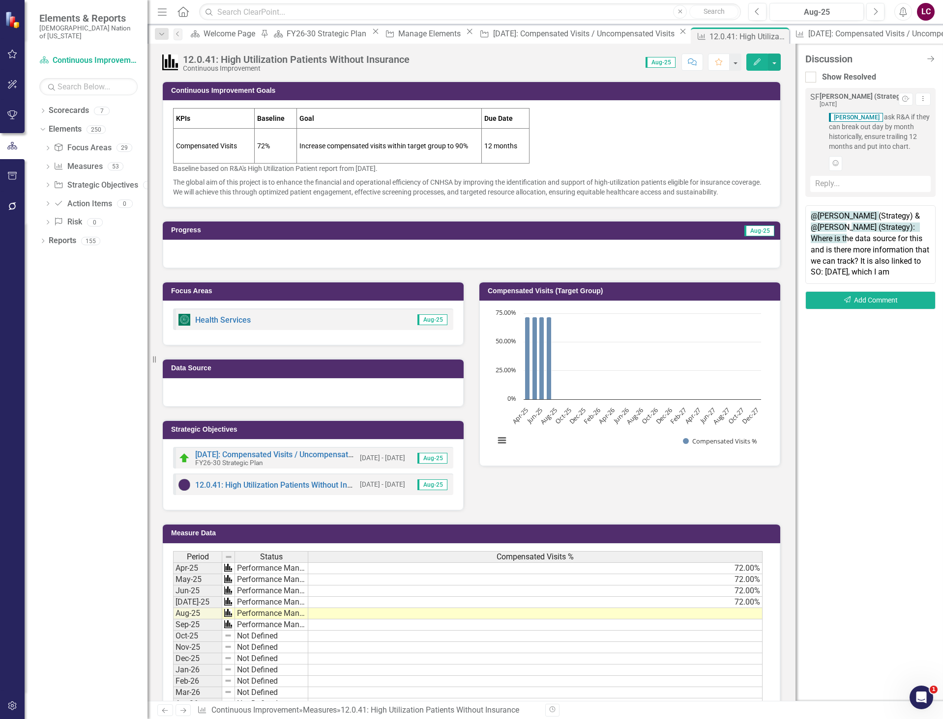
click at [861, 260] on textarea "@Hillary Childress (Strategy) & @Sheriden Franks (Strategy): Where is the data …" at bounding box center [870, 244] width 130 height 79
click at [906, 266] on textarea "@Hillary Childress (Strategy) & @Sheriden Franks (Strategy): Where is the data …" at bounding box center [870, 244] width 130 height 79
click at [835, 274] on textarea "@Hillary Childress (Strategy) & @Sheriden Franks (Strategy): Where is the data …" at bounding box center [870, 244] width 130 height 79
click at [852, 278] on textarea "@Hillary Childress (Strategy) & @Sheriden Franks (Strategy): Where is the data …" at bounding box center [870, 244] width 130 height 79
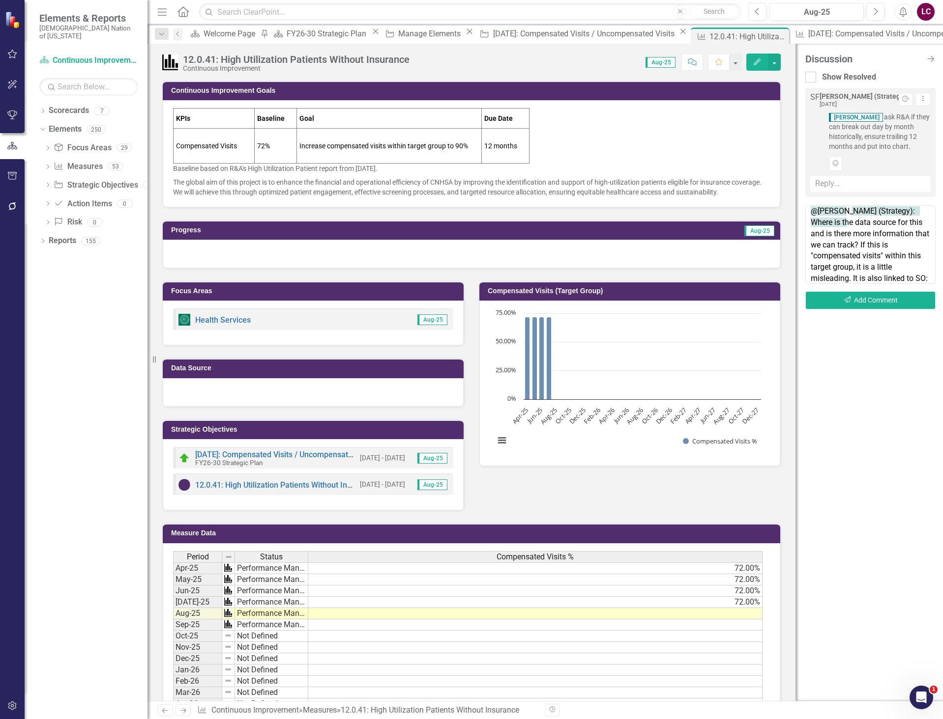
click at [855, 277] on textarea "@Hillary Childress (Strategy) & @Sheriden Franks (Strategy): Where is the data …" at bounding box center [870, 244] width 130 height 79
click at [854, 276] on textarea "@Hillary Childress (Strategy) & @Sheriden Franks (Strategy): Where is the data …" at bounding box center [870, 244] width 130 height 79
click at [931, 277] on textarea "@Hillary Childress (Strategy) & @Sheriden Franks (Strategy): Where is the data …" at bounding box center [870, 244] width 130 height 79
type textarea "@Hillary Childress (Strategy) & @Sheriden Franks (Strategy): Where is the data …"
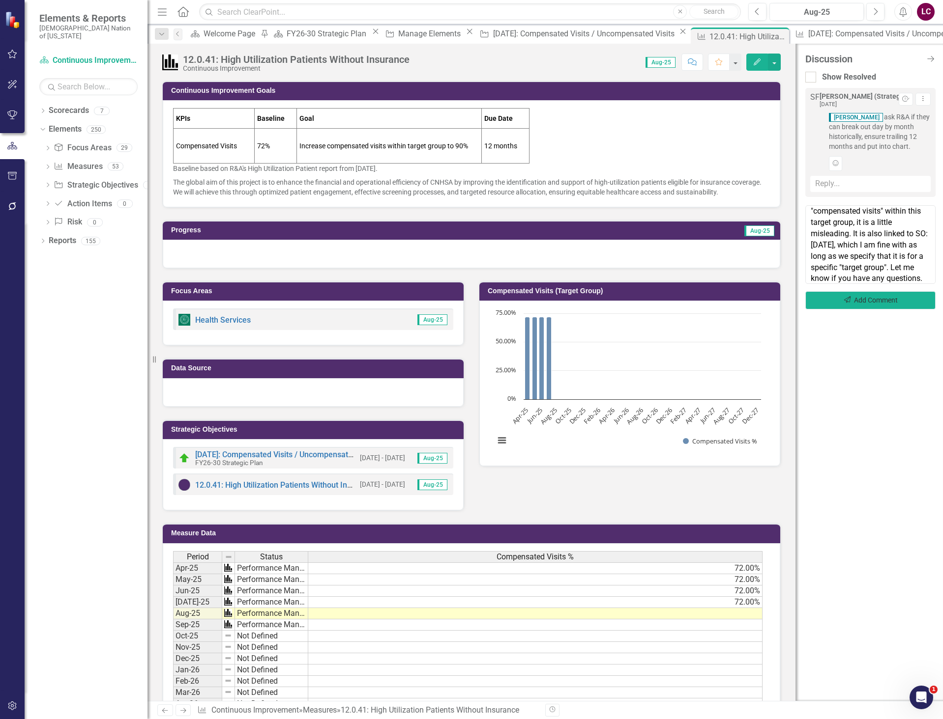
click at [877, 306] on button "Send Add Comment" at bounding box center [870, 300] width 130 height 18
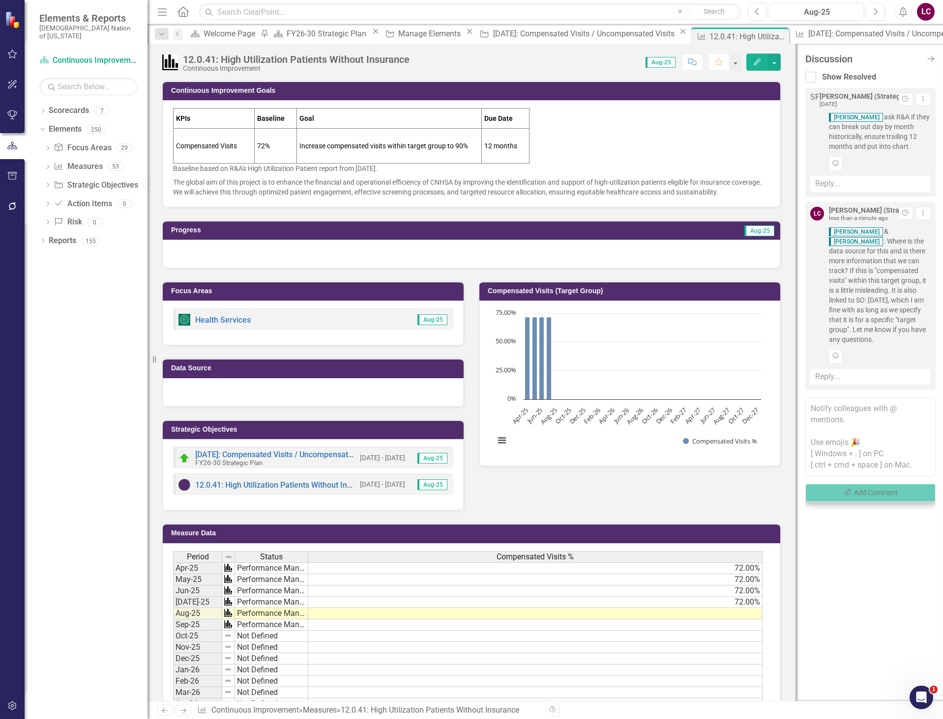
scroll to position [0, 0]
click at [67, 124] on link "Elements" at bounding box center [65, 129] width 33 height 11
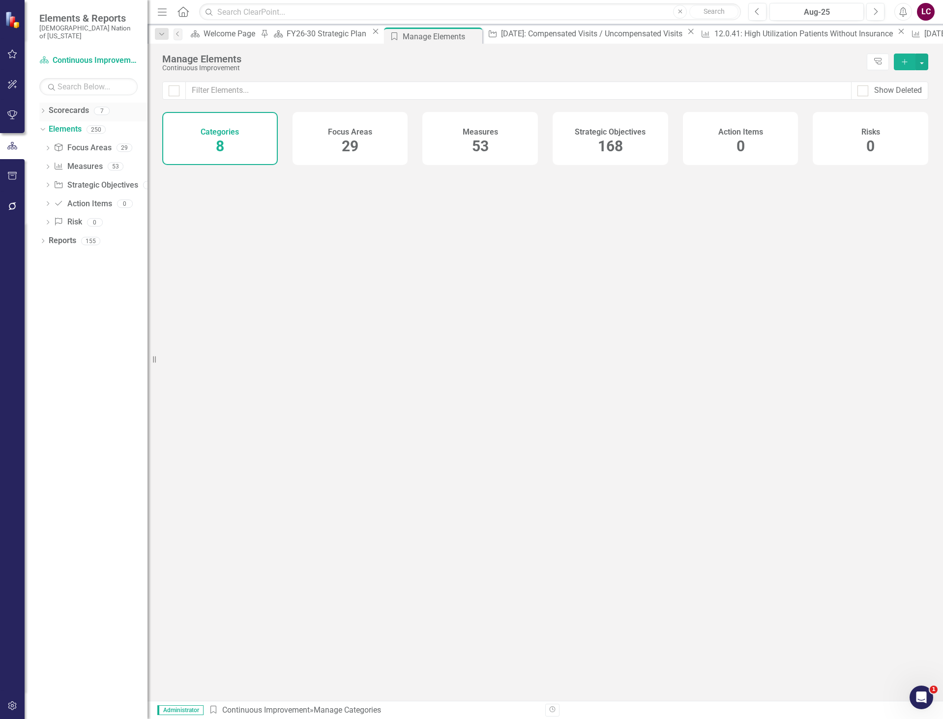
click at [62, 105] on link "Scorecards" at bounding box center [69, 110] width 40 height 11
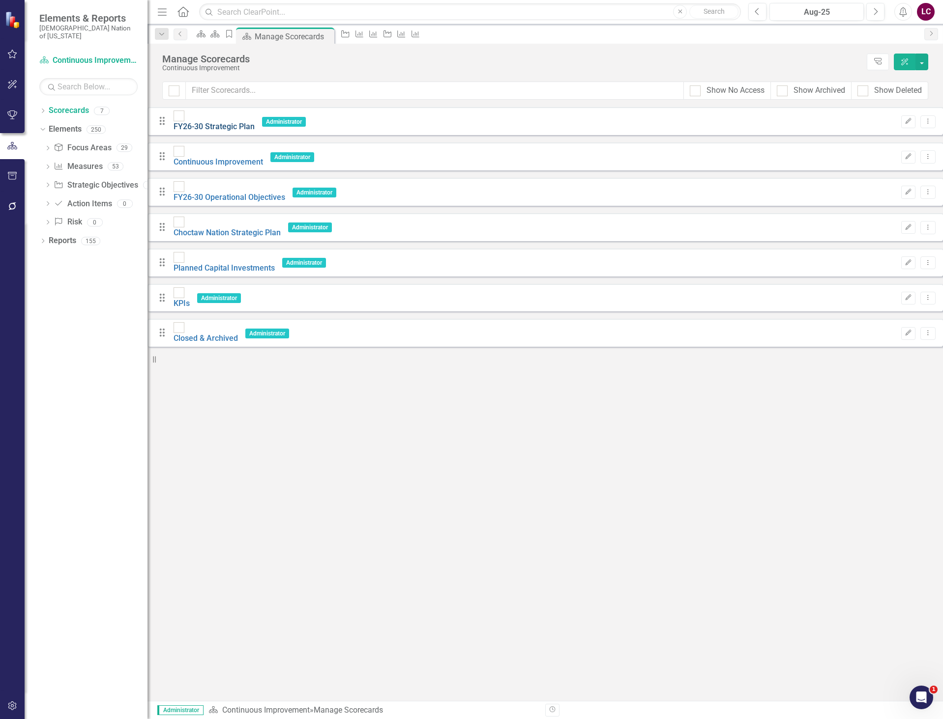
click at [255, 122] on link "FY26-30 Strategic Plan" at bounding box center [213, 126] width 81 height 9
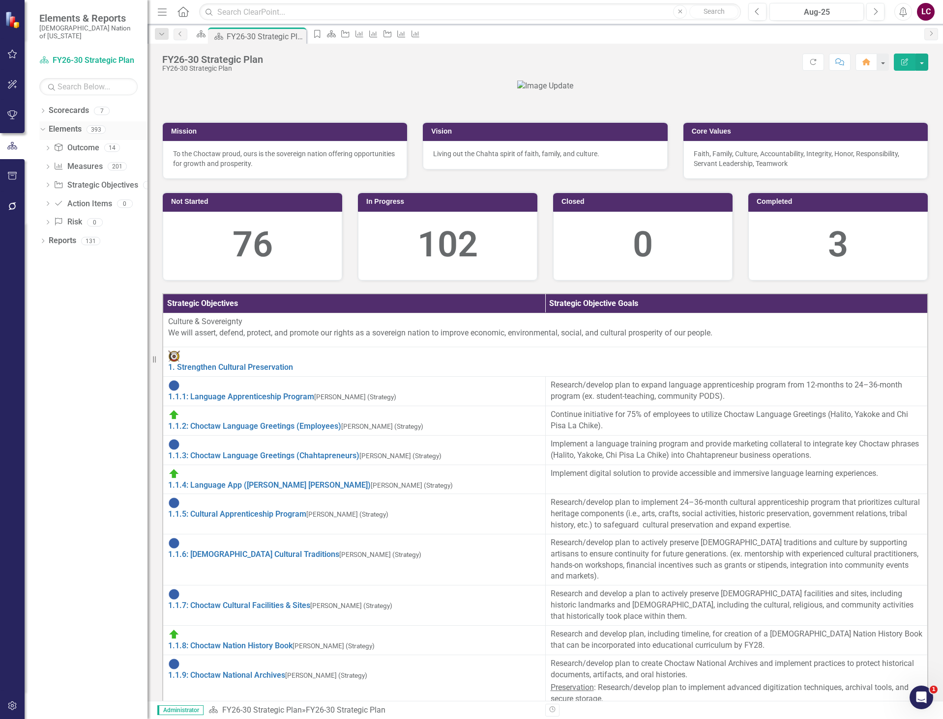
click at [61, 124] on link "Elements" at bounding box center [65, 129] width 33 height 11
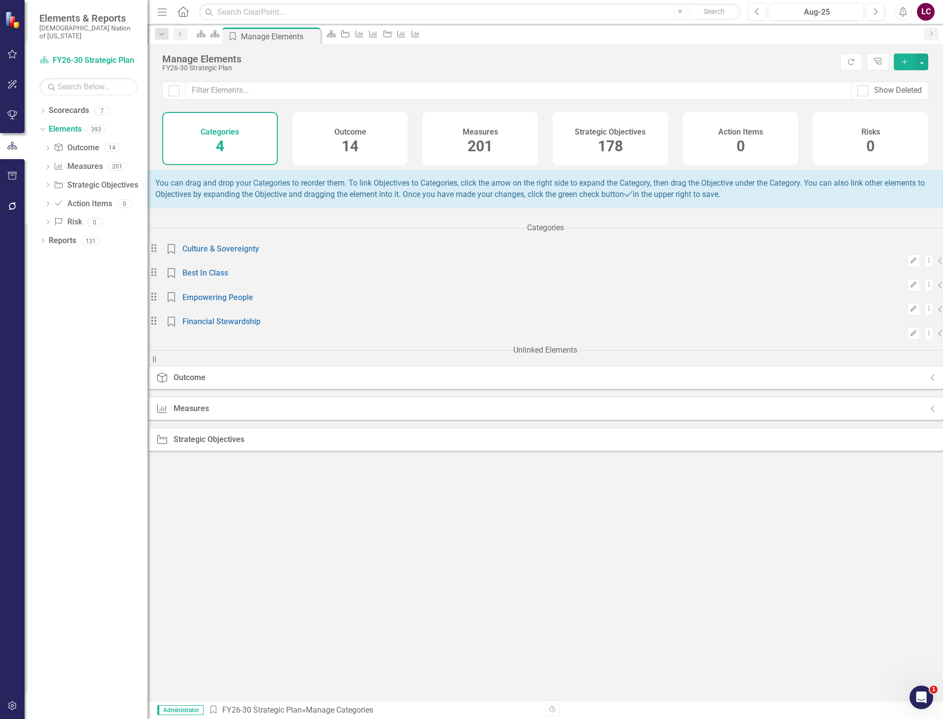
click at [614, 141] on span "178" at bounding box center [610, 146] width 25 height 17
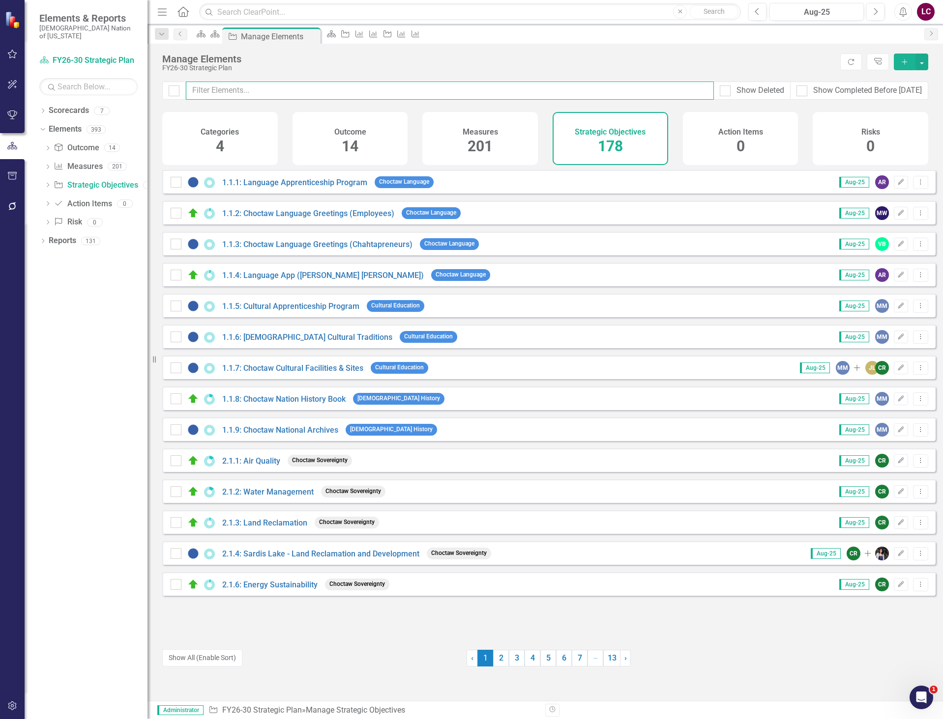
click at [386, 95] on input "text" at bounding box center [450, 91] width 528 height 18
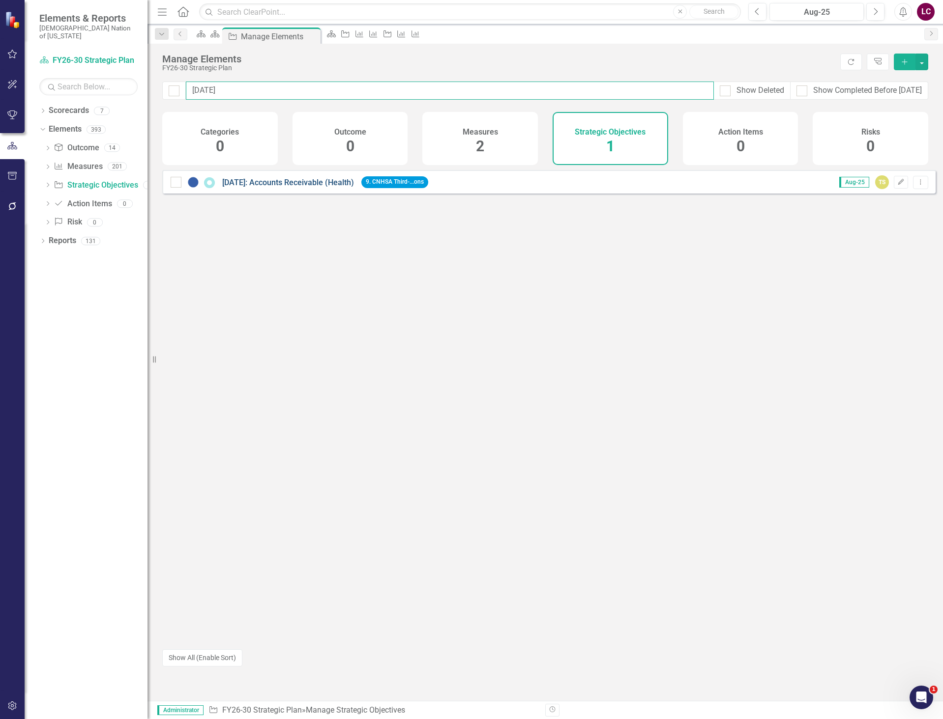
type input "9.4.56"
click at [257, 187] on link "[DATE]: Accounts Receivable (Health)" at bounding box center [288, 182] width 132 height 9
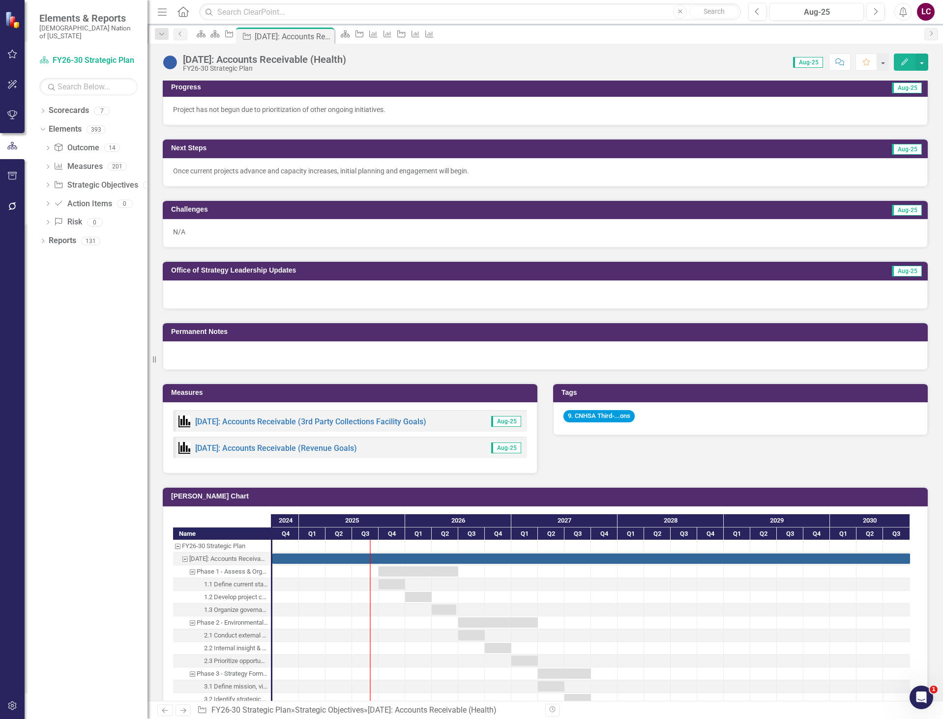
scroll to position [344, 0]
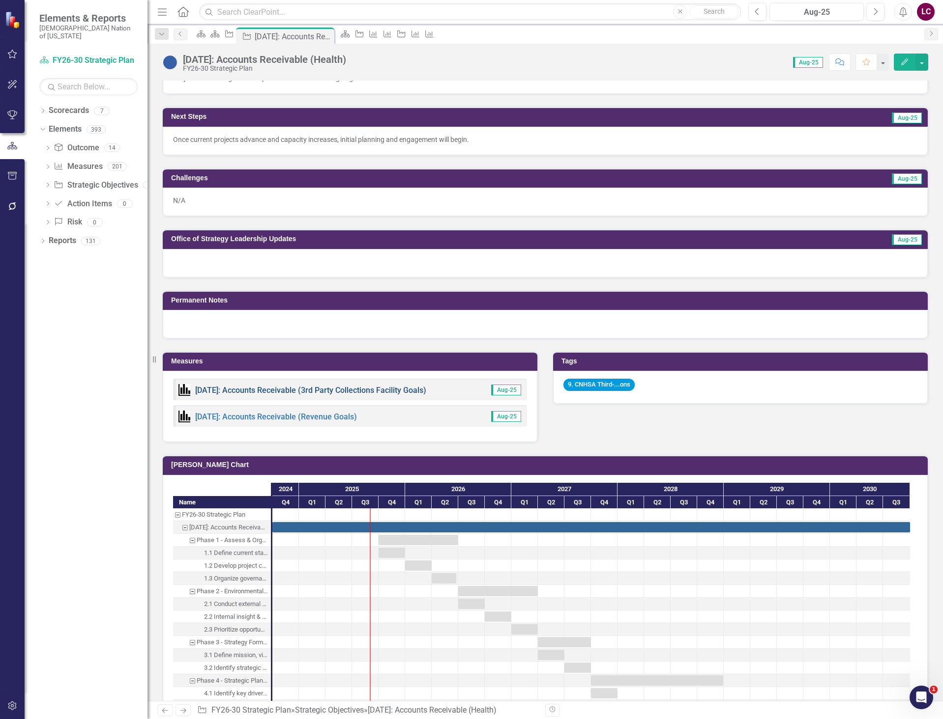
click at [310, 389] on link "[DATE]: Accounts Receivable (3rd Party Collections Facility Goals)" at bounding box center [310, 390] width 231 height 9
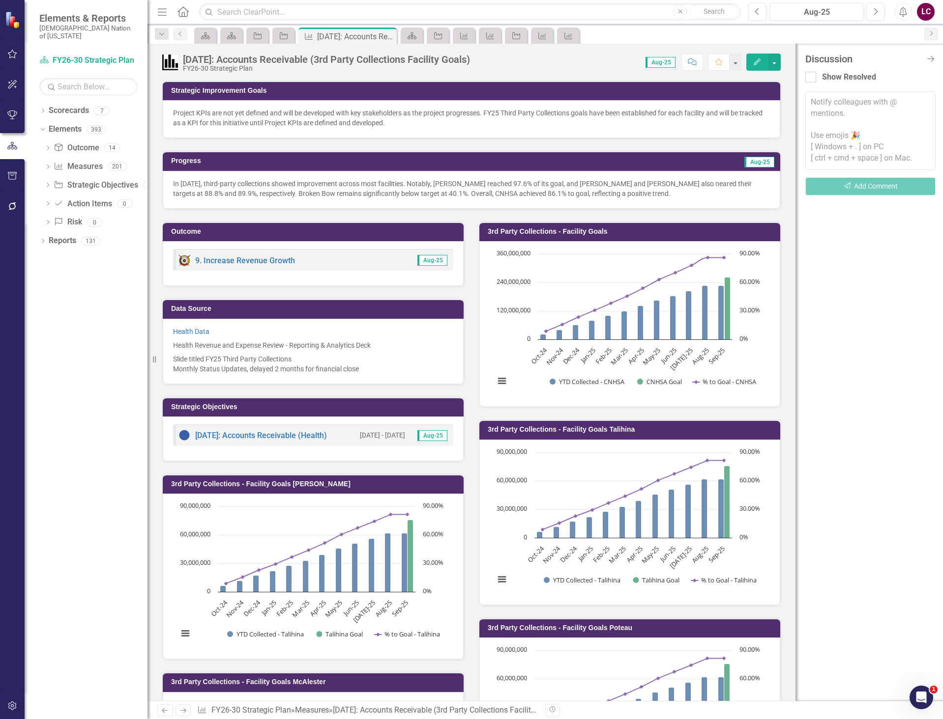
click at [846, 105] on textarea at bounding box center [870, 130] width 130 height 79
click at [901, 106] on textarea "@[PERSON_NAME] (Strategy)" at bounding box center [870, 130] width 130 height 79
click at [893, 719] on li "Kry stal [PERSON_NAME] (Strategy)" at bounding box center [471, 727] width 943 height 16
click at [910, 112] on textarea "@[PERSON_NAME] (Strategy) and @[PERSON_NAME] (Strategy)" at bounding box center [870, 130] width 130 height 79
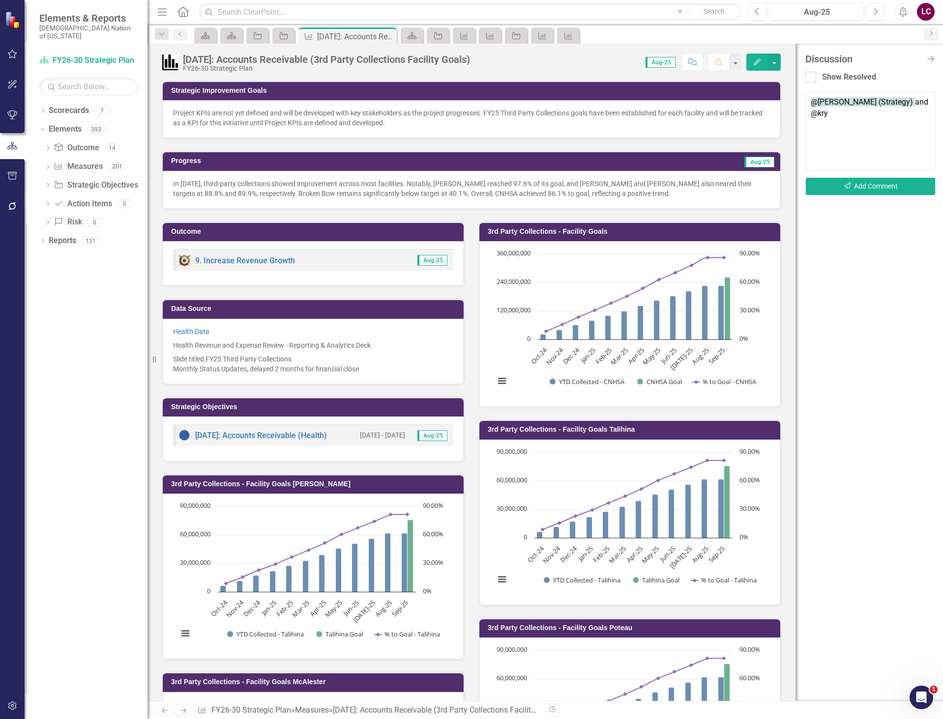
click at [888, 719] on li "Kry stal [PERSON_NAME] (Strategy)" at bounding box center [471, 727] width 943 height 16
paste textarea "I know that the overall goals have not been established for this SO; however, I…"
click at [915, 154] on textarea "@Truett Sweet (Strategy) and @Krystal Wilson (Strategy) : I know that the overa…" at bounding box center [870, 130] width 130 height 79
click at [830, 143] on textarea "@Truett Sweet (Strategy) and @Krystal Wilson (Strategy) : I know that the overa…" at bounding box center [870, 130] width 130 height 79
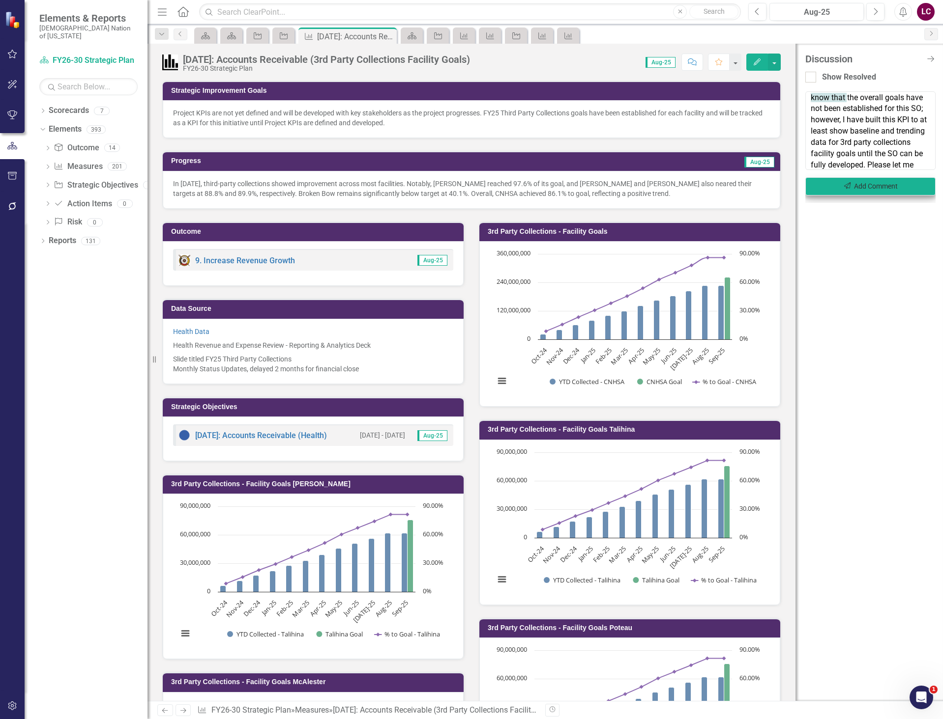
type textarea "@Truett Sweet (Strategy) and @Krystal Wilson (Strategy) : I know that the overa…"
click at [889, 188] on button "Send Add Comment" at bounding box center [870, 186] width 130 height 18
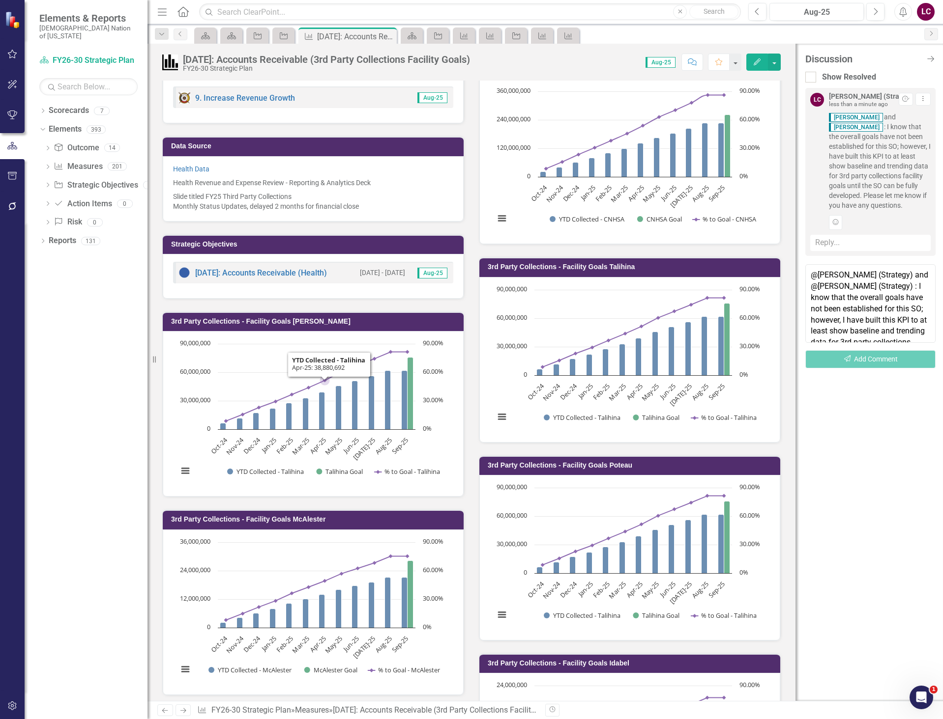
scroll to position [197, 0]
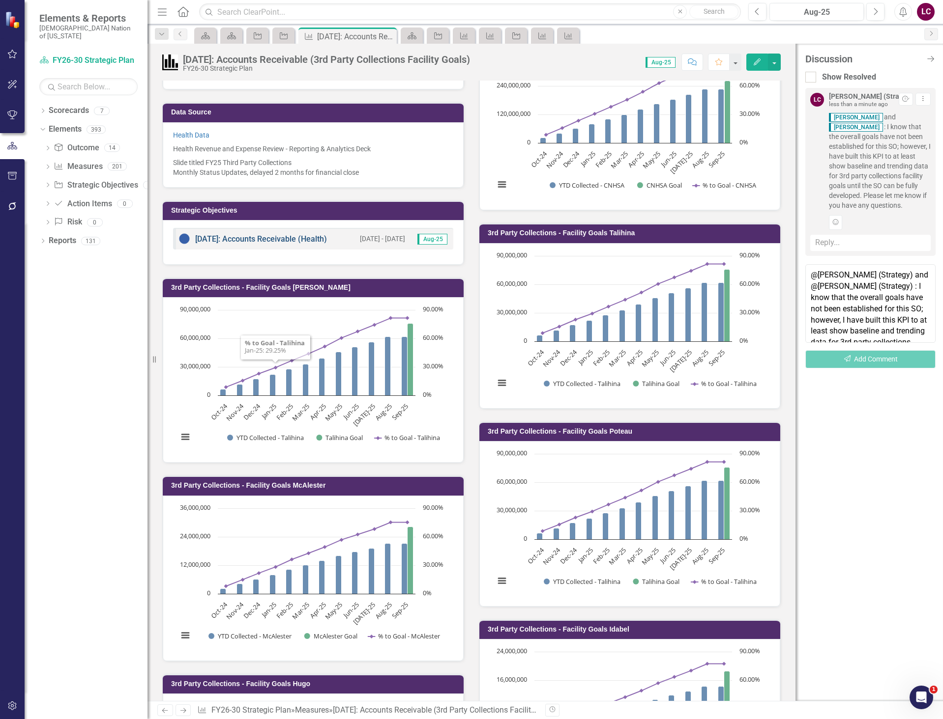
click at [267, 238] on link "[DATE]: Accounts Receivable (Health)" at bounding box center [261, 238] width 132 height 9
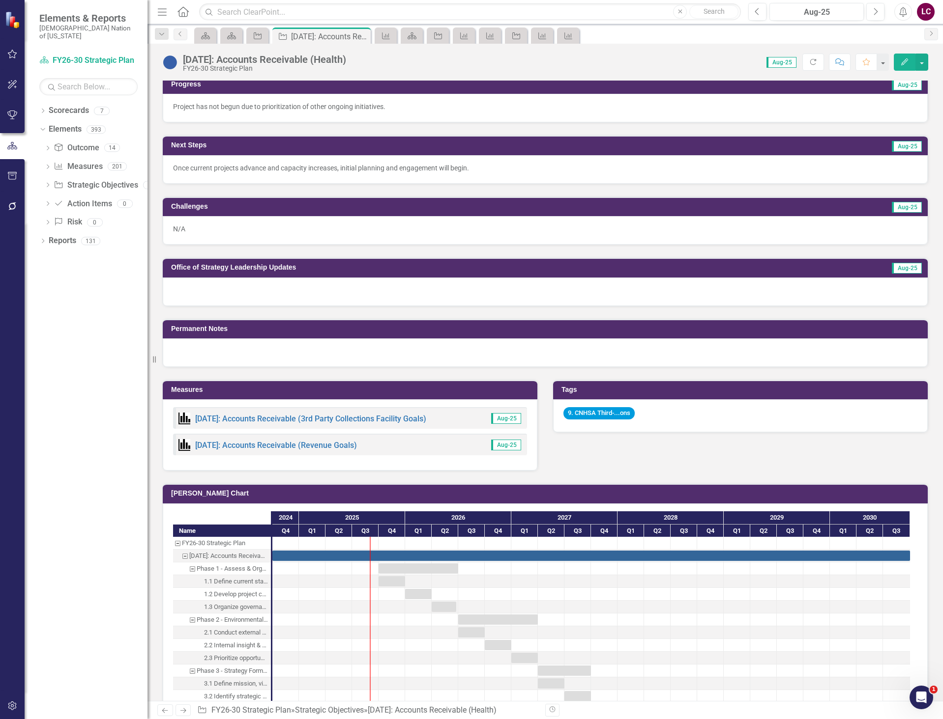
scroll to position [344, 0]
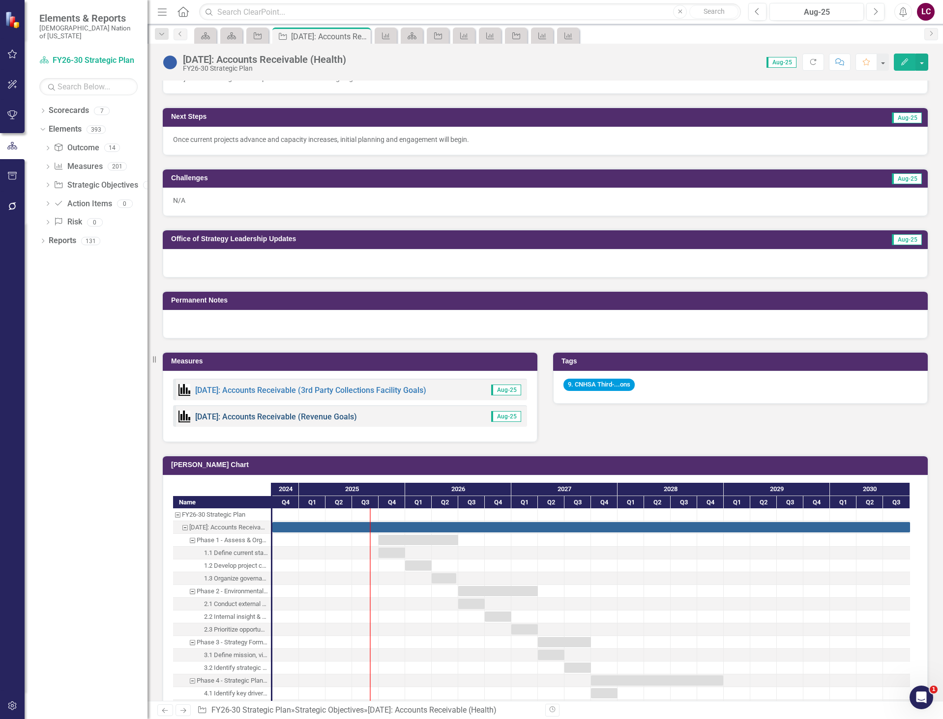
click at [316, 414] on link "[DATE]: Accounts Receivable (Revenue Goals)" at bounding box center [276, 416] width 162 height 9
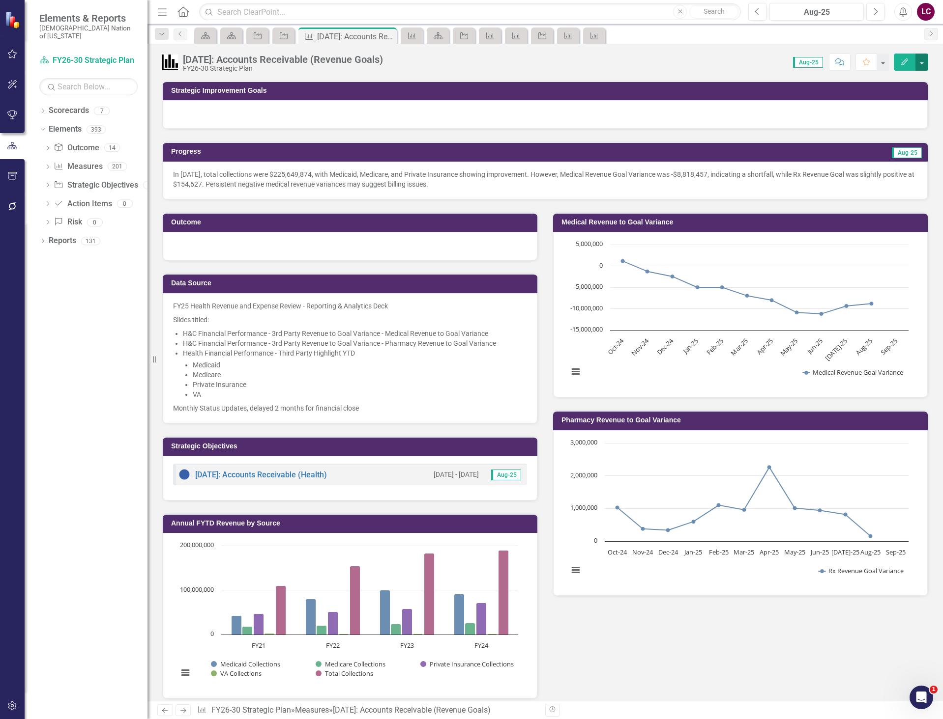
click at [920, 64] on button "button" at bounding box center [921, 62] width 13 height 17
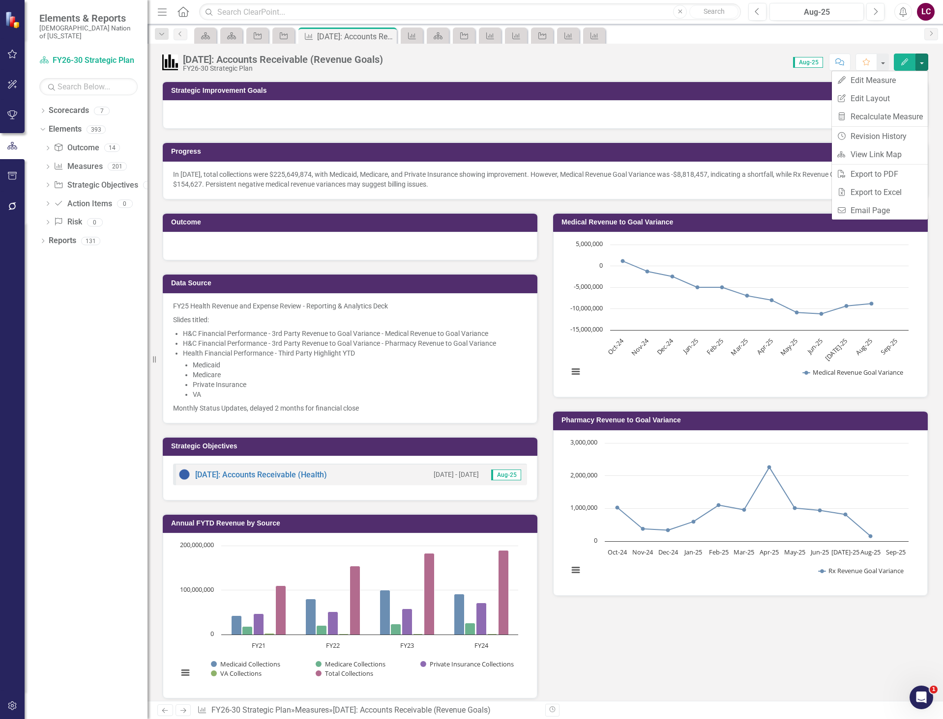
click at [731, 73] on div "9.4.56: Accounts Receivable (Revenue Goals) FY26-30 Strategic Plan Score: 0.00 …" at bounding box center [544, 373] width 795 height 658
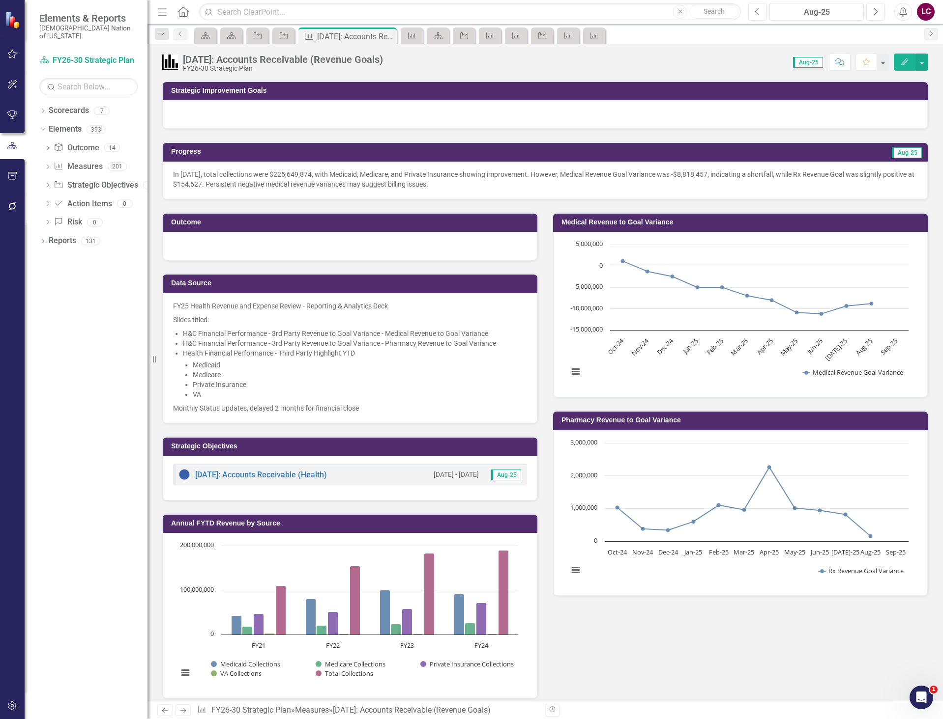
click at [840, 63] on icon "Comment" at bounding box center [839, 61] width 9 height 7
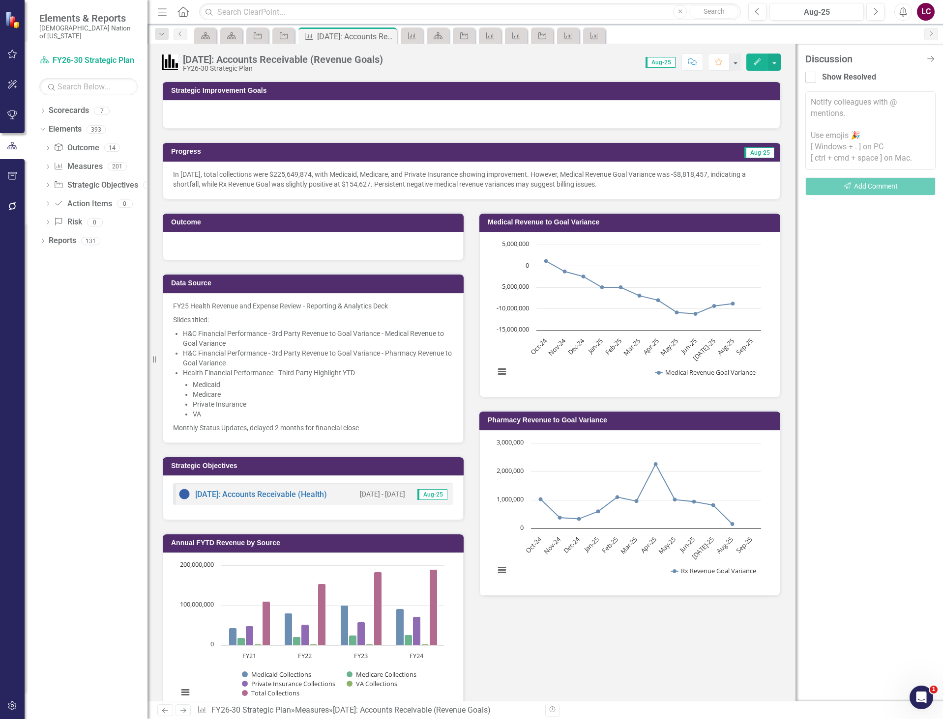
click at [864, 103] on textarea at bounding box center [870, 130] width 130 height 79
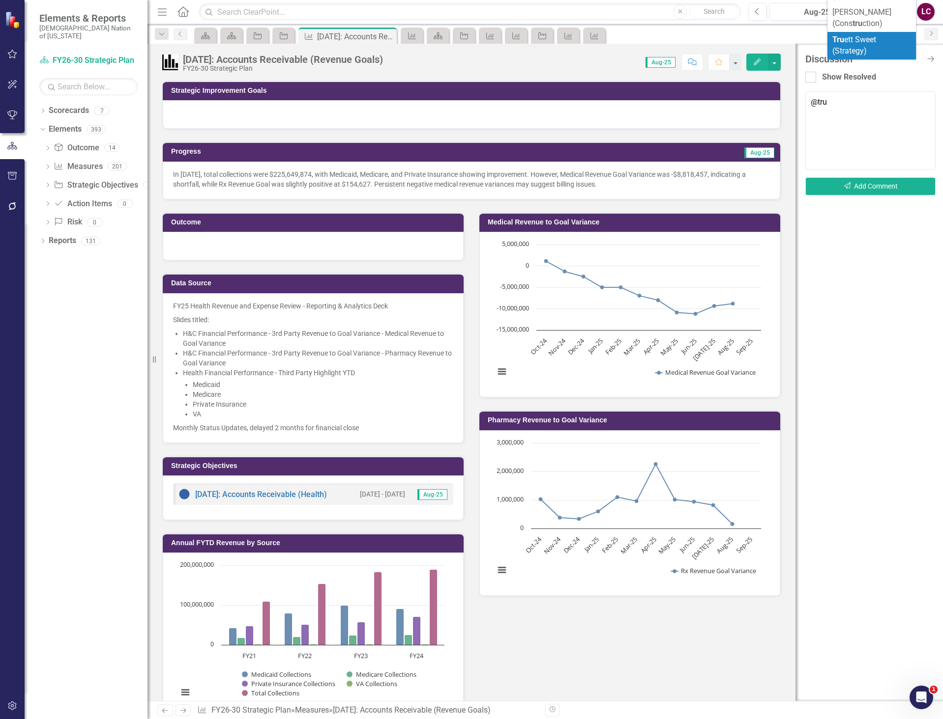
click at [908, 35] on li "Tru ett Sweet (Strategy)" at bounding box center [871, 46] width 88 height 28
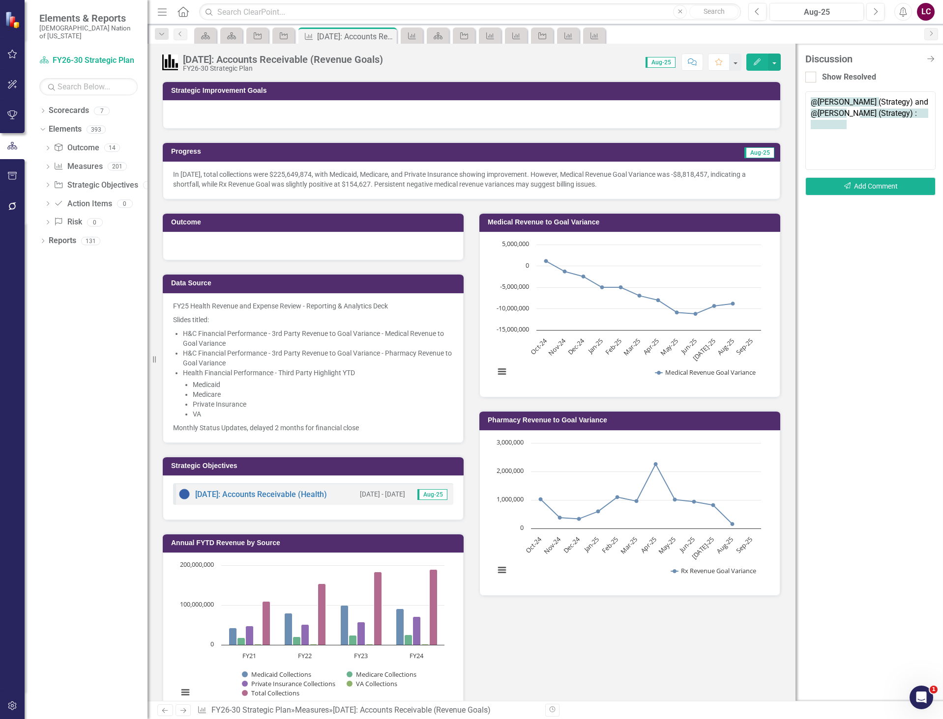
paste textarea "I know that the overall goals have not been established for this SO; however, I…"
click at [826, 164] on textarea "@Truett Sweet (Strategy) and @Krystal Wilson (Strategy) : I know that the overa…" at bounding box center [870, 130] width 130 height 79
click at [933, 153] on textarea "@Truett Sweet (Strategy) and @Krystal Wilson (Strategy) : I know that the overa…" at bounding box center [870, 130] width 130 height 79
click at [919, 163] on textarea "@Truett Sweet (Strategy) and @Krystal Wilson (Strategy) : I know that the overa…" at bounding box center [870, 130] width 130 height 79
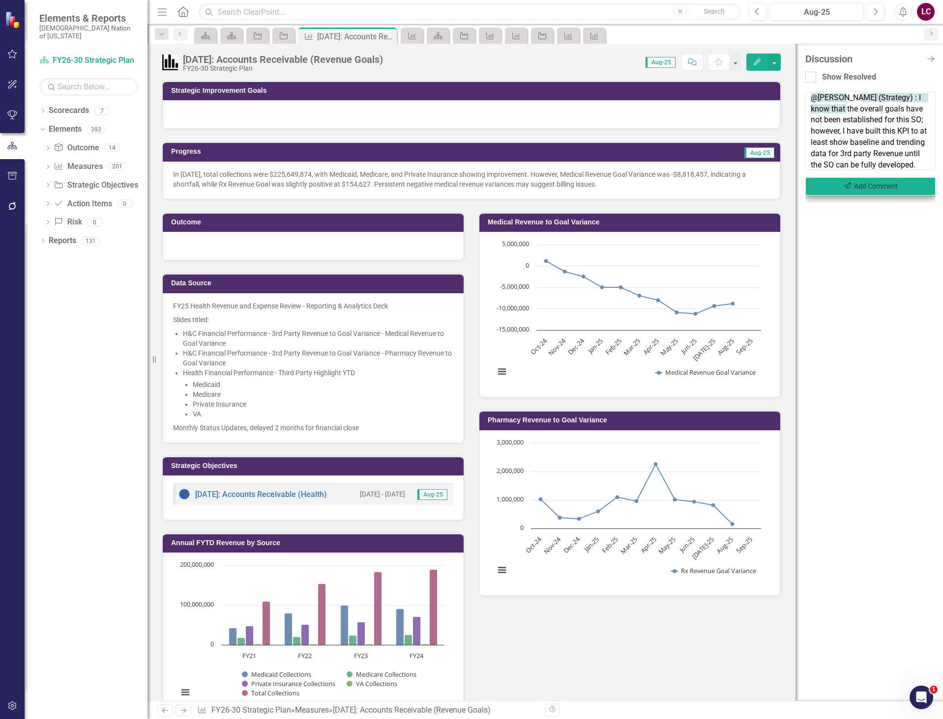
type textarea "@Truett Sweet (Strategy) and @Krystal Wilson (Strategy) : I know that the overa…"
click at [896, 187] on button "Send Add Comment" at bounding box center [870, 186] width 130 height 18
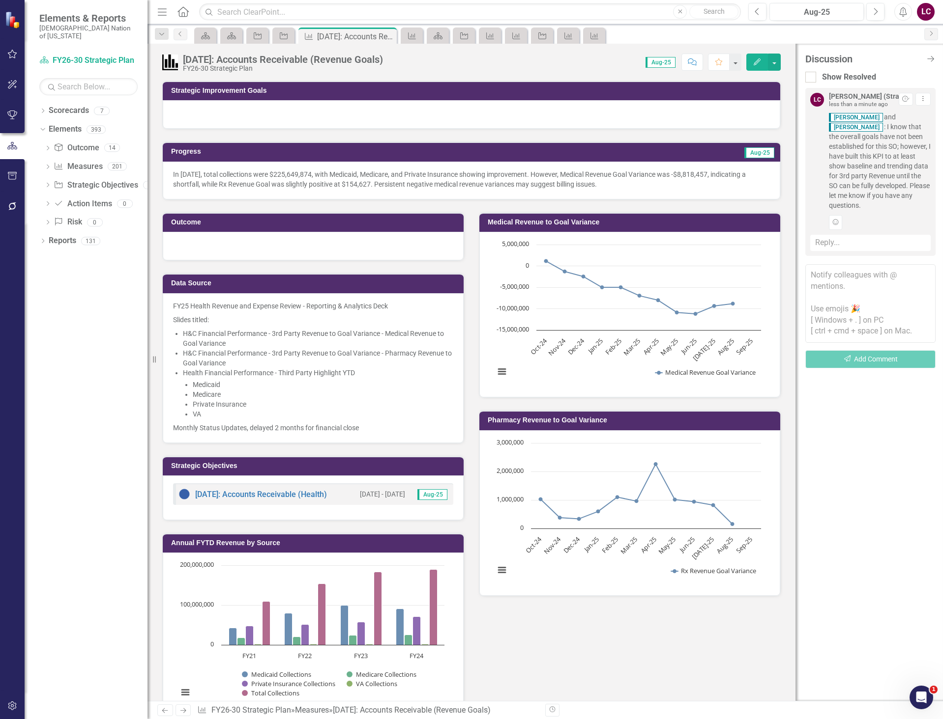
scroll to position [0, 0]
click at [303, 317] on p "Slides titled:" at bounding box center [313, 320] width 280 height 14
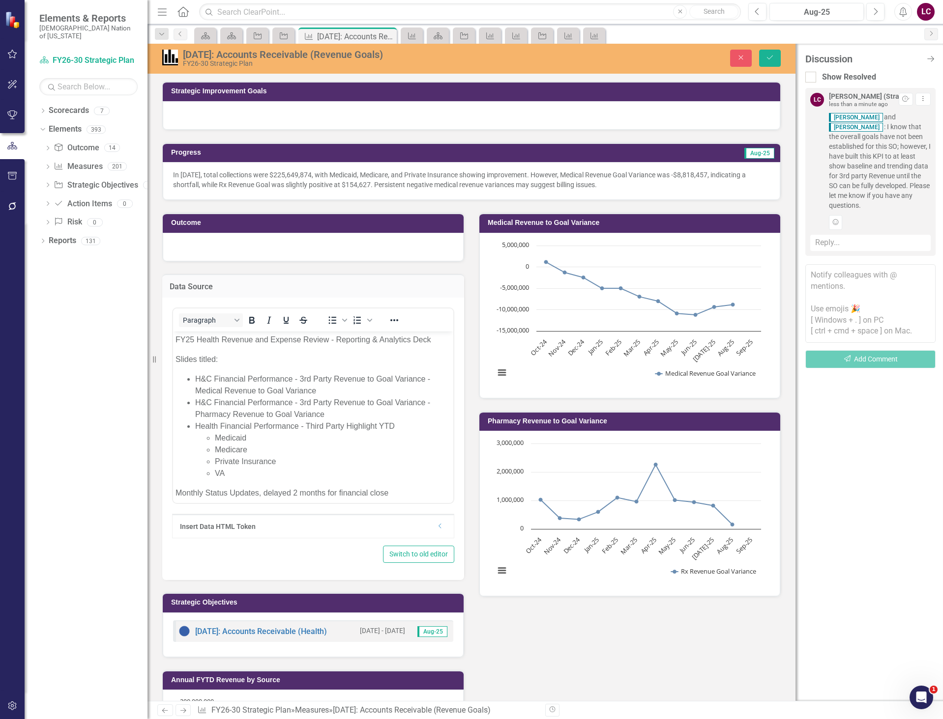
click at [195, 340] on p "FY25 Health Revenue and Expense Review - Reporting & Analytics Deck" at bounding box center [312, 340] width 275 height 12
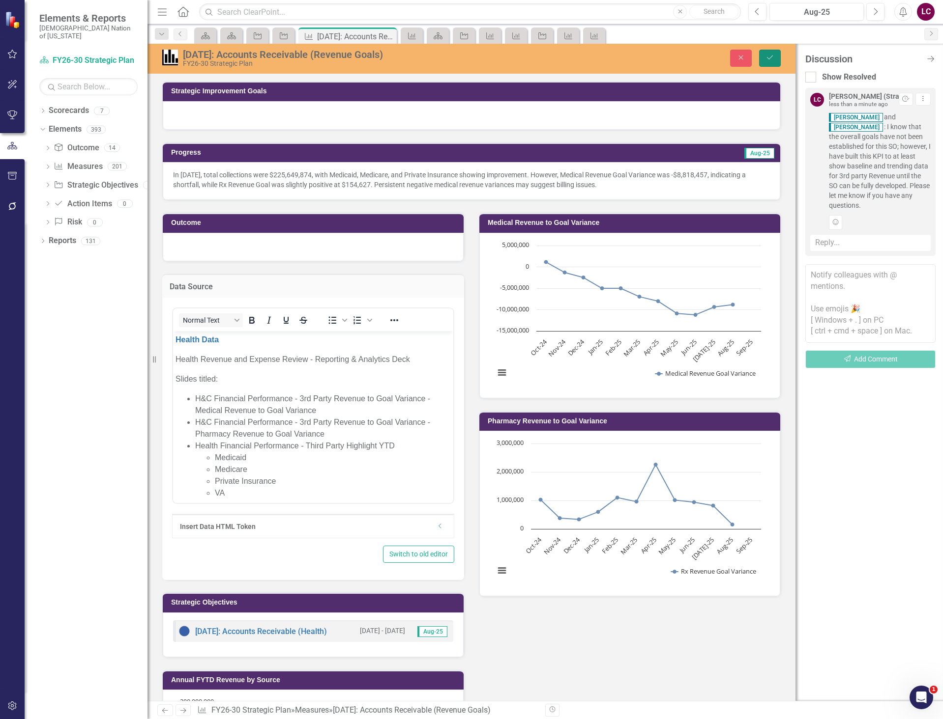
click at [772, 55] on icon "Save" at bounding box center [769, 57] width 9 height 7
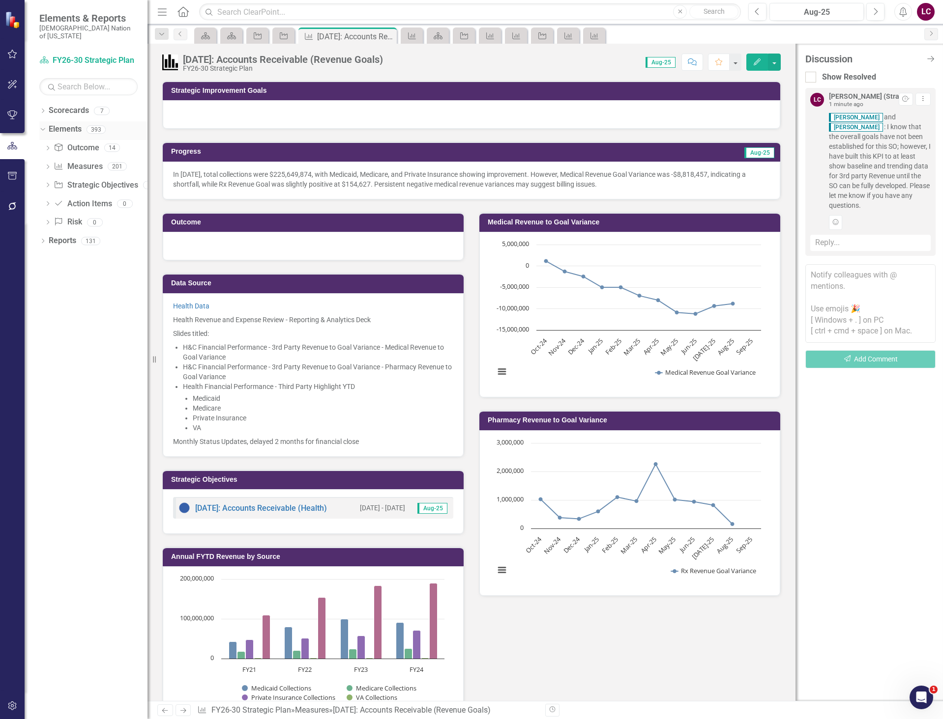
click at [62, 121] on div "Elements" at bounding box center [65, 129] width 33 height 16
click at [61, 124] on link "Elements" at bounding box center [65, 129] width 33 height 11
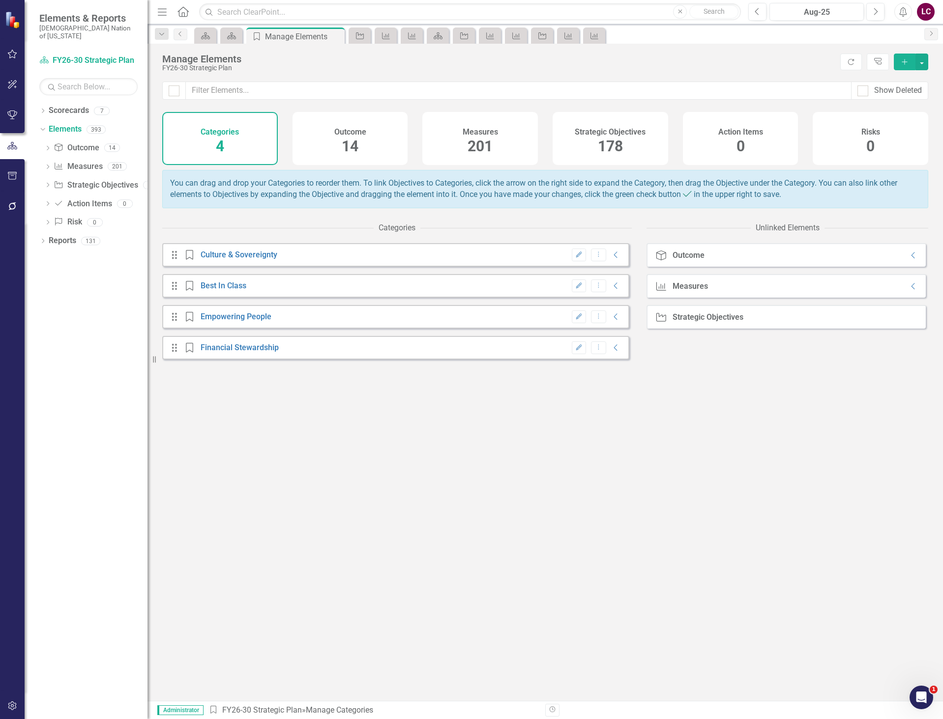
click at [601, 144] on span "178" at bounding box center [610, 146] width 25 height 17
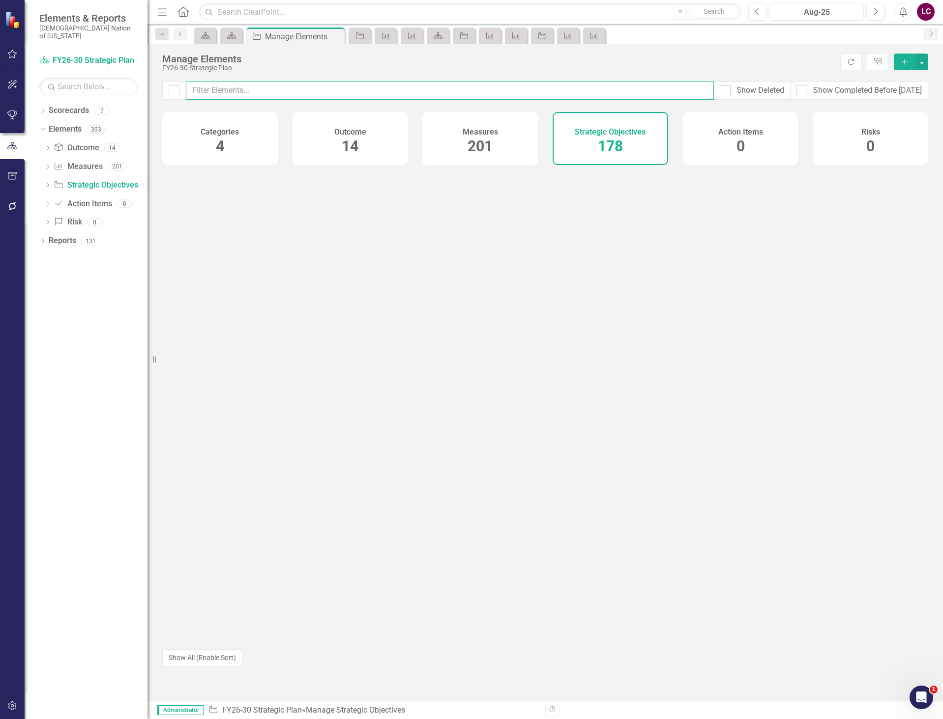
click at [561, 89] on input "text" at bounding box center [450, 91] width 528 height 18
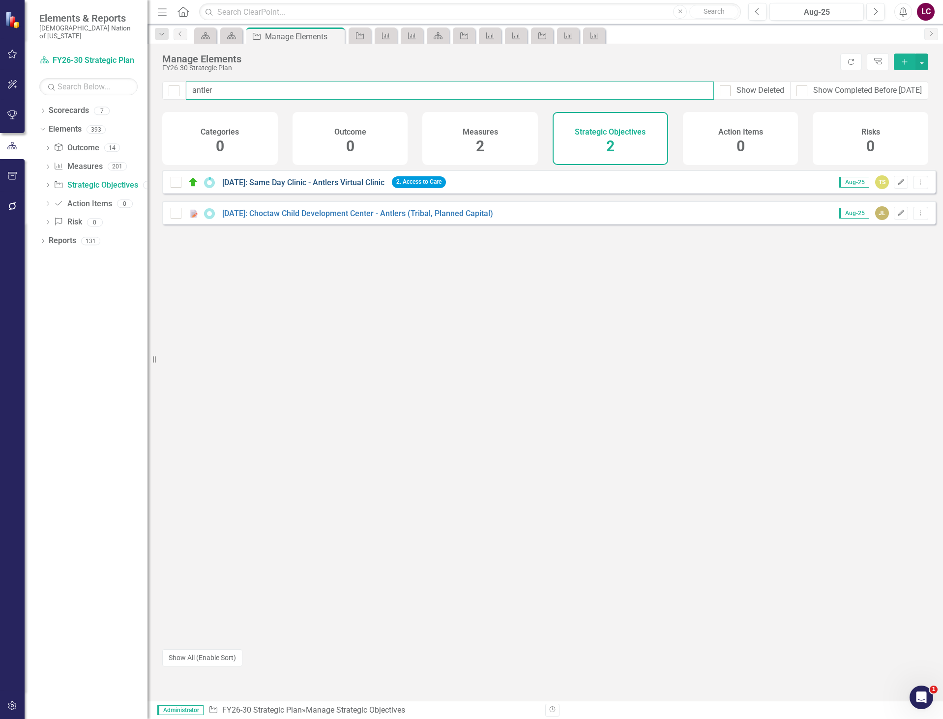
type input "antler"
click at [327, 186] on link "[DATE]: Same Day Clinic - Antlers Virtual Clinic" at bounding box center [303, 182] width 162 height 9
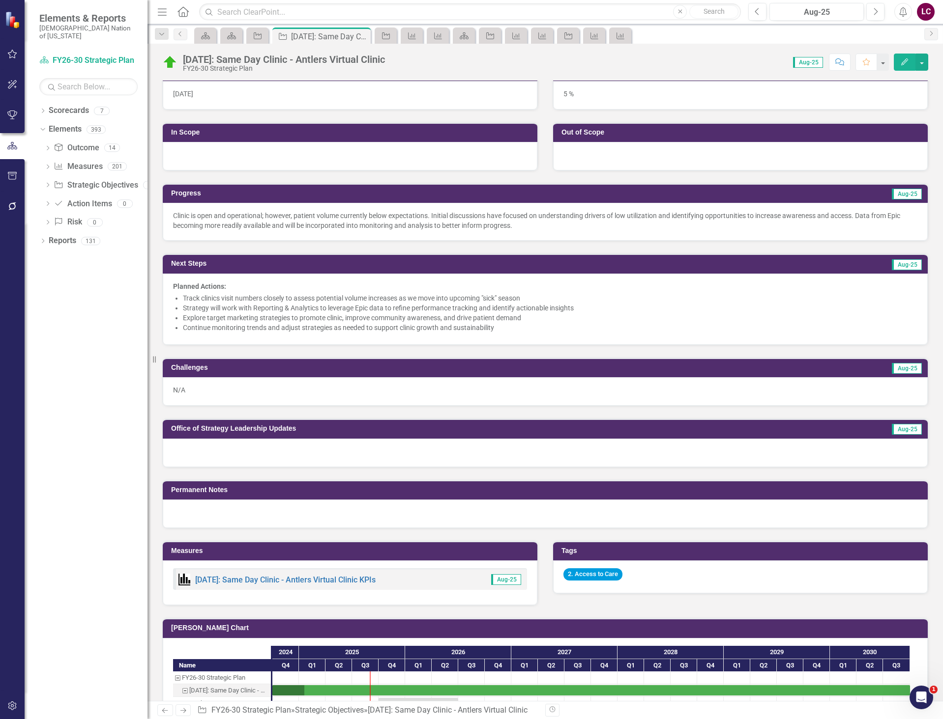
scroll to position [295, 0]
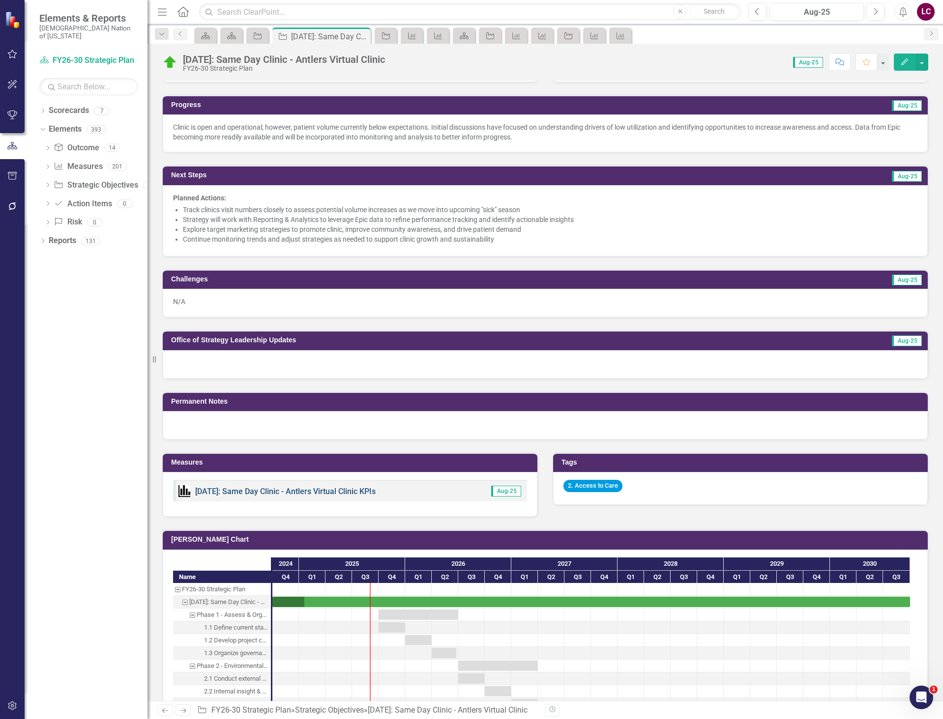
click at [272, 490] on link "[DATE]: Same Day Clinic - Antlers Virtual Clinic KPIs" at bounding box center [285, 491] width 180 height 9
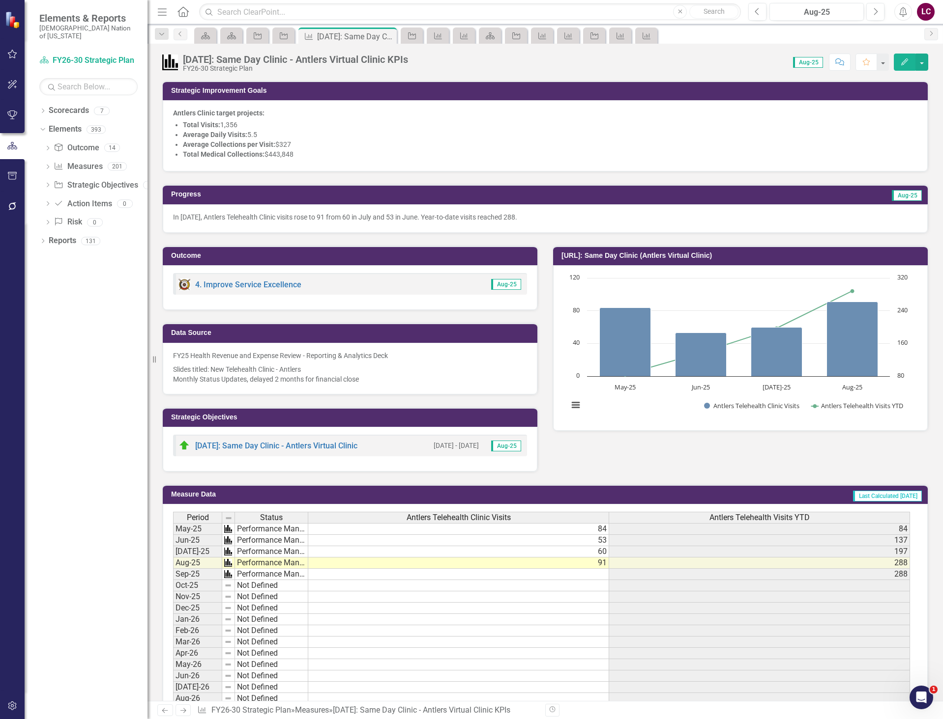
click at [407, 376] on p "Slides titled: New Telehealth Clinic - Antlers Monthly Status Updates, delayed …" at bounding box center [350, 374] width 354 height 22
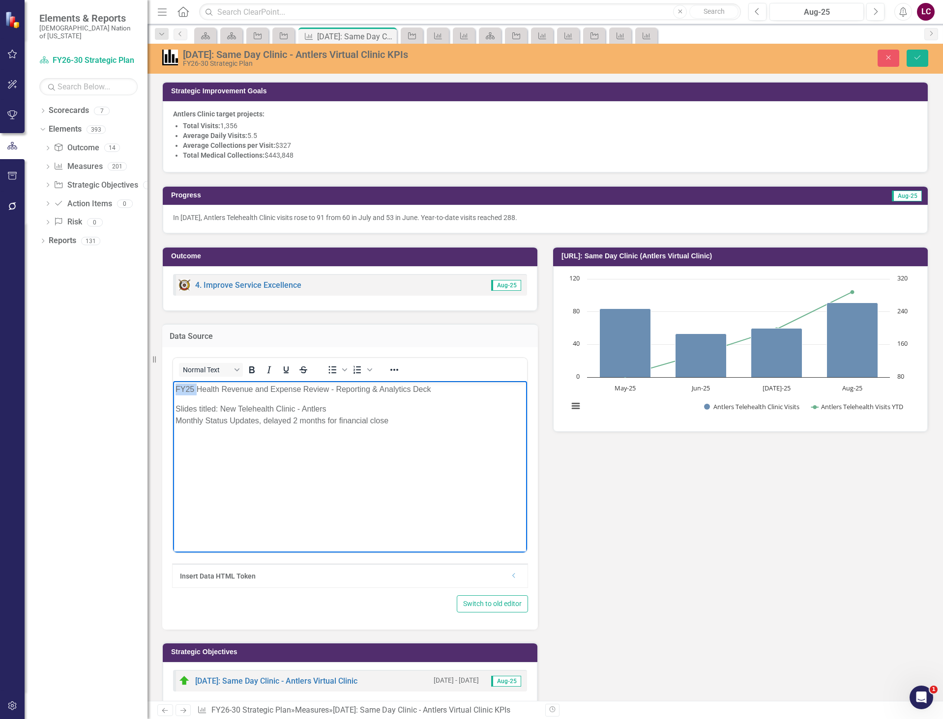
drag, startPoint x: 196, startPoint y: 386, endPoint x: 327, endPoint y: 769, distance: 404.7
click at [173, 385] on html "FY25 Health Revenue and Expense Review - Reporting & Analytics Deck Slides titl…" at bounding box center [350, 454] width 354 height 147
click at [919, 58] on icon "Save" at bounding box center [917, 57] width 9 height 7
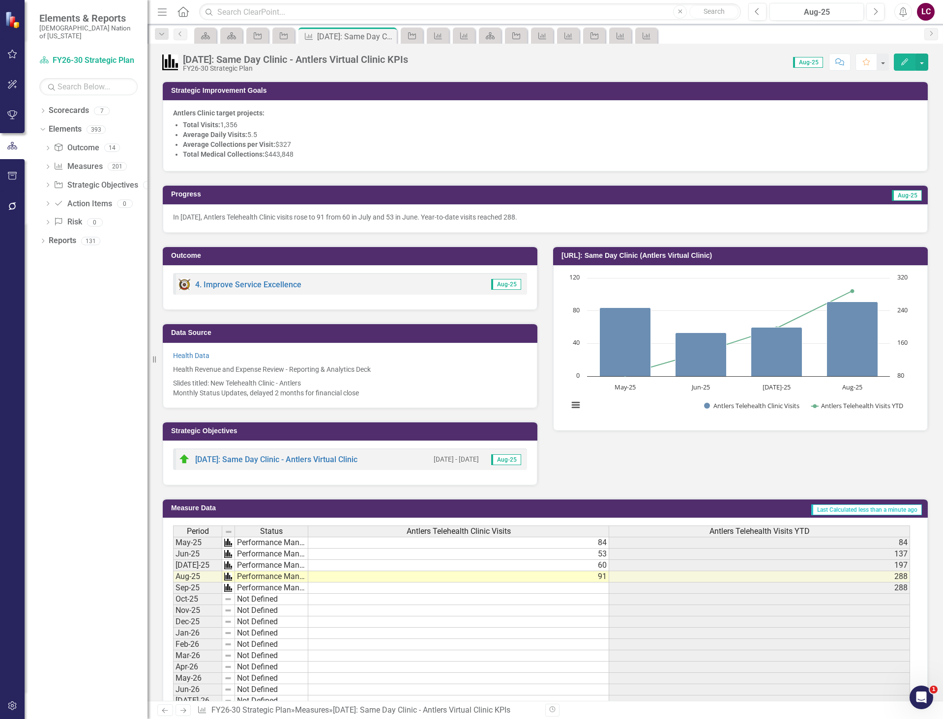
click at [842, 60] on icon "Comment" at bounding box center [839, 61] width 9 height 7
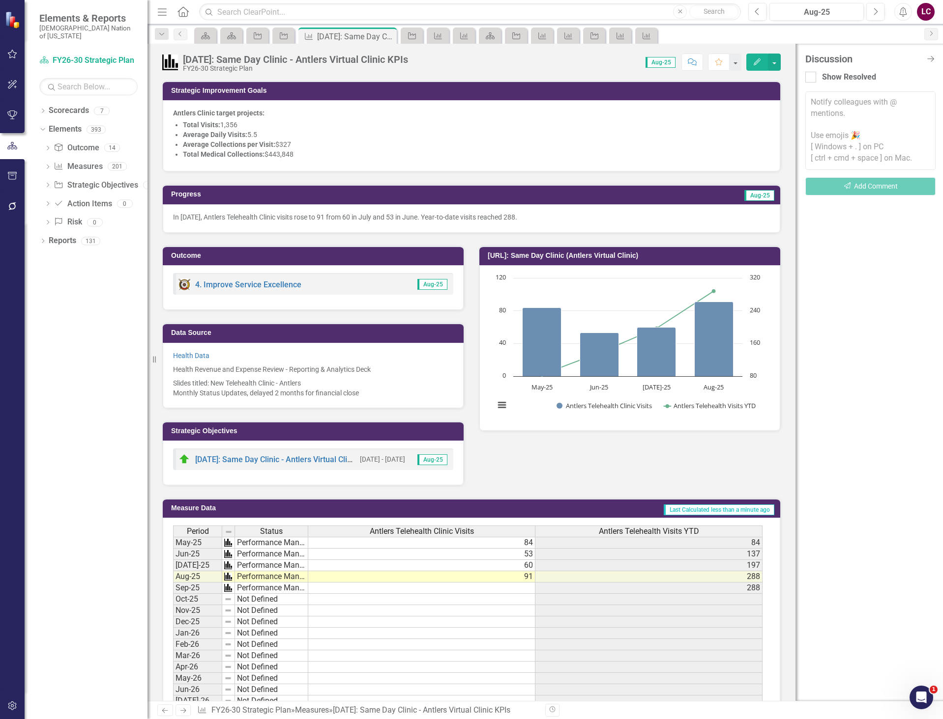
click at [859, 98] on textarea at bounding box center [870, 130] width 130 height 79
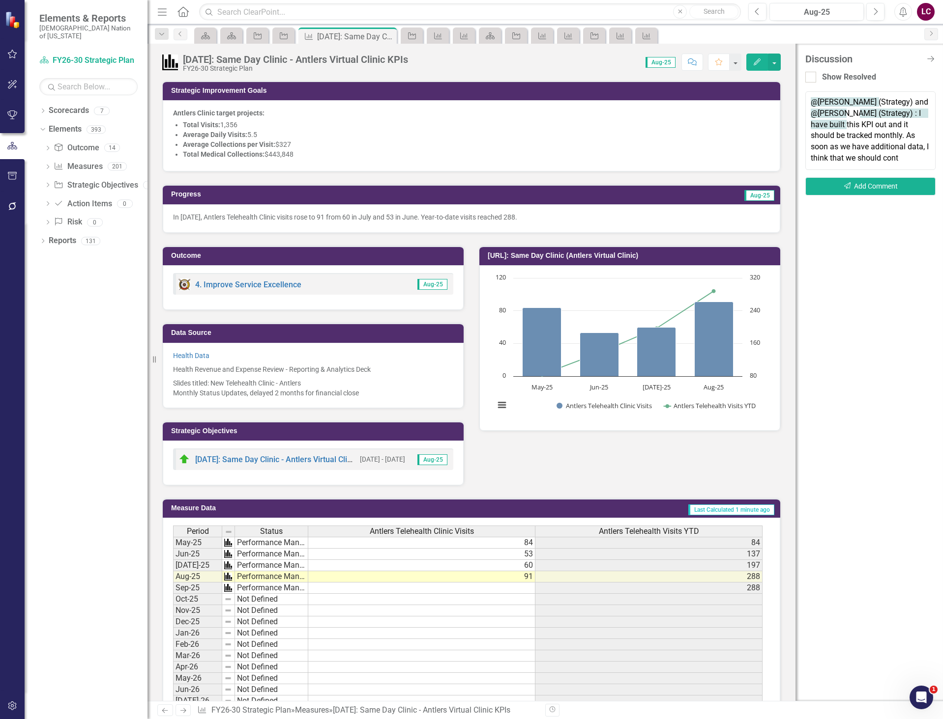
type textarea "@Kelley Polk (Strategy) and @Krystal Wilson (Strategy) : I have built this KPI …"
type textarea "@[PERSON_NAME] (Strategy) and @[PERSON_NAME] (Strategy) : I have built the KPI …"
click at [895, 188] on button "Send Add Comment" at bounding box center [870, 186] width 130 height 18
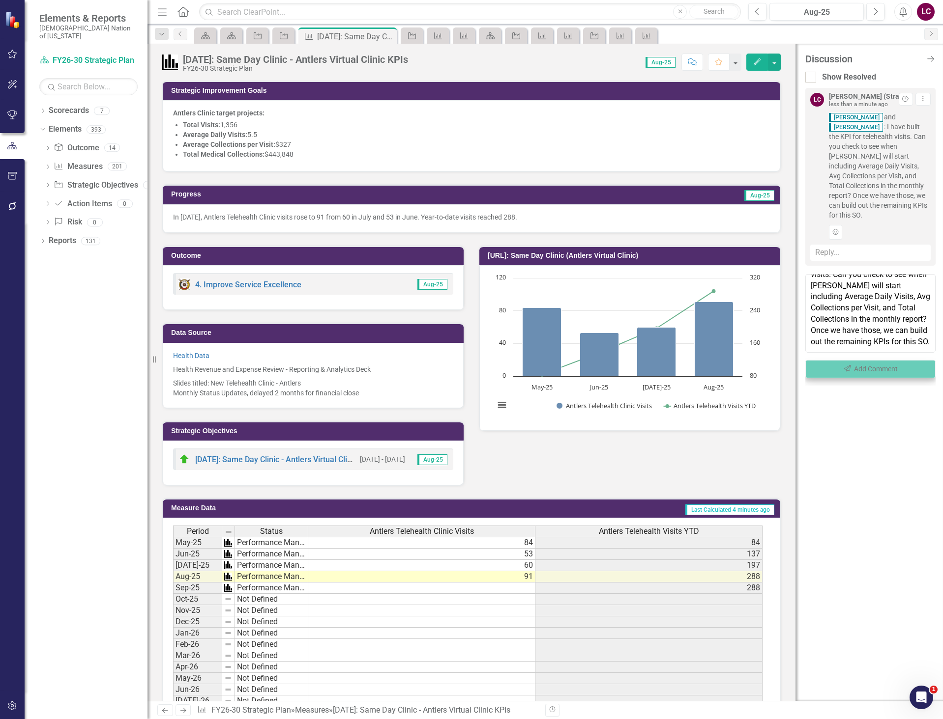
scroll to position [0, 0]
click at [66, 124] on link "Elements" at bounding box center [65, 129] width 33 height 11
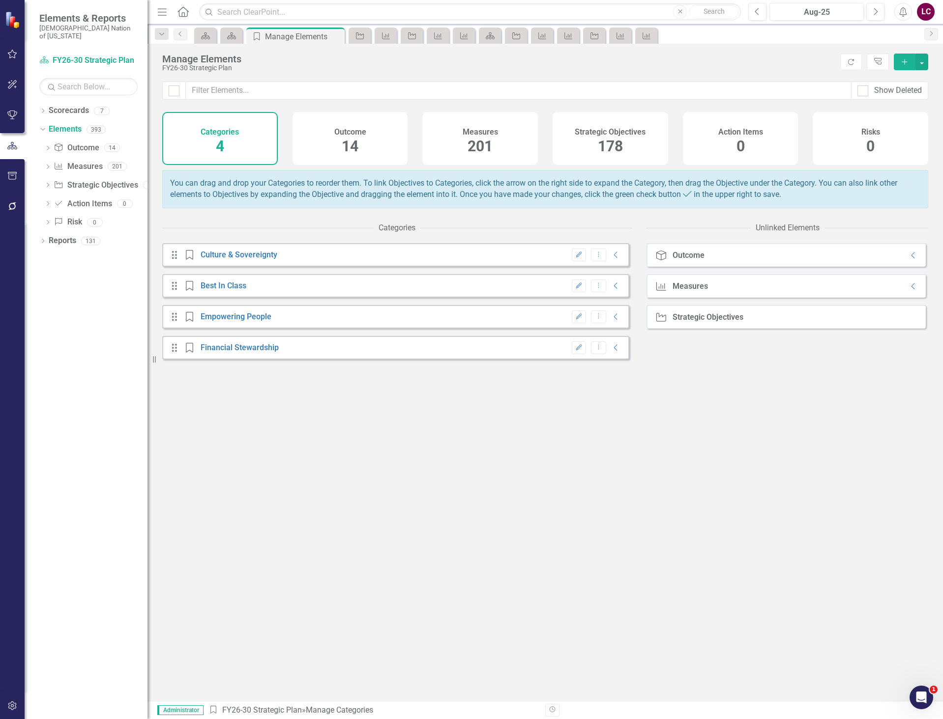
click at [611, 138] on span "178" at bounding box center [610, 146] width 25 height 17
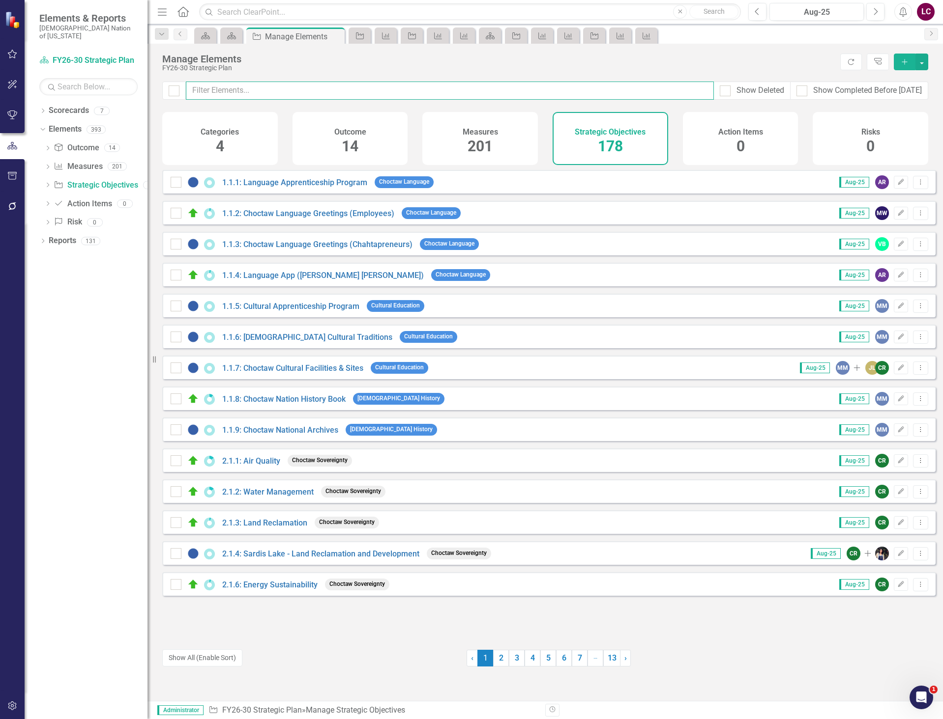
click at [535, 92] on input "text" at bounding box center [450, 91] width 528 height 18
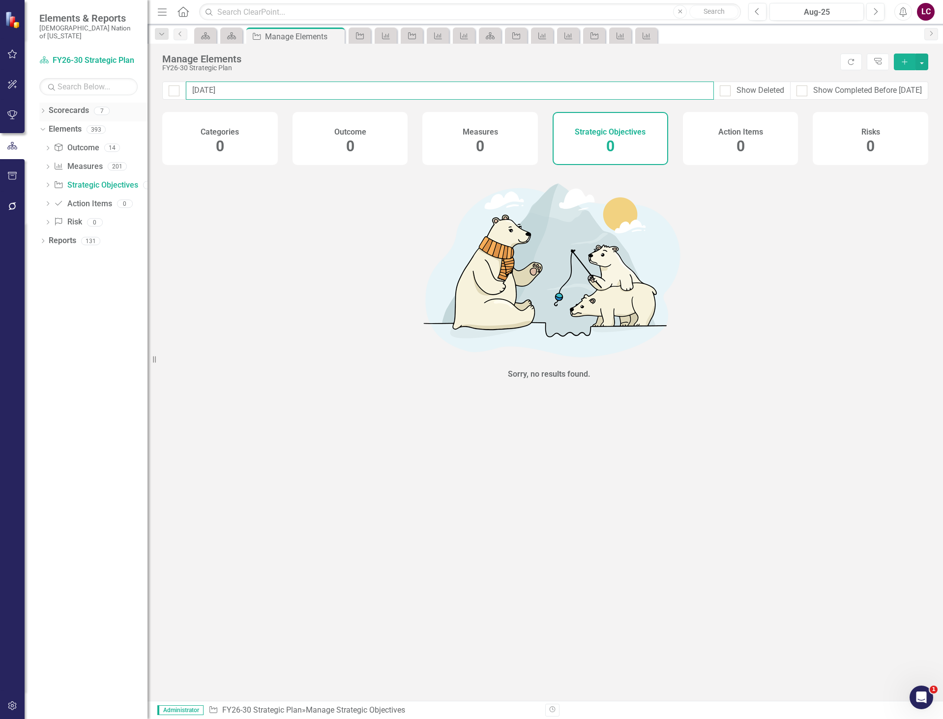
type input "[DATE]"
click at [67, 105] on link "Scorecards" at bounding box center [69, 110] width 40 height 11
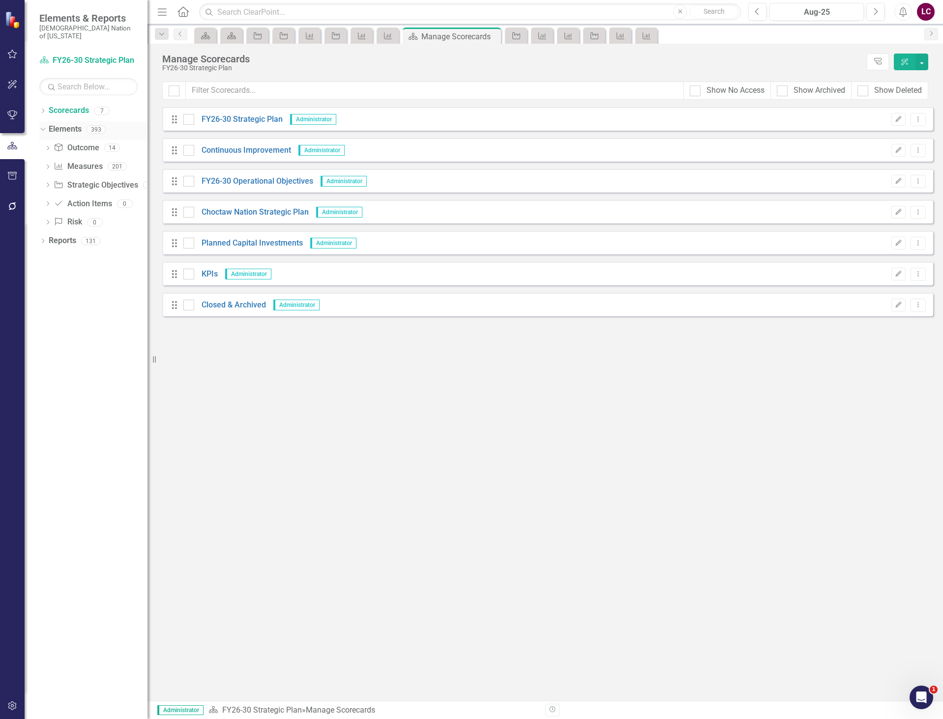
click at [61, 124] on link "Elements" at bounding box center [65, 129] width 33 height 11
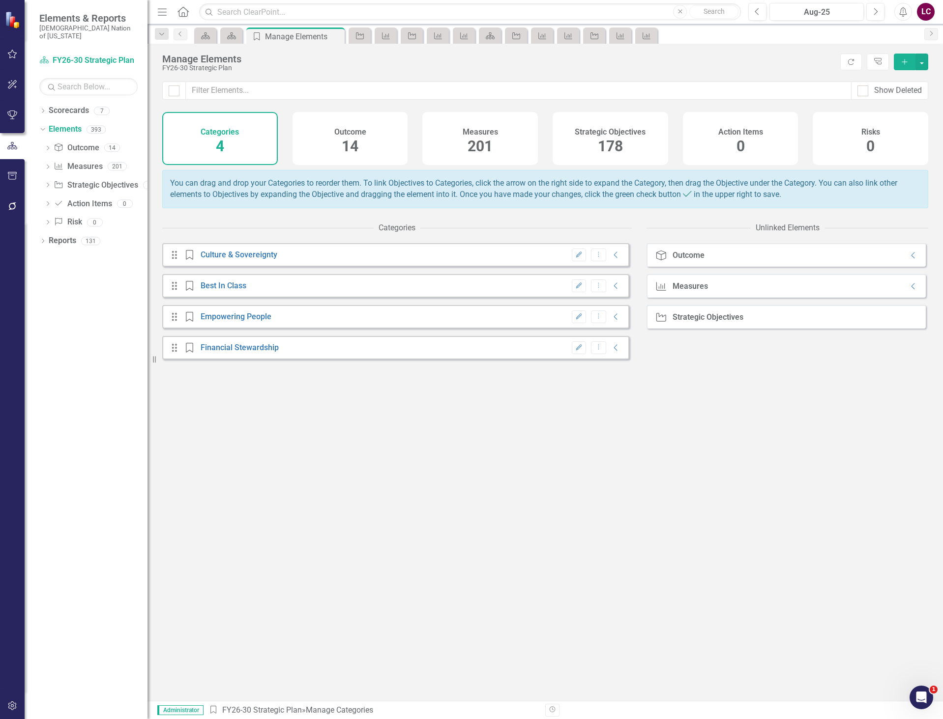
click at [613, 145] on span "178" at bounding box center [610, 146] width 25 height 17
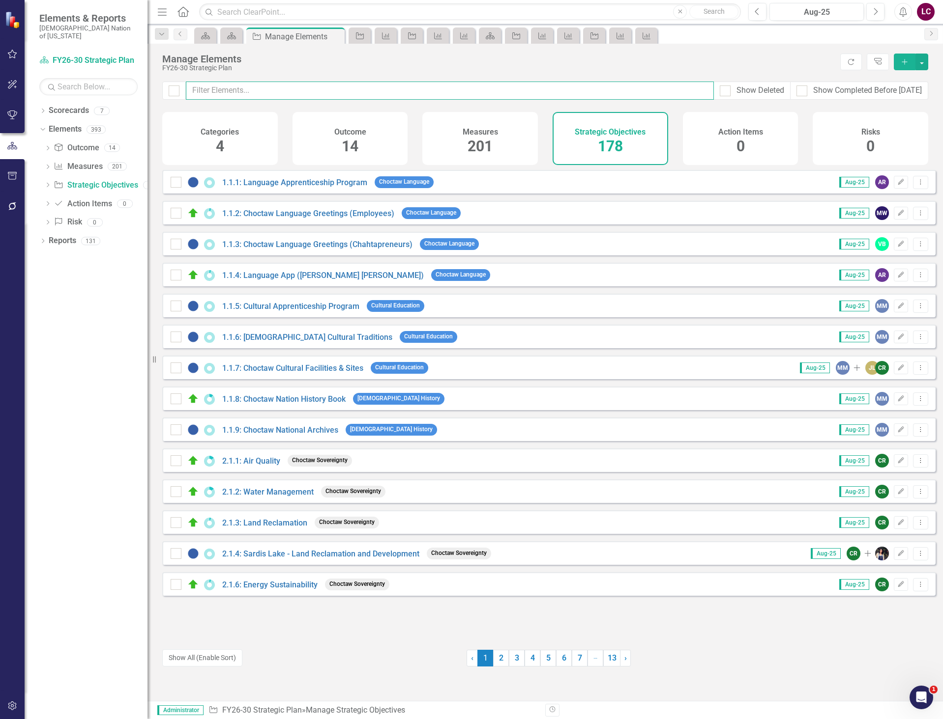
click at [507, 92] on input "text" at bounding box center [450, 91] width 528 height 18
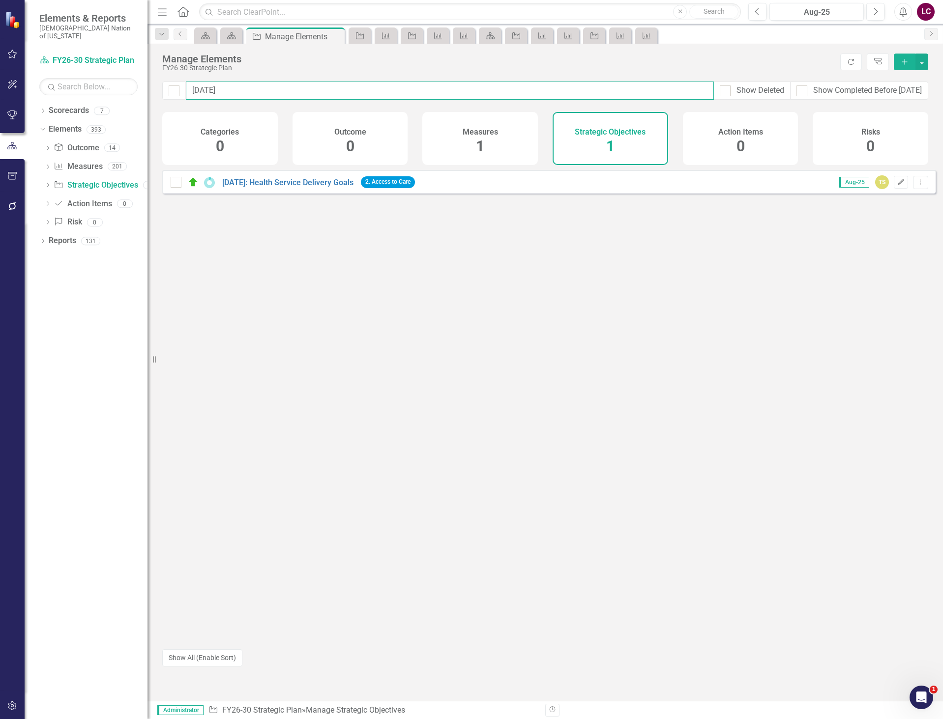
type input "[DATE]"
click at [319, 187] on link "[DATE]: Health Service Delivery Goals" at bounding box center [287, 182] width 131 height 9
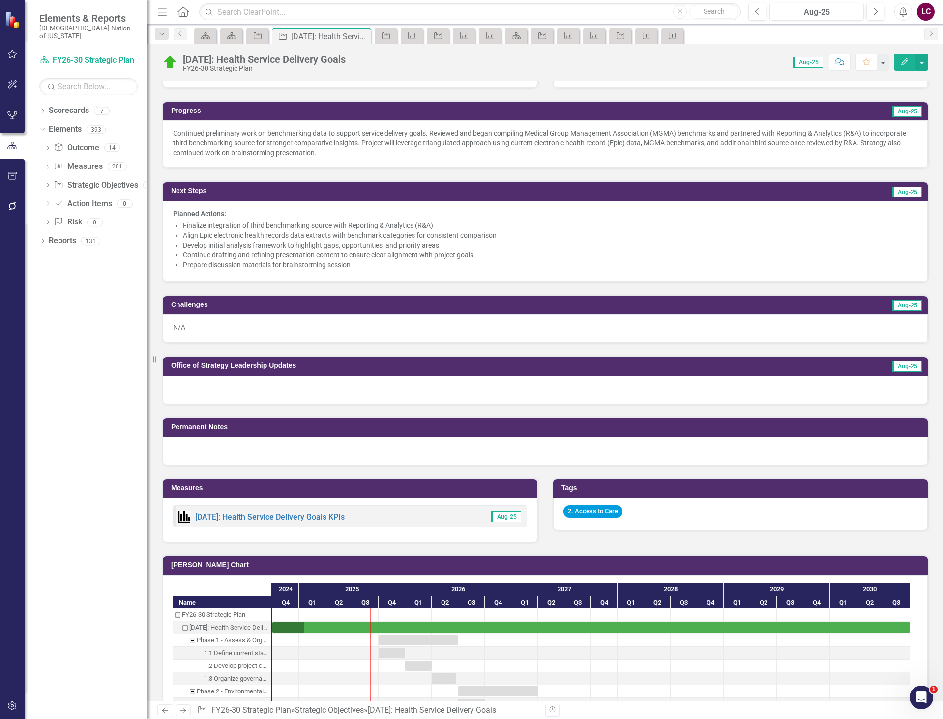
scroll to position [295, 0]
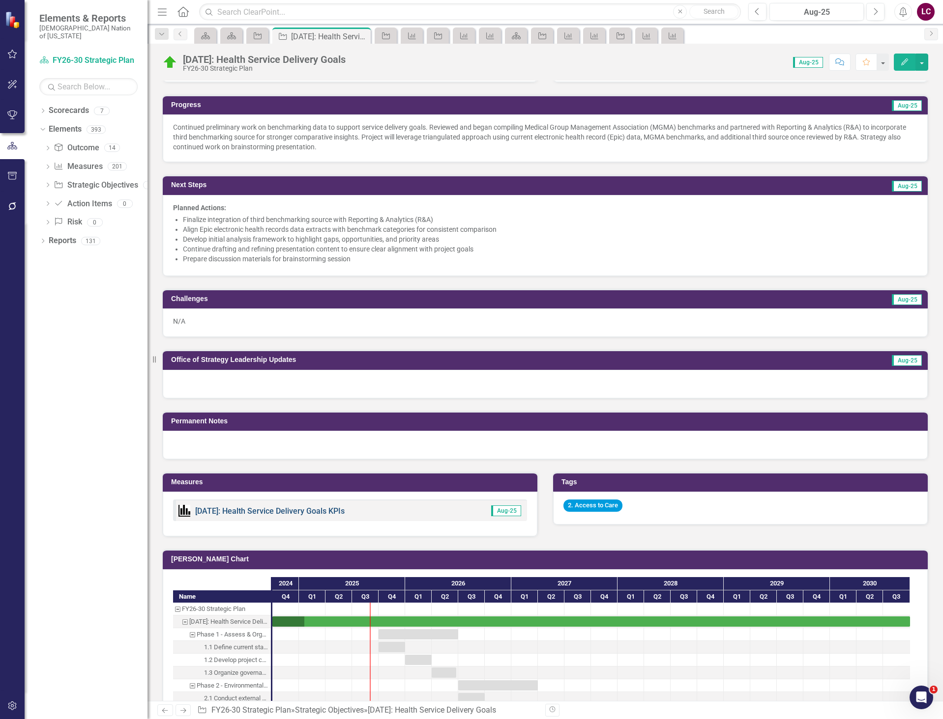
click at [310, 510] on link "[DATE]: Health Service Delivery Goals KPIs" at bounding box center [269, 511] width 149 height 9
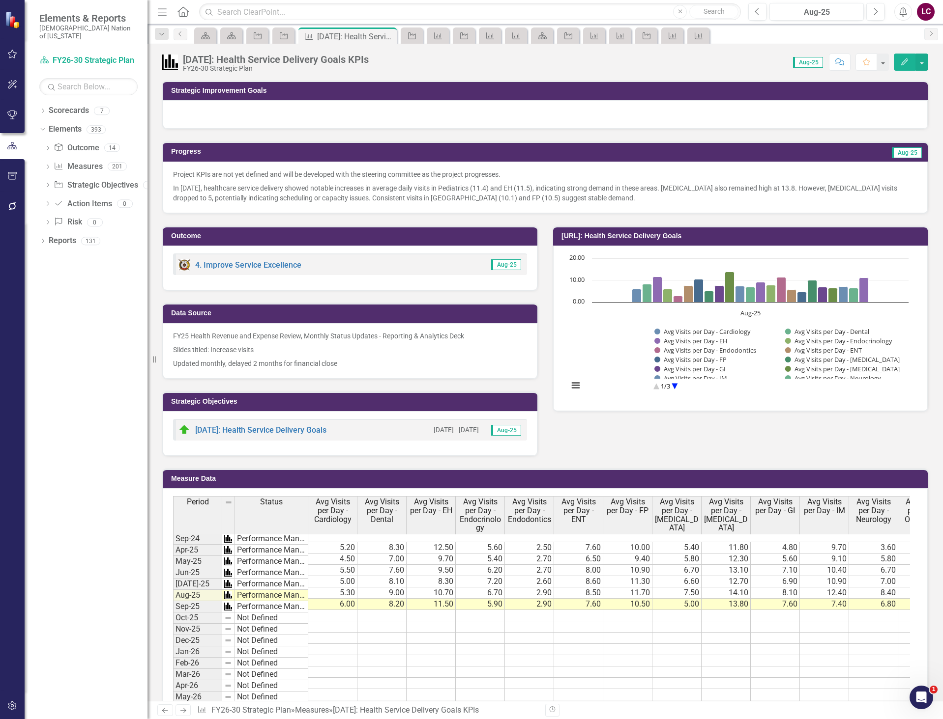
click at [414, 361] on p "Updated monthly, delayed 2 months for financial close" at bounding box center [350, 363] width 354 height 12
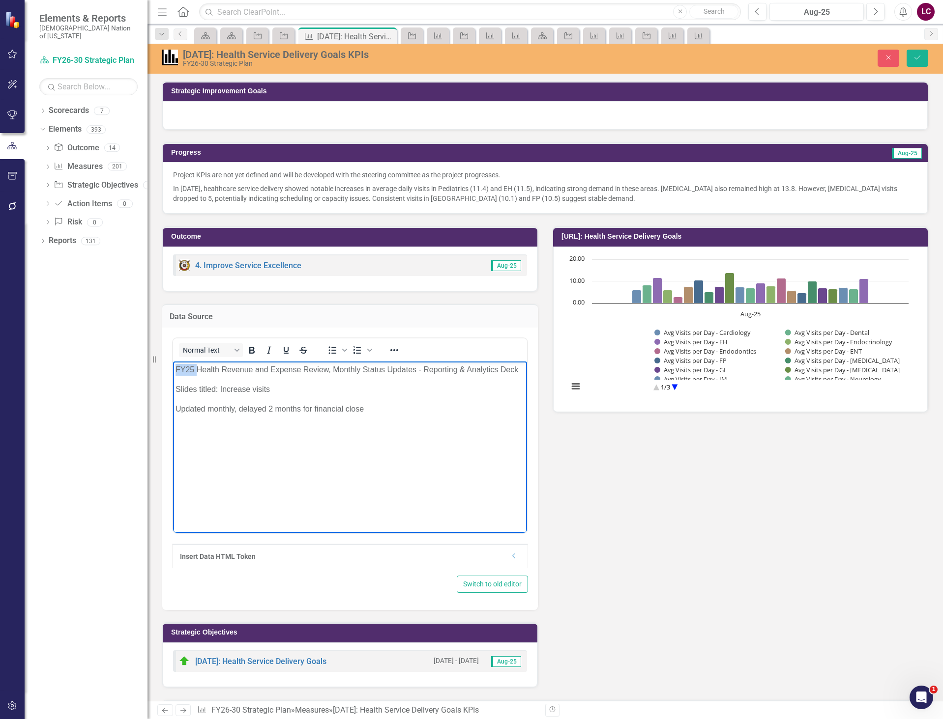
drag, startPoint x: 196, startPoint y: 370, endPoint x: 345, endPoint y: 729, distance: 389.5
click at [173, 367] on html "FY25 Health Revenue and Expense Review, Monthly Status Updates - Reporting & An…" at bounding box center [350, 435] width 354 height 147
click at [917, 61] on icon "Save" at bounding box center [917, 57] width 9 height 7
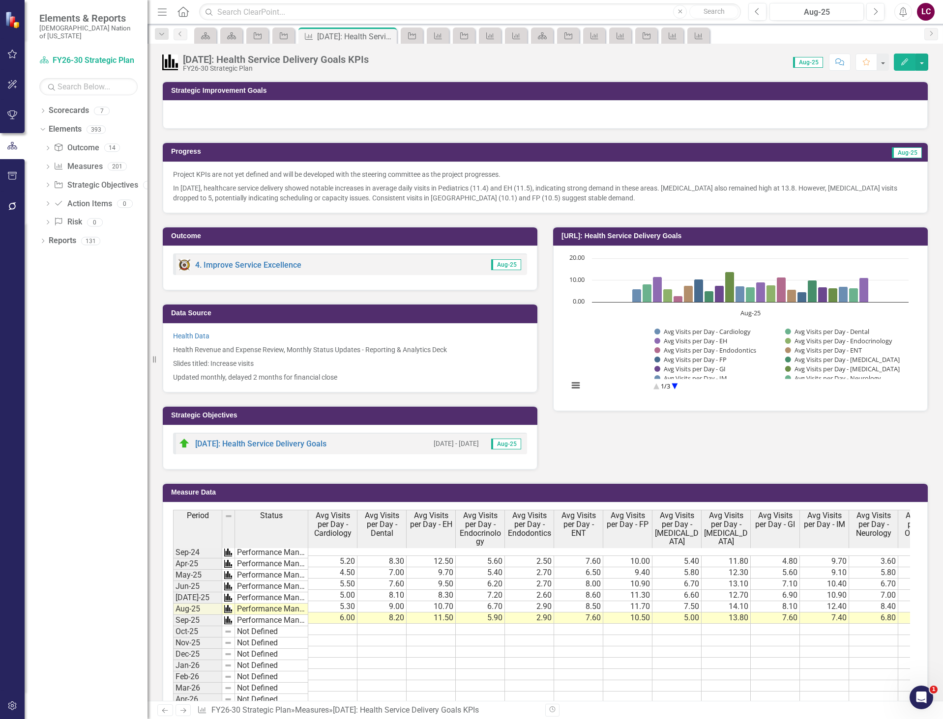
click at [840, 63] on icon "Comment" at bounding box center [839, 61] width 9 height 7
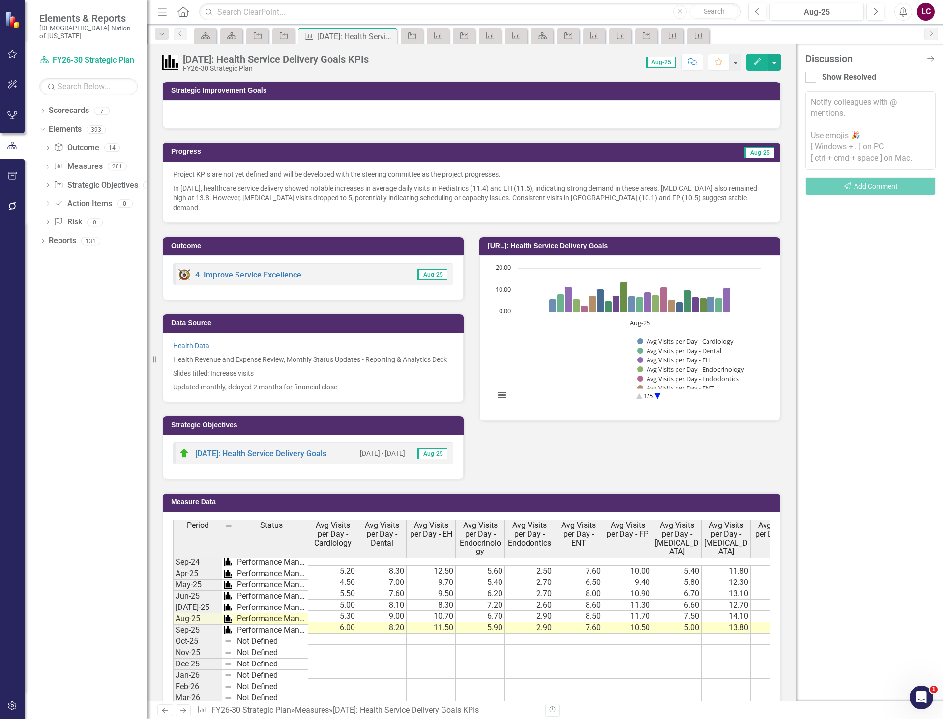
click at [847, 103] on textarea at bounding box center [870, 130] width 130 height 79
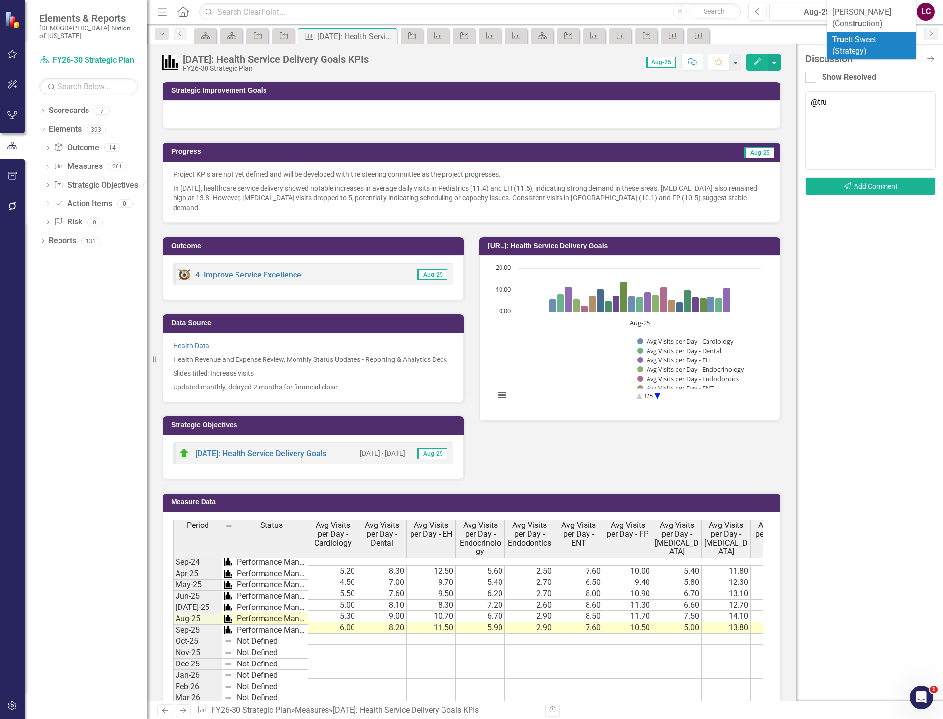
click at [842, 37] on b "Tru" at bounding box center [838, 39] width 12 height 9
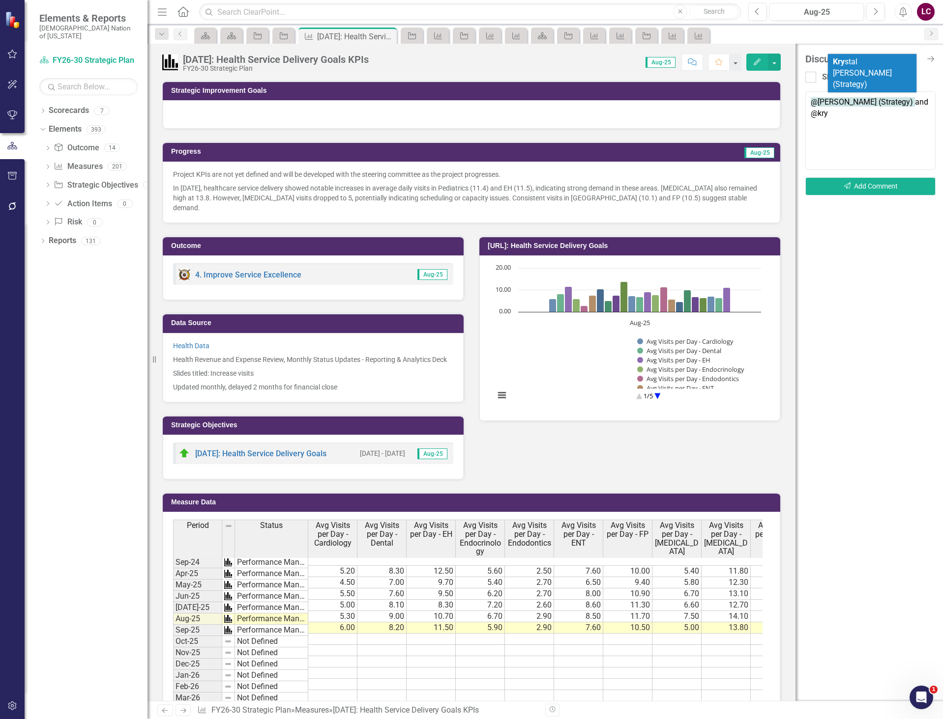
click at [884, 62] on li "Kry stal Wilson (Strategy)" at bounding box center [872, 73] width 88 height 39
click at [919, 116] on textarea "@Truett Sweet (Strategy) and @Krystal Wilson (Strategy):" at bounding box center [870, 130] width 130 height 79
paste textarea "I know that the overall goals have not been established for this SO; however, I…"
type textarea "@Truett Sweet (Strategy) and @Krystal Wilson (Strategy): I know that the overal…"
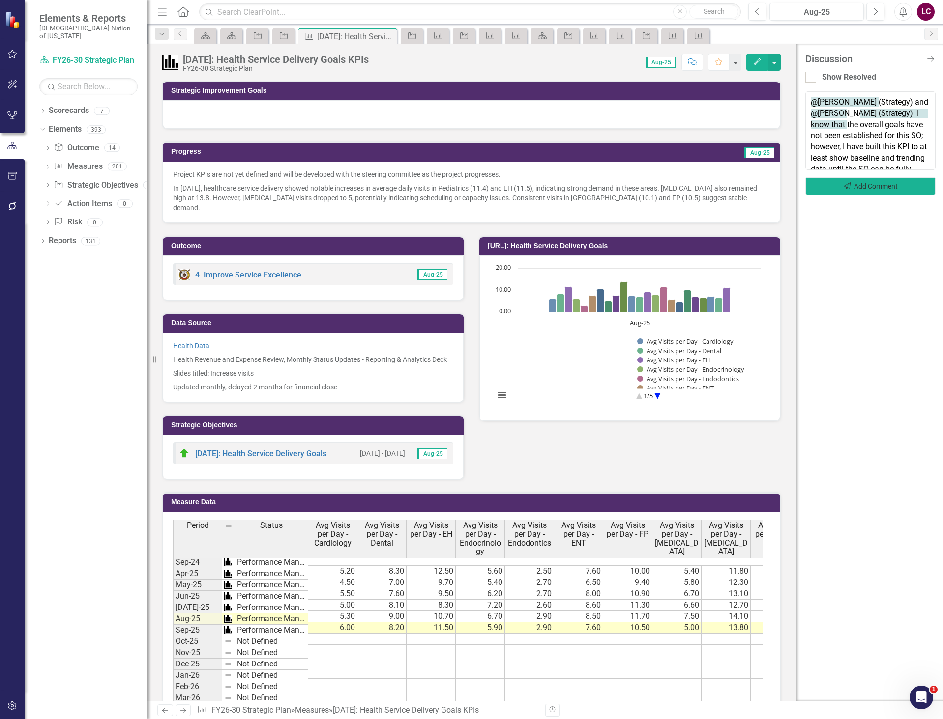
click at [895, 188] on button "Send Add Comment" at bounding box center [870, 186] width 130 height 18
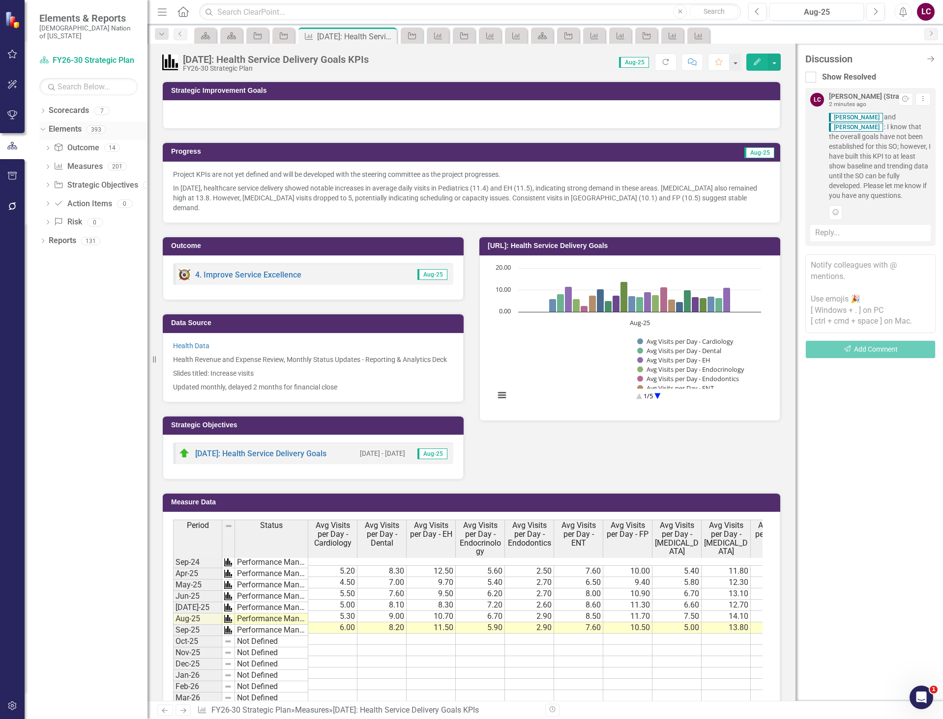
click at [70, 124] on link "Elements" at bounding box center [65, 129] width 33 height 11
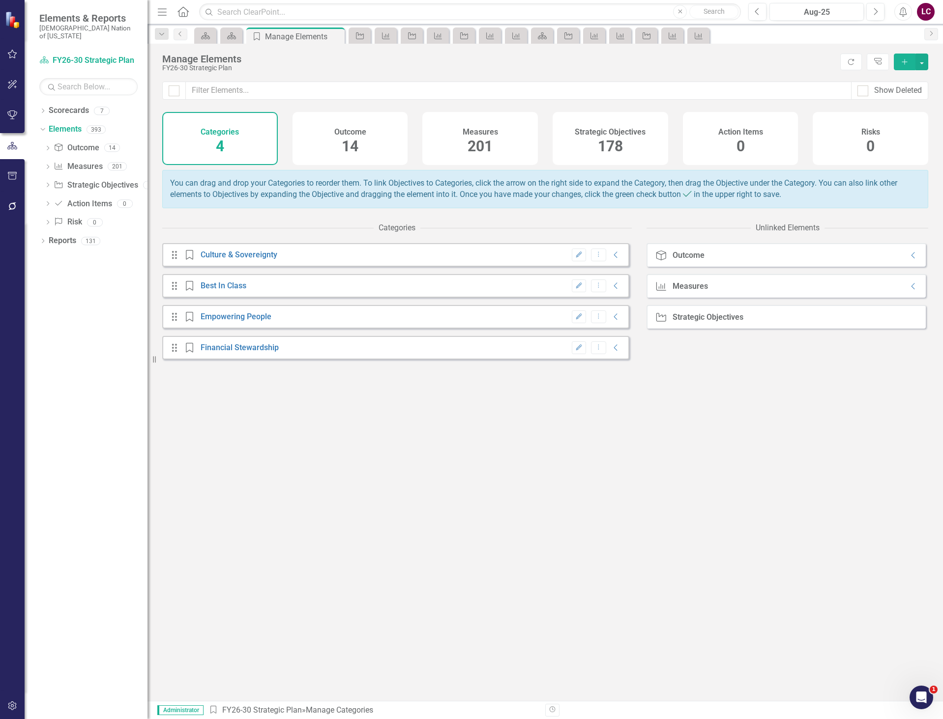
click at [608, 148] on span "178" at bounding box center [610, 146] width 25 height 17
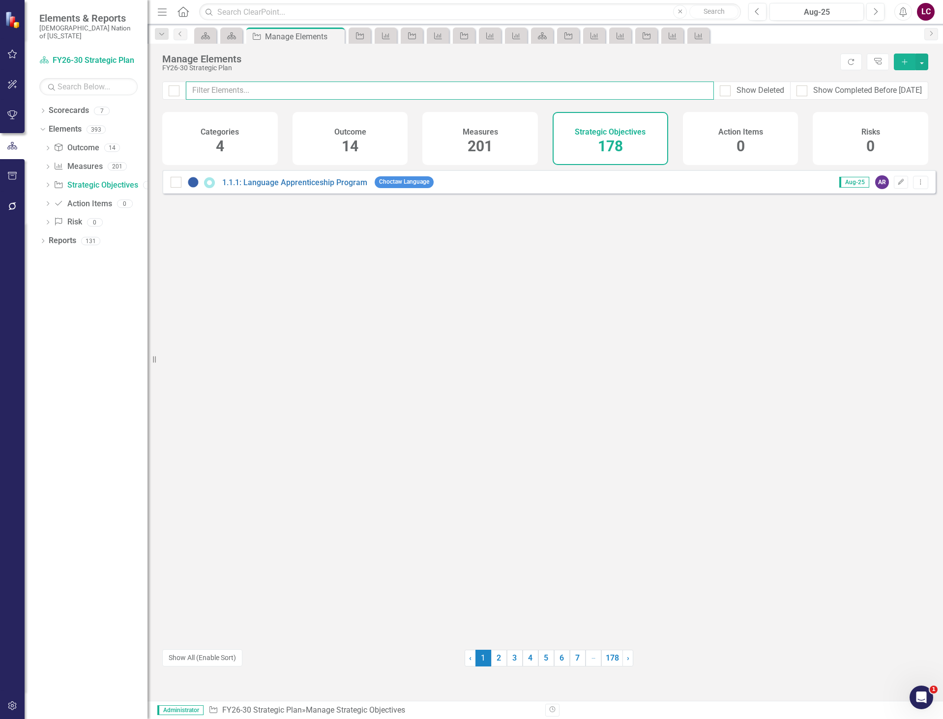
click at [565, 92] on input "text" at bounding box center [450, 91] width 528 height 18
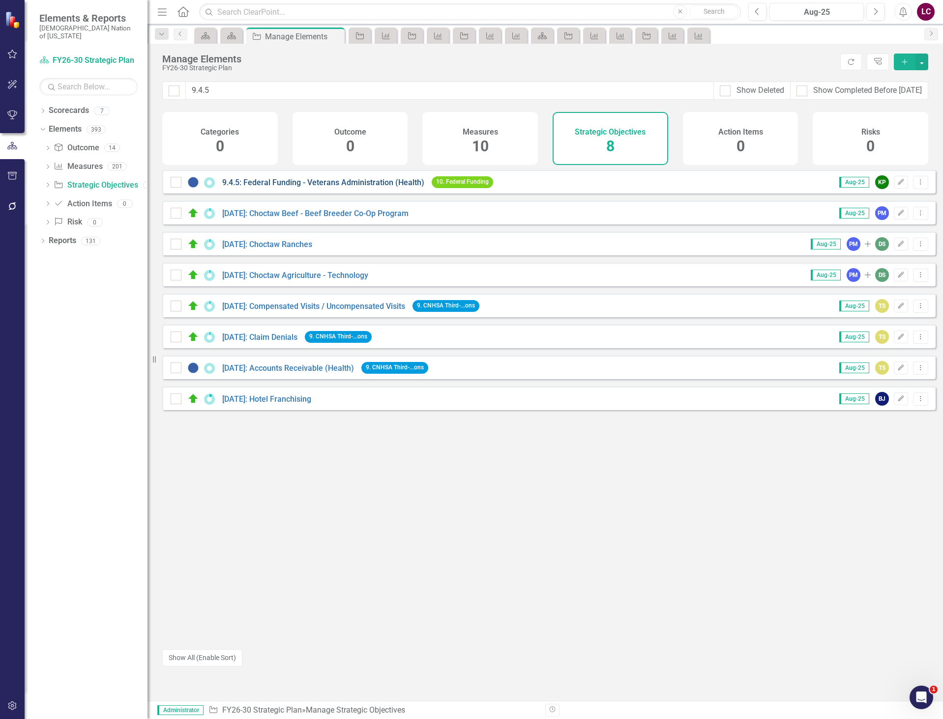
type input "9.4.5"
click at [351, 187] on link "9.4.5: Federal Funding - Veterans Administration (Health)" at bounding box center [323, 182] width 202 height 9
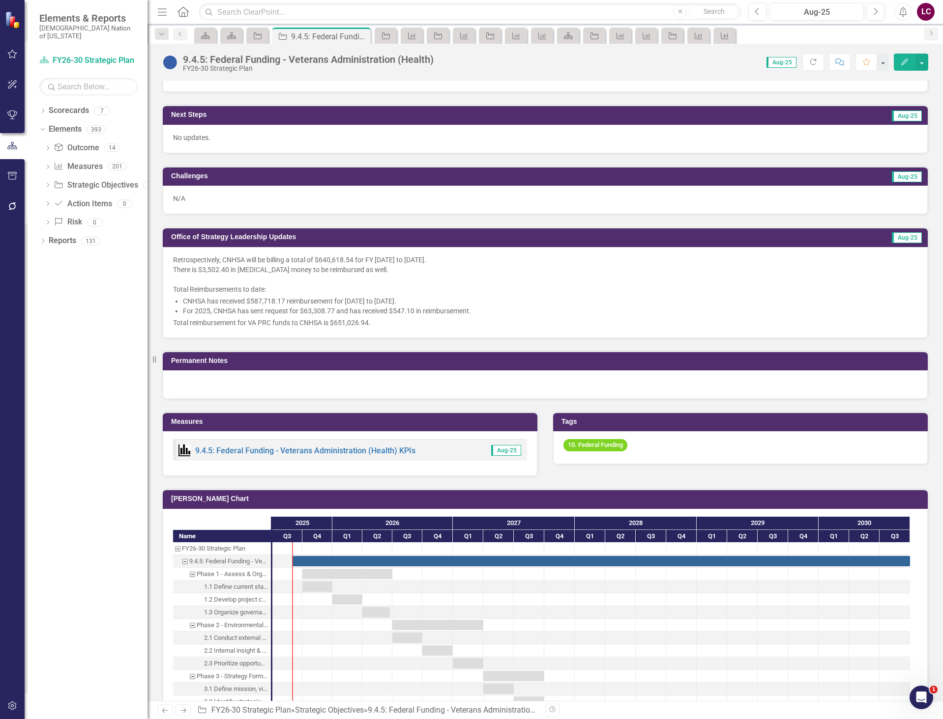
scroll to position [442, 0]
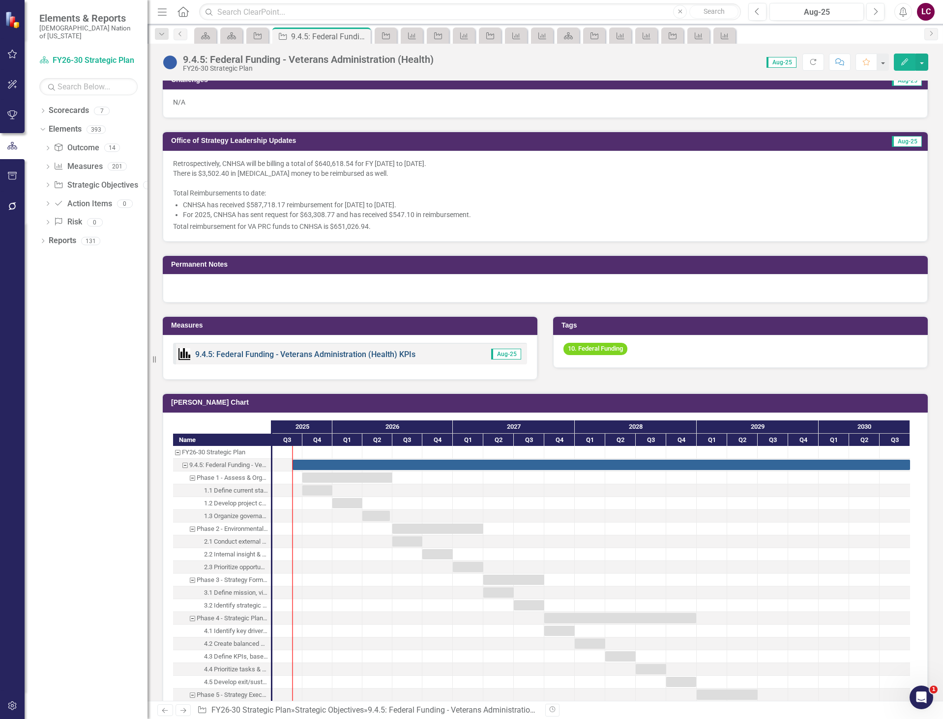
click at [258, 353] on link "9.4.5: Federal Funding - Veterans Administration (Health) KPIs" at bounding box center [305, 354] width 220 height 9
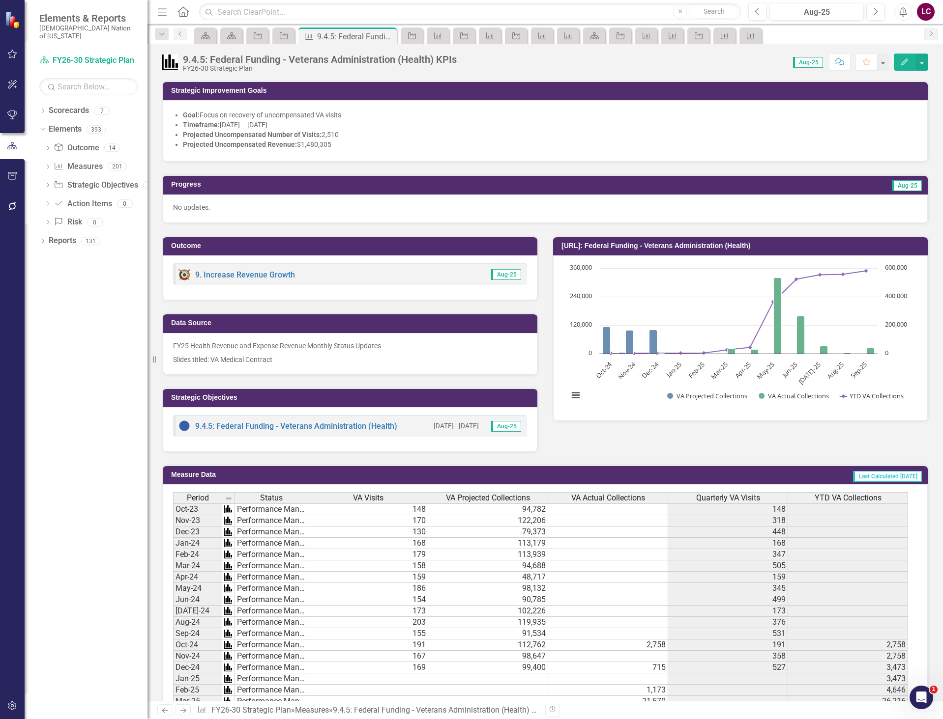
click at [190, 349] on p "FY25 Health Revenue and Expense Revenue Monthly Status Updates" at bounding box center [350, 347] width 354 height 12
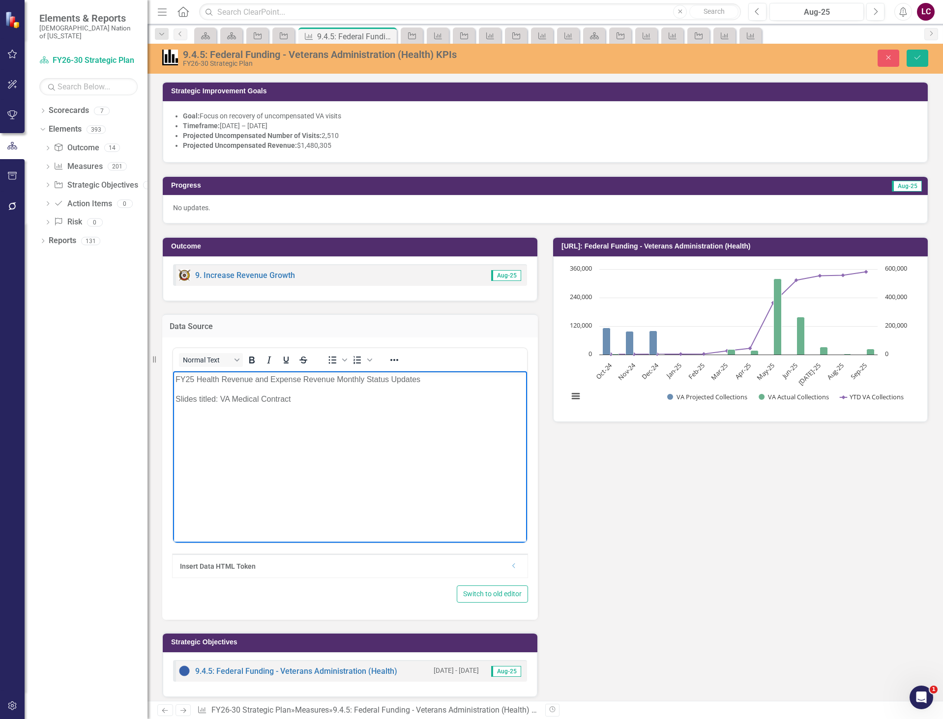
click at [175, 375] on body "FY25 Health Revenue and Expense Revenue Monthly Status Updates Slides titled: V…" at bounding box center [350, 445] width 354 height 147
drag, startPoint x: 196, startPoint y: 399, endPoint x: 166, endPoint y: 397, distance: 30.0
click at [173, 397] on html "Health Data FY25 Health Revenue and Expense Revenue Monthly Status Updates Slid…" at bounding box center [350, 445] width 354 height 147
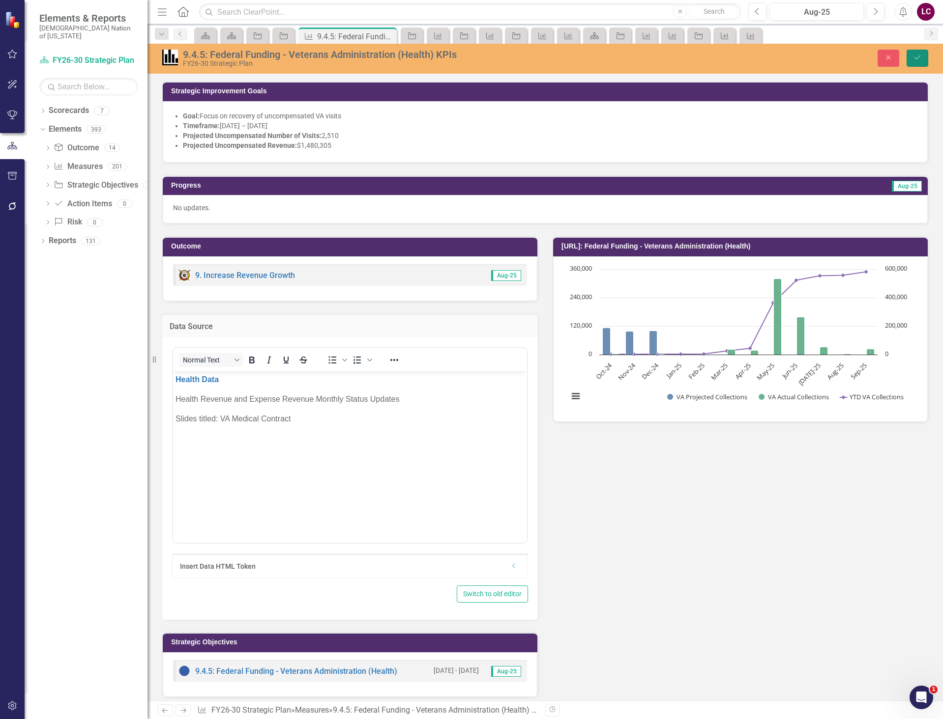
click at [916, 61] on icon "Save" at bounding box center [917, 57] width 9 height 7
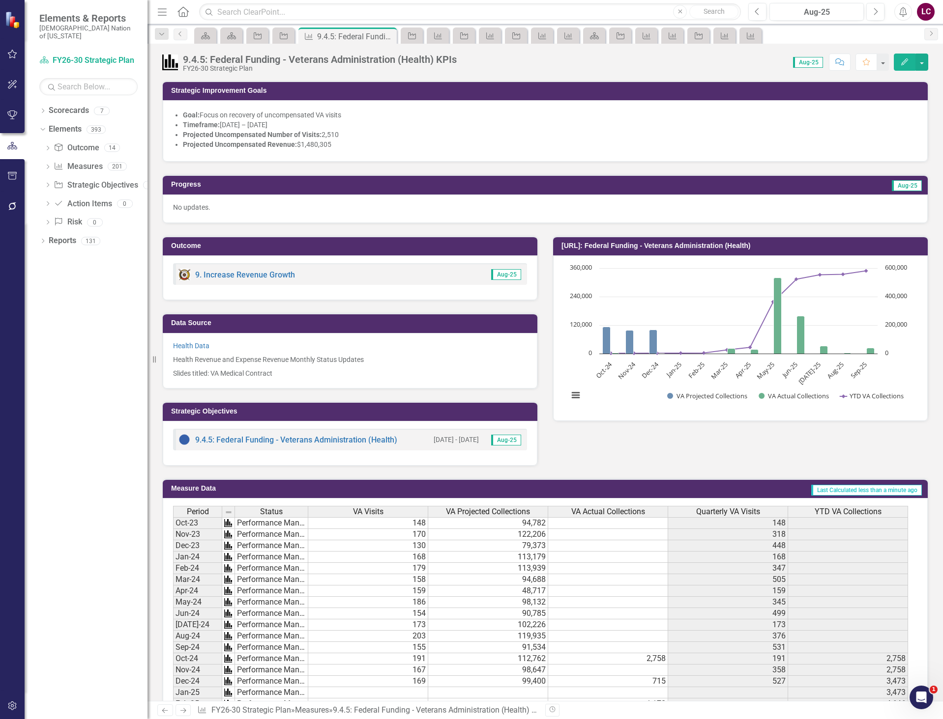
click at [395, 208] on p "No updates." at bounding box center [545, 207] width 744 height 10
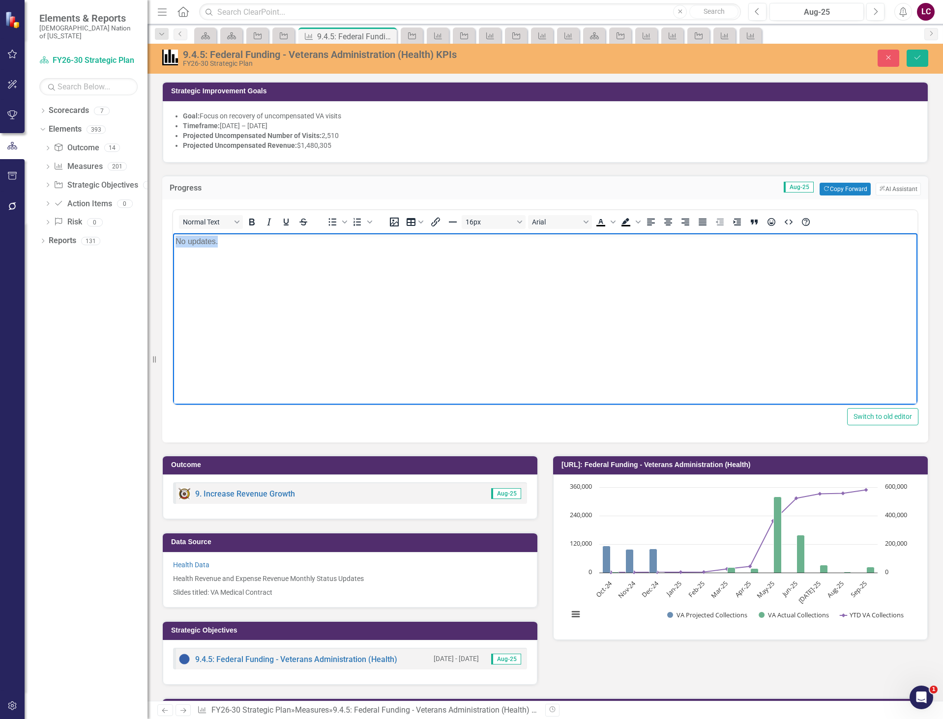
drag, startPoint x: 248, startPoint y: 239, endPoint x: 149, endPoint y: 248, distance: 99.7
click at [173, 248] on html "No updates." at bounding box center [545, 306] width 744 height 147
click at [811, 300] on body "Rich Text Area. Press ALT-0 for help." at bounding box center [545, 306] width 744 height 147
click at [889, 191] on button "ClearPoint AI AI Assistant" at bounding box center [897, 189] width 45 height 13
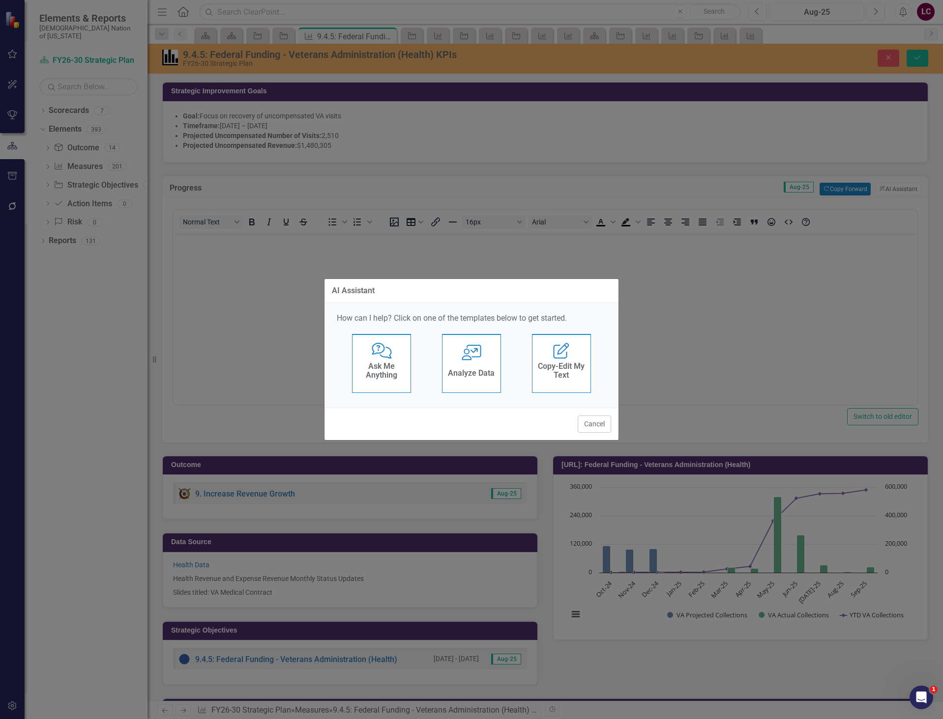
click at [470, 351] on icon "User with Chart" at bounding box center [471, 353] width 20 height 16
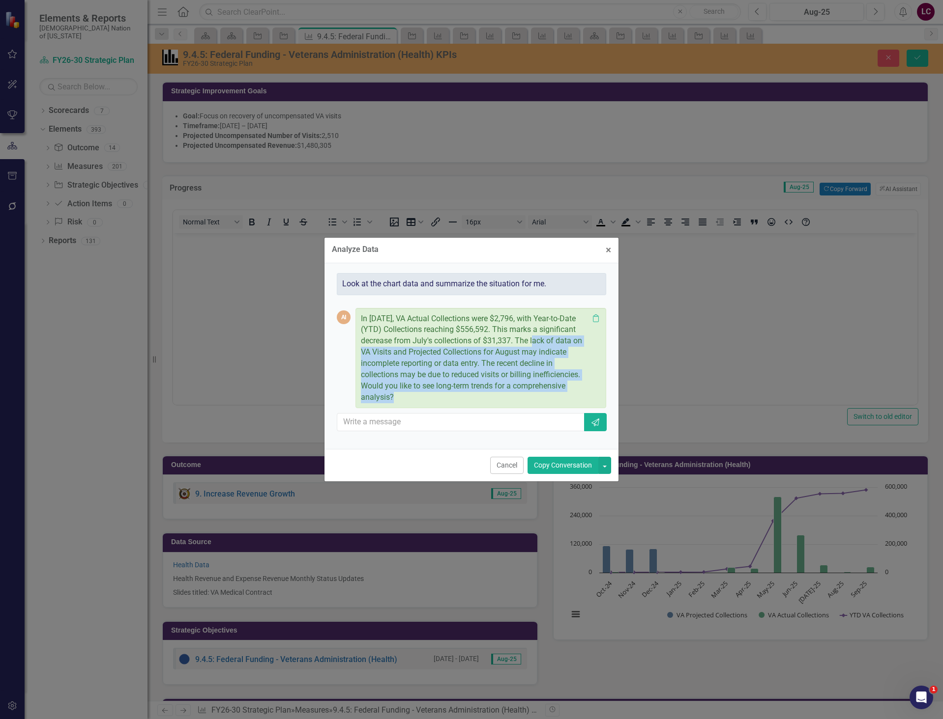
drag, startPoint x: 556, startPoint y: 342, endPoint x: 589, endPoint y: 395, distance: 62.7
click at [589, 395] on div "In August 2025, VA Actual Collections were $2,796, with Year-to-Date (YTD) Coll…" at bounding box center [481, 359] width 240 height 90
click at [540, 400] on p "In August 2025, VA Actual Collections were $2,796, with Year-to-Date (YTD) Coll…" at bounding box center [475, 359] width 228 height 90
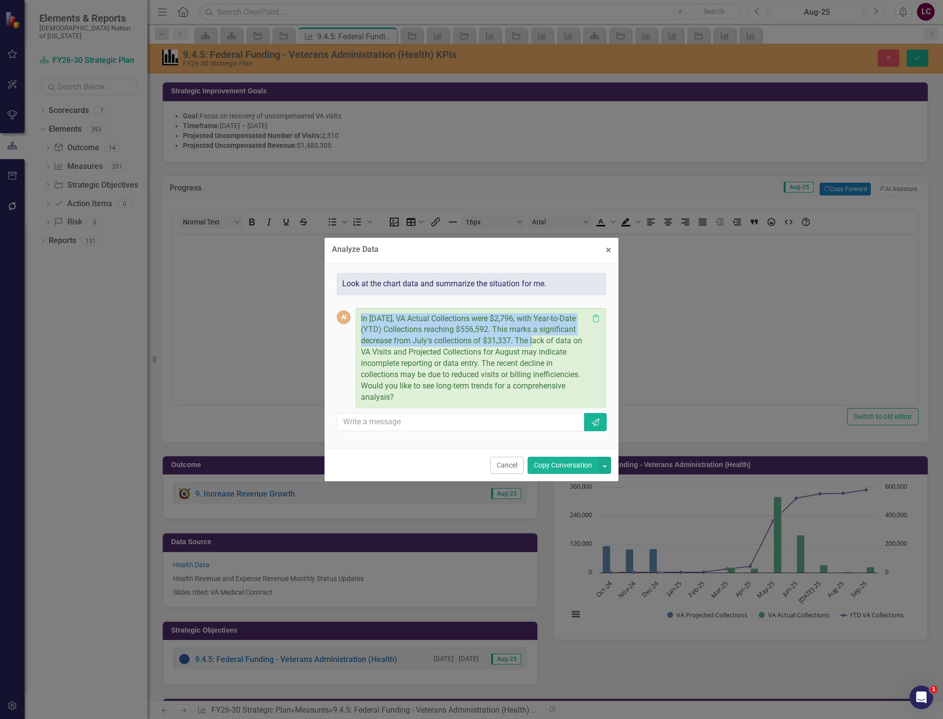
drag, startPoint x: 554, startPoint y: 342, endPoint x: 358, endPoint y: 319, distance: 197.9
click at [358, 319] on div "In August 2025, VA Actual Collections were $2,796, with Year-to-Date (YTD) Coll…" at bounding box center [480, 358] width 251 height 101
copy p "In August 2025, VA Actual Collections were $2,796, with Year-to-Date (YTD) Coll…"
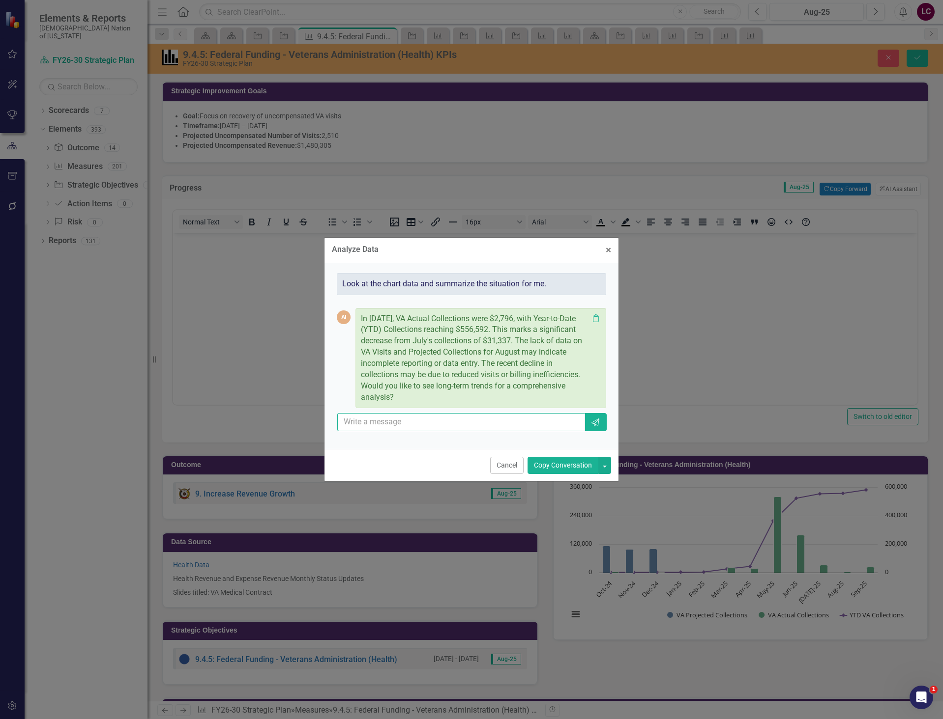
click at [387, 427] on input "text" at bounding box center [461, 422] width 248 height 18
type input "can you add ytd total?"
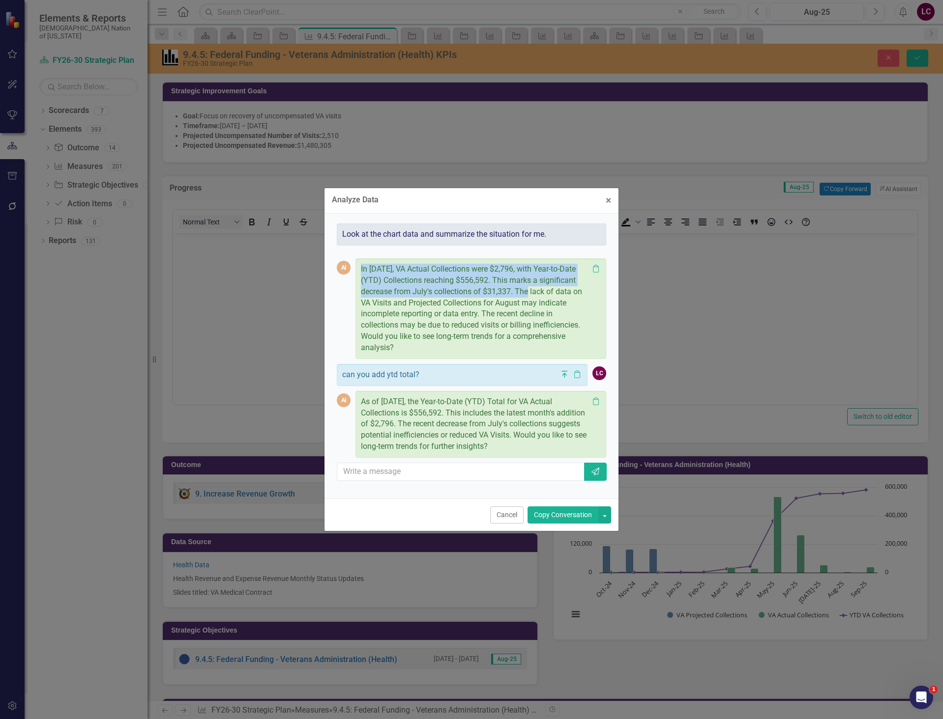
drag, startPoint x: 551, startPoint y: 290, endPoint x: 360, endPoint y: 261, distance: 193.4
click at [360, 261] on div "In August 2025, VA Actual Collections were $2,796, with Year-to-Date (YTD) Coll…" at bounding box center [480, 308] width 251 height 101
copy p "In August 2025, VA Actual Collections were $2,796, with Year-to-Date (YTD) Coll…"
click at [728, 349] on div "Analyze Data × Close Look at the chart data and summarize the situation for me.…" at bounding box center [471, 359] width 943 height 719
click at [606, 201] on span "×" at bounding box center [607, 201] width 5 height 12
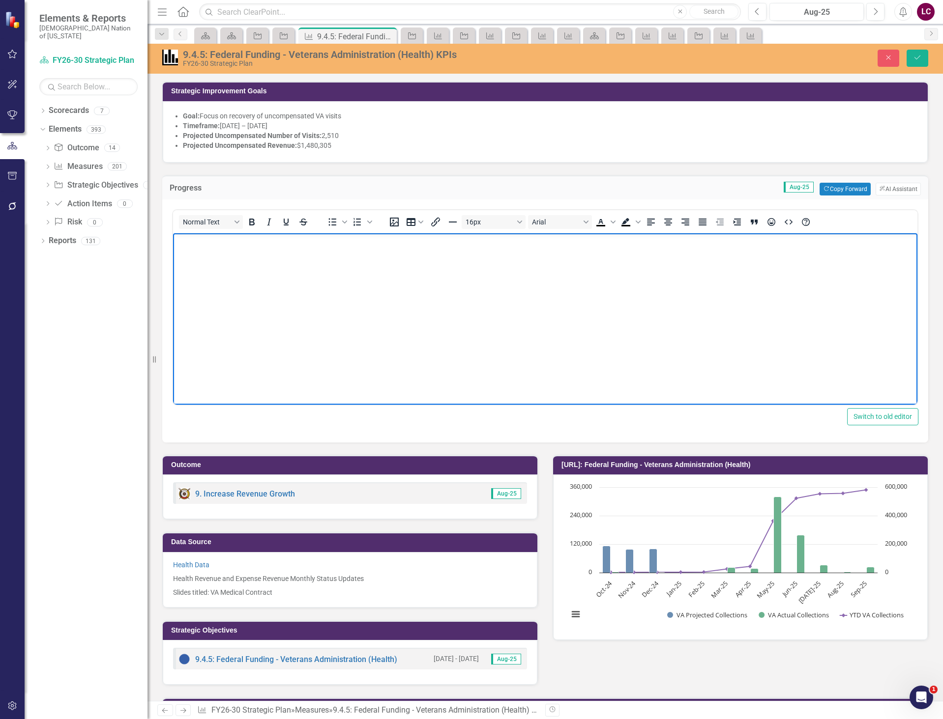
click at [329, 233] on body "Rich Text Area. Press ALT-0 for help." at bounding box center [545, 306] width 744 height 147
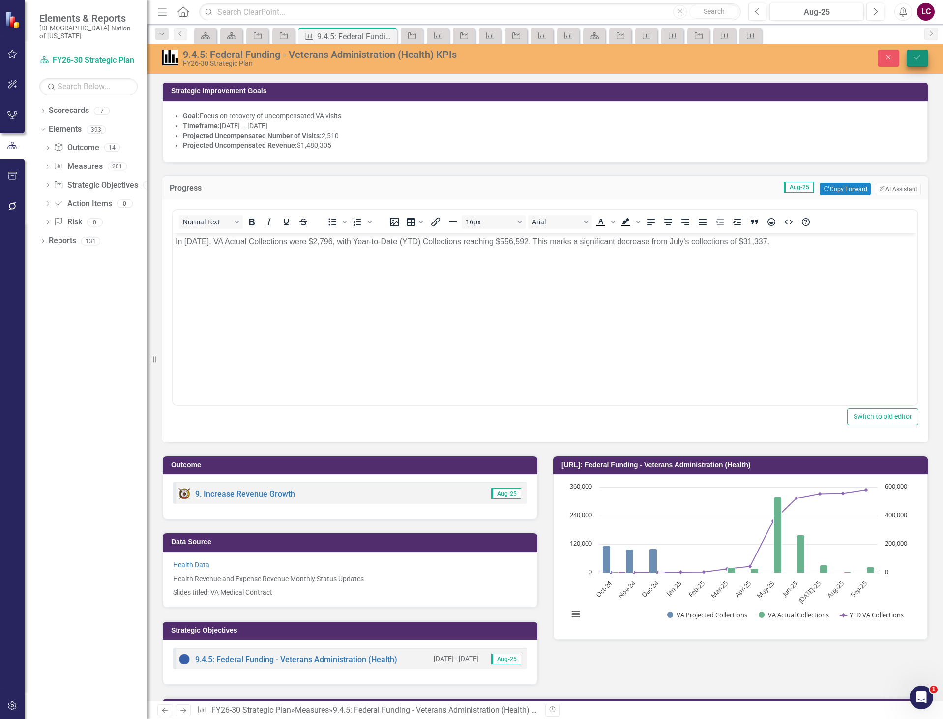
click at [917, 62] on button "Save" at bounding box center [917, 58] width 22 height 17
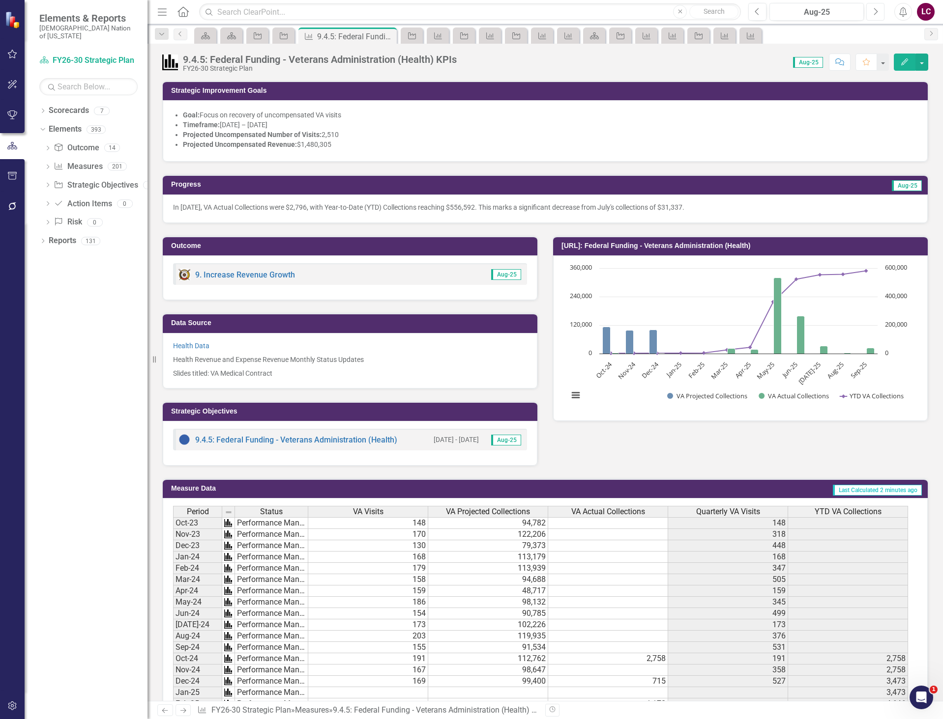
click at [875, 14] on icon "button" at bounding box center [876, 11] width 4 height 7
click at [444, 216] on div "In September 2025, VA Actual Collections rose to 24,593, bringing the YTD total…" at bounding box center [545, 209] width 765 height 29
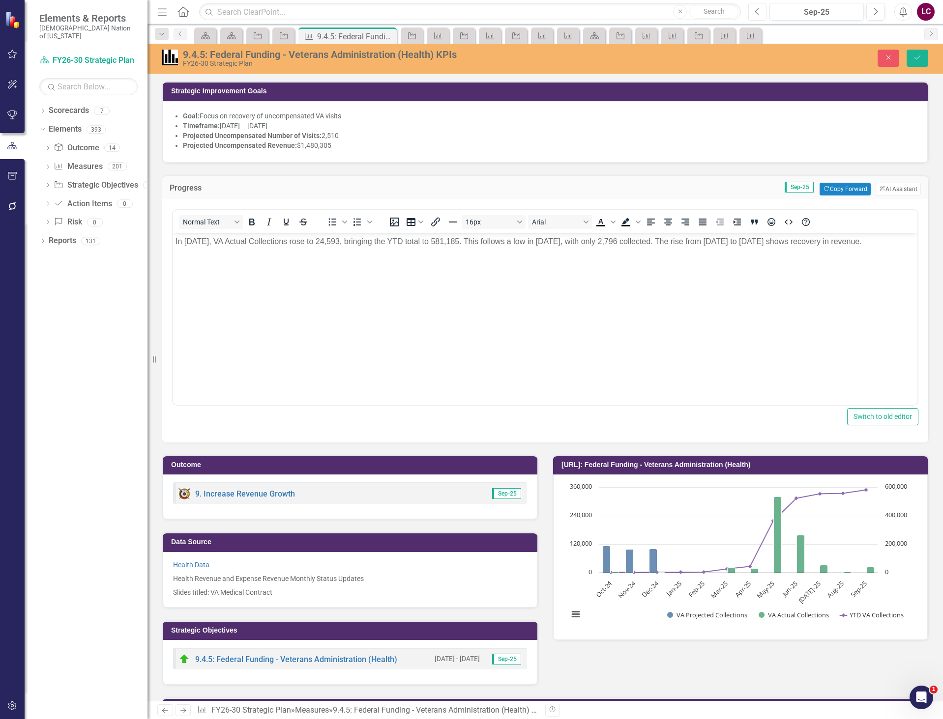
click at [760, 11] on icon "Previous" at bounding box center [756, 11] width 5 height 9
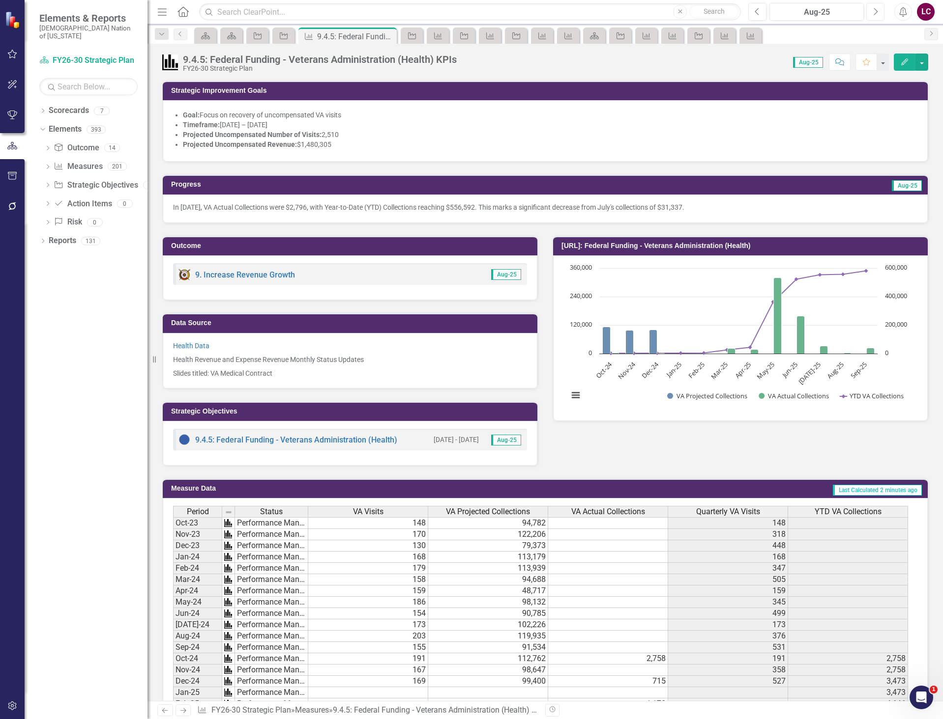
click at [875, 10] on icon "button" at bounding box center [876, 11] width 4 height 7
click at [324, 204] on p "In September 2025, VA Actual Collections rose to 24,593, bringing the YTD total…" at bounding box center [545, 207] width 744 height 10
click at [325, 206] on p "In September 2025, VA Actual Collections rose to 24,593, bringing the YTD total…" at bounding box center [545, 207] width 744 height 10
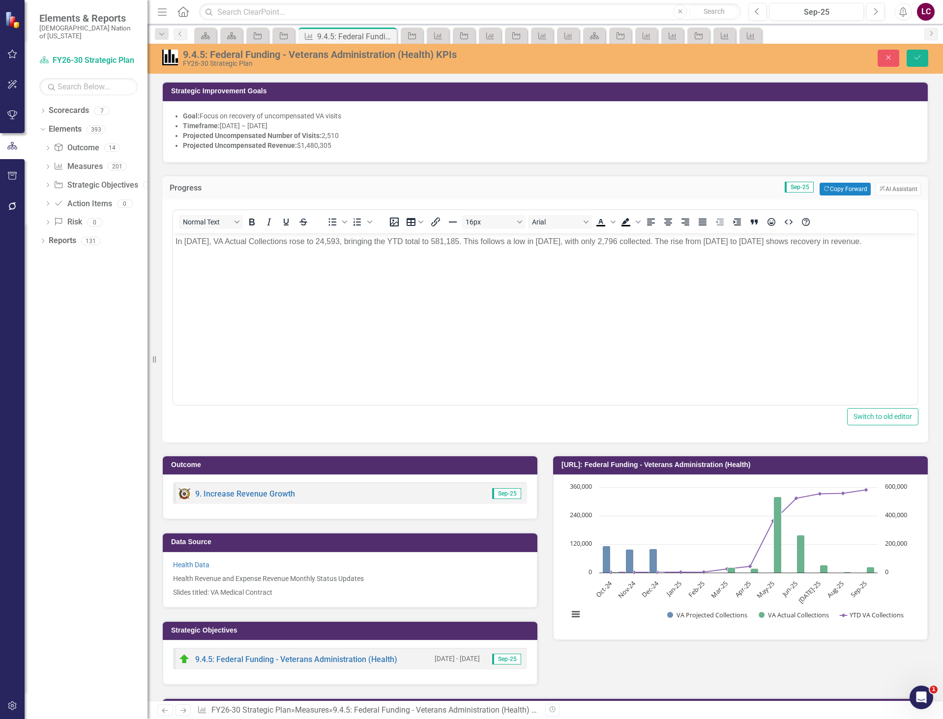
click at [349, 240] on p "In September 2025, VA Actual Collections rose to 24,593, bringing the YTD total…" at bounding box center [544, 241] width 739 height 12
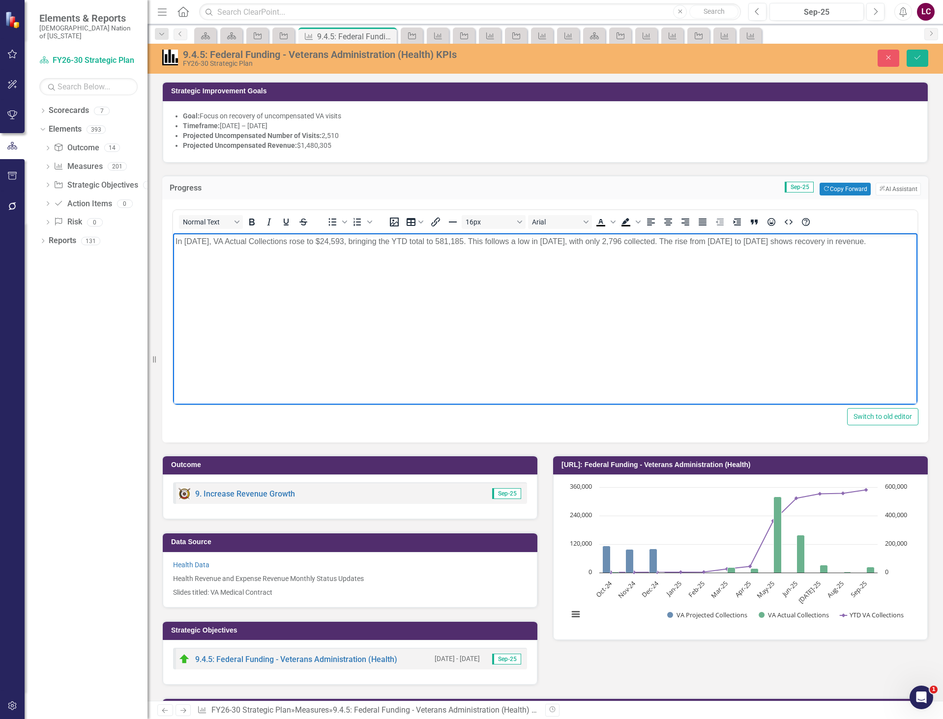
click at [471, 241] on p "In September 2025, VA Actual Collections rose to $24,593, bringing the YTD tota…" at bounding box center [544, 241] width 739 height 12
drag, startPoint x: 469, startPoint y: 242, endPoint x: 498, endPoint y: 257, distance: 33.0
click at [469, 242] on p "In September 2025, VA Actual Collections rose to $24,593, bringing the YTD tota…" at bounding box center [544, 241] width 739 height 12
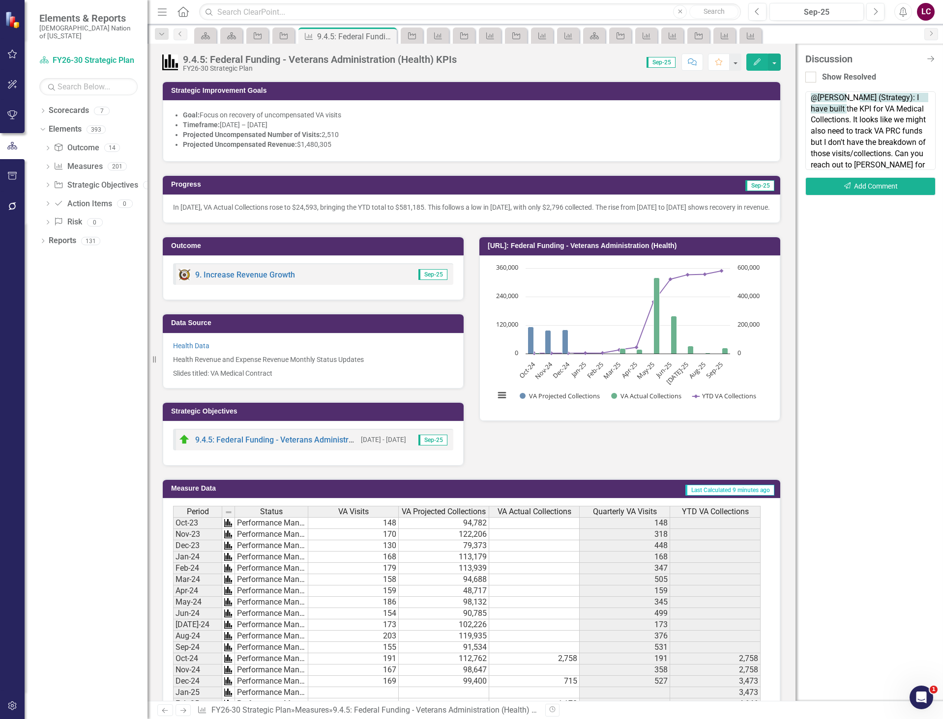
scroll to position [27, 0]
type textarea "@[PERSON_NAME] (Strategy) and @[PERSON_NAME] (Strategy): I have built the KPI f…"
click at [901, 189] on button "Send Add Comment" at bounding box center [870, 186] width 130 height 18
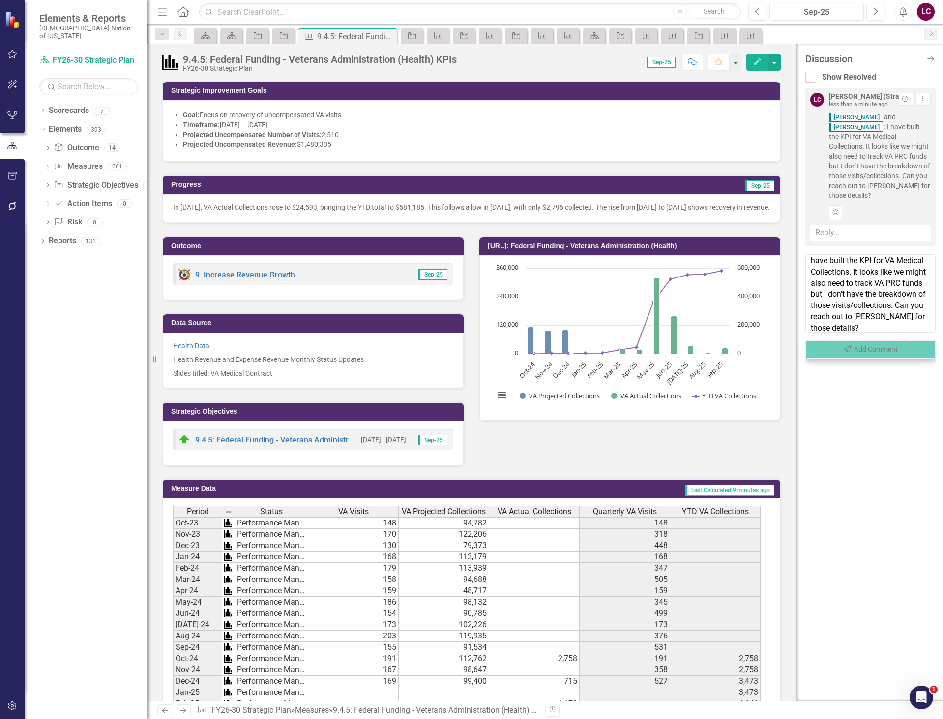
scroll to position [0, 0]
click at [71, 124] on link "Elements" at bounding box center [65, 129] width 33 height 11
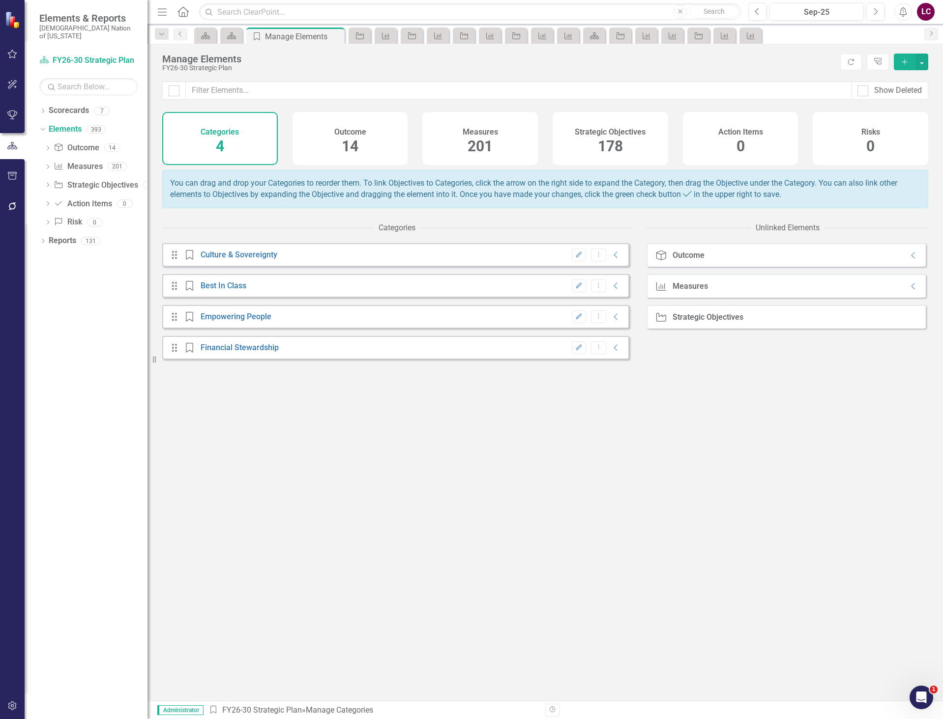
click at [609, 142] on span "178" at bounding box center [610, 146] width 25 height 17
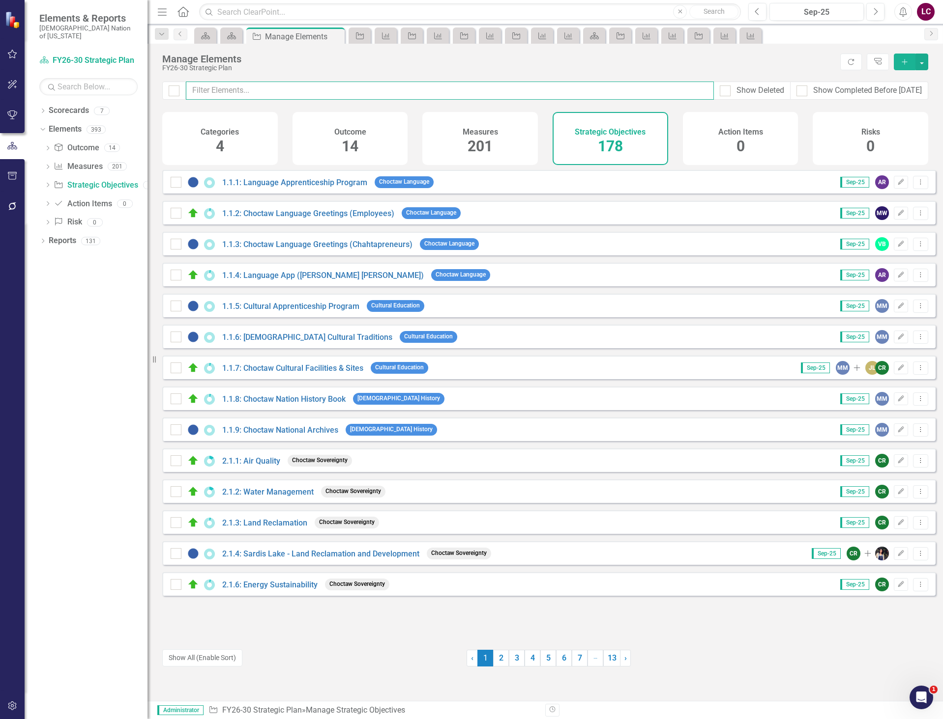
click at [573, 90] on input "text" at bounding box center [450, 91] width 528 height 18
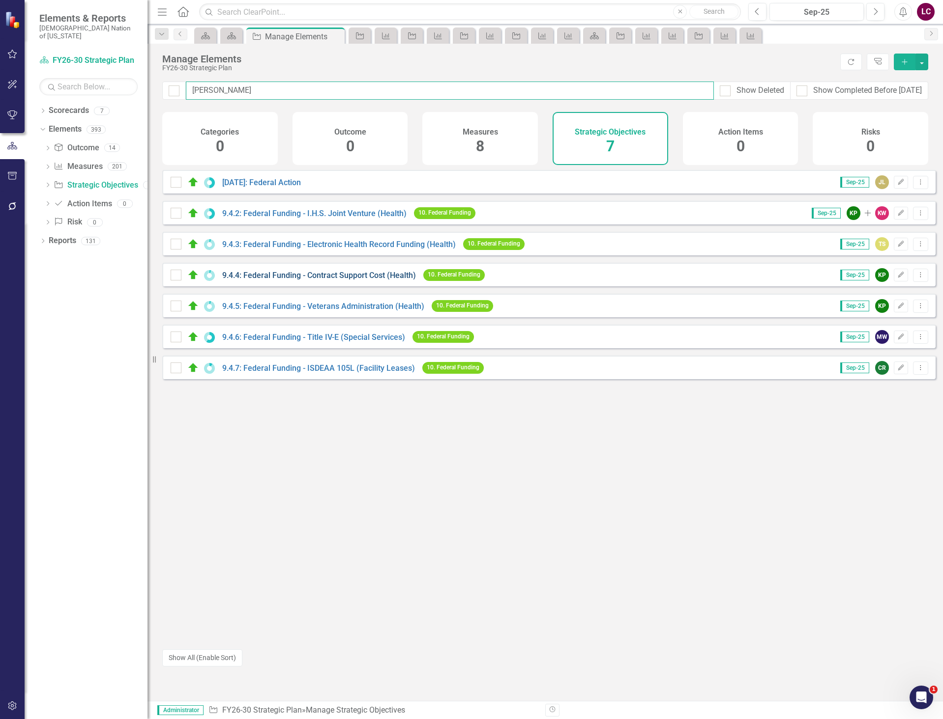
type input "[PERSON_NAME]"
click at [353, 280] on link "9.4.4: Federal Funding - Contract Support Cost (Health)" at bounding box center [319, 275] width 194 height 9
